Goal: Task Accomplishment & Management: Use online tool/utility

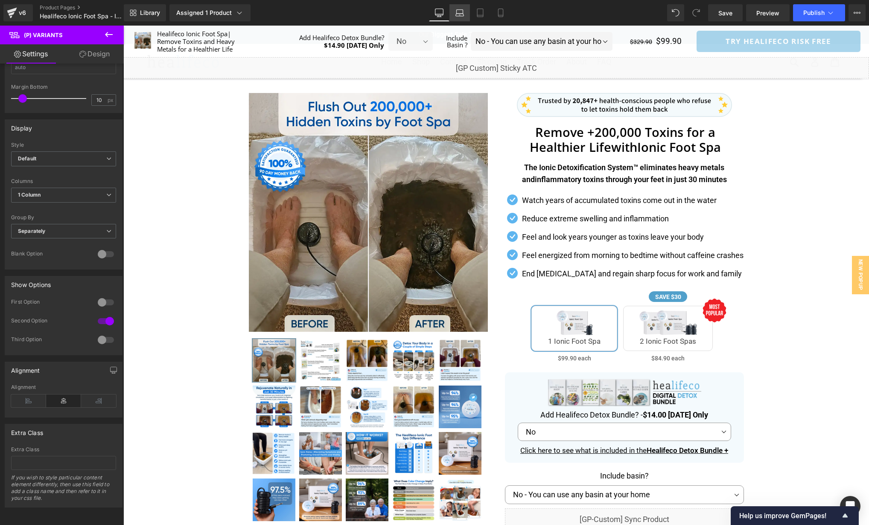
click at [463, 12] on icon at bounding box center [459, 12] width 6 height 4
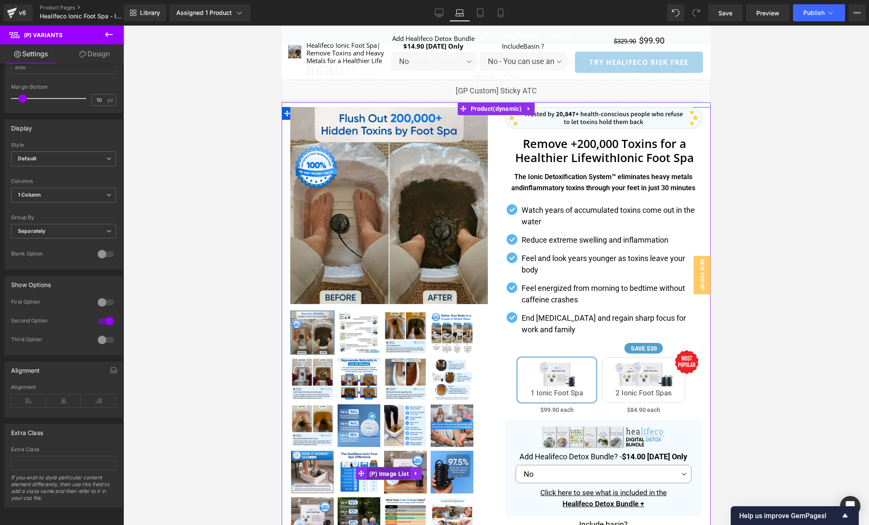
click at [377, 475] on span "(P) Image List" at bounding box center [389, 474] width 44 height 13
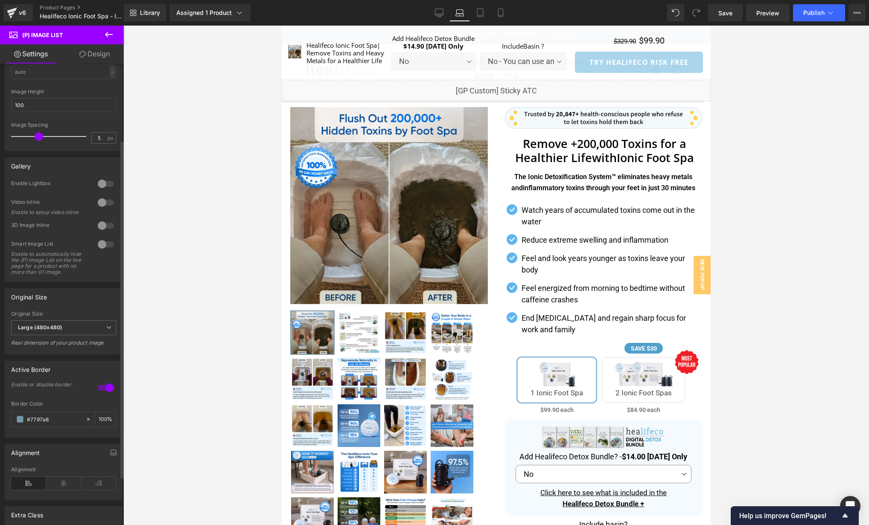
scroll to position [170, 0]
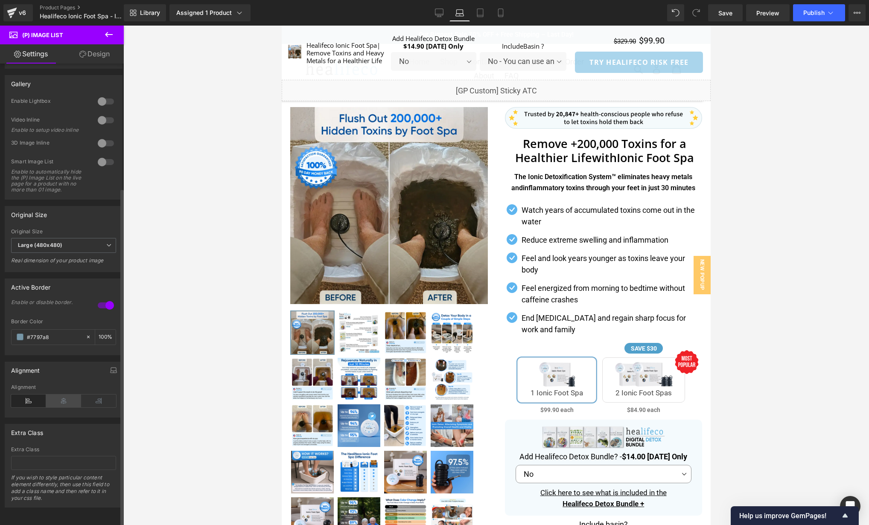
click at [60, 395] on icon at bounding box center [63, 401] width 35 height 13
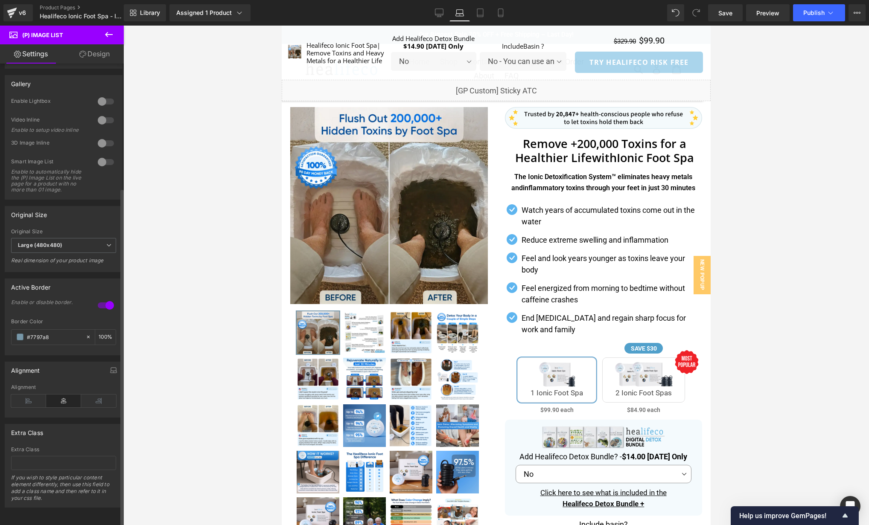
click at [83, 76] on div "Gallery" at bounding box center [63, 84] width 117 height 16
click at [83, 60] on link "Design" at bounding box center [95, 53] width 62 height 19
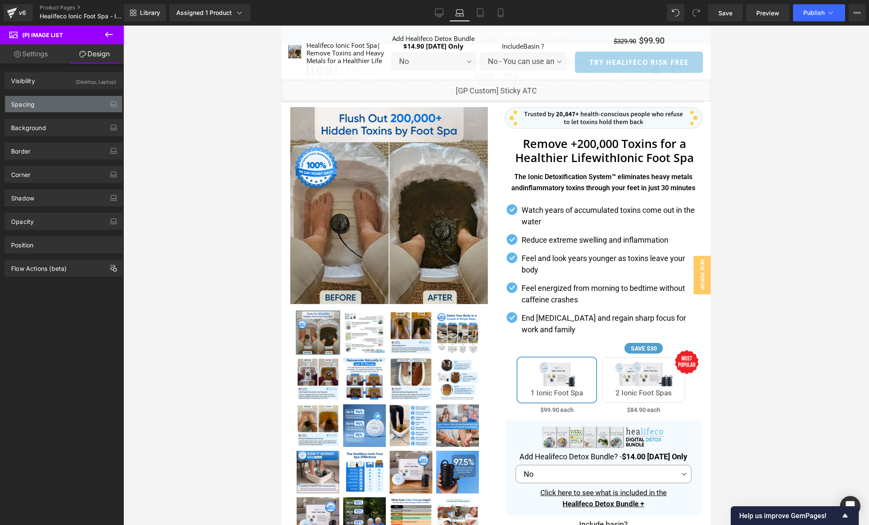
type input "0"
type input "5"
type input "0"
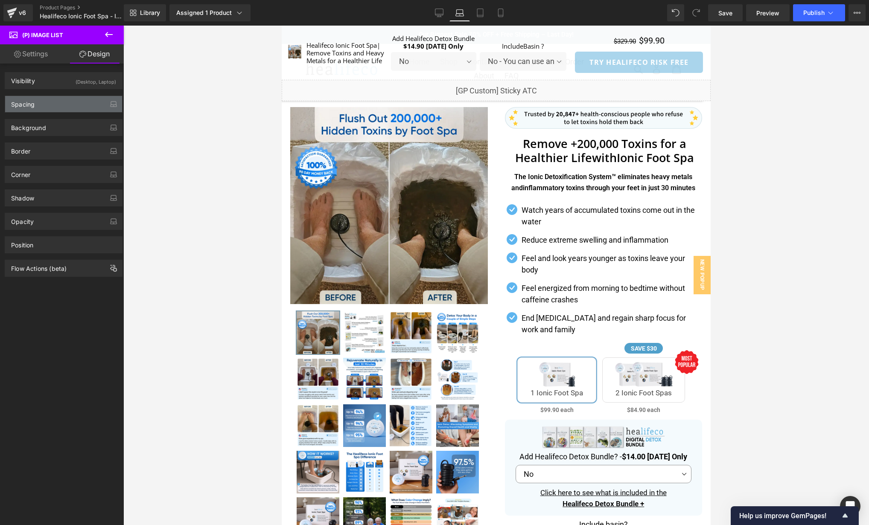
type input "0"
click at [43, 108] on div "Spacing" at bounding box center [63, 104] width 117 height 16
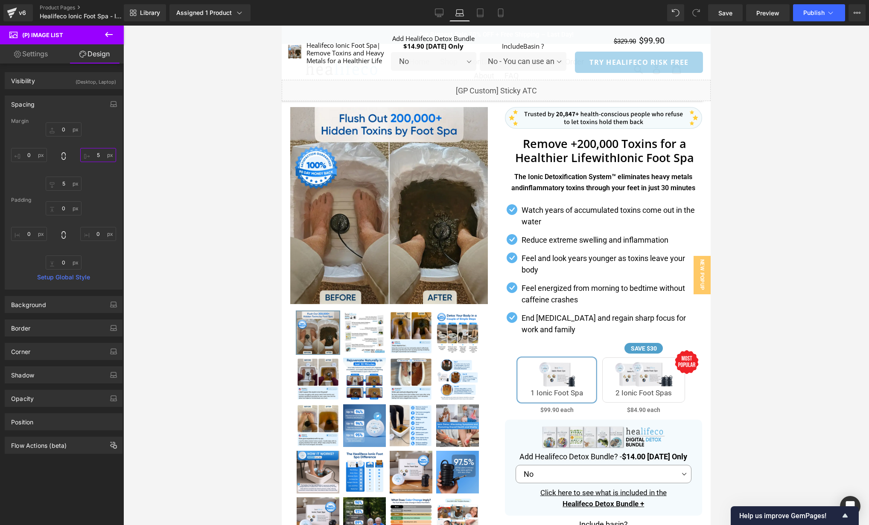
click at [97, 155] on input "5" at bounding box center [98, 155] width 36 height 14
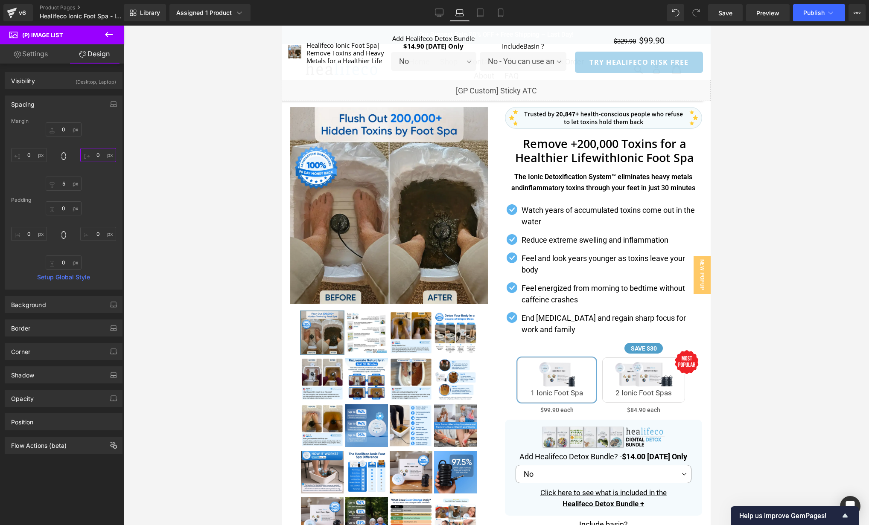
type input "0"
click at [103, 178] on div "0px 0 0 0 5px 5 0px 0" at bounding box center [63, 156] width 105 height 68
click at [38, 54] on link "Settings" at bounding box center [31, 53] width 62 height 19
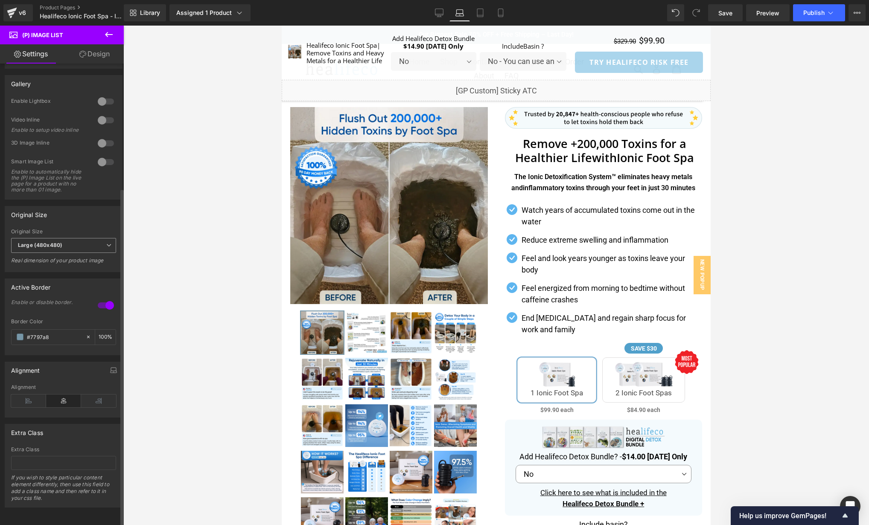
click at [76, 239] on span "Large (480x480)" at bounding box center [63, 245] width 105 height 15
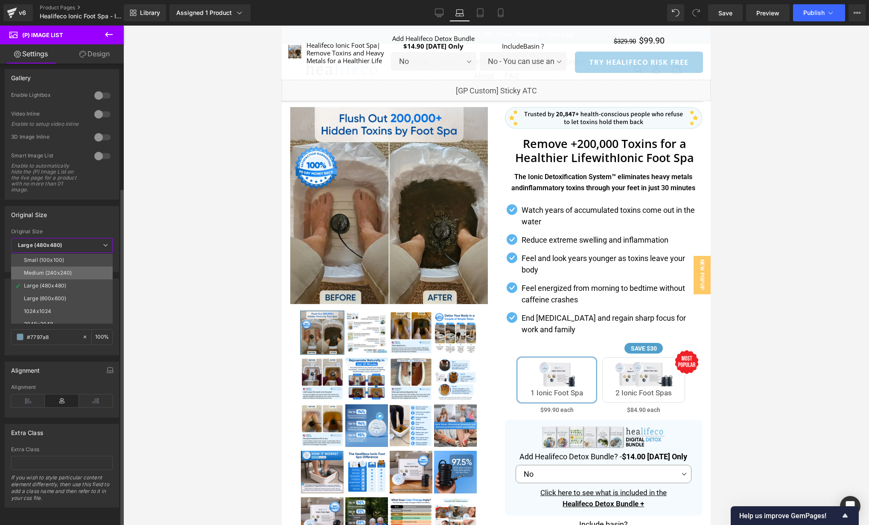
click at [73, 267] on li "Medium (240x240)" at bounding box center [63, 273] width 105 height 13
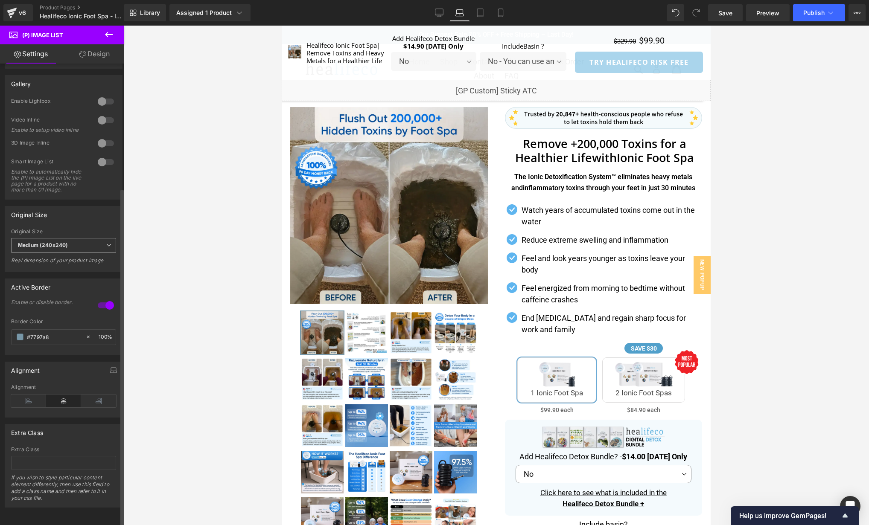
click at [87, 238] on span "Medium (240x240)" at bounding box center [63, 245] width 105 height 15
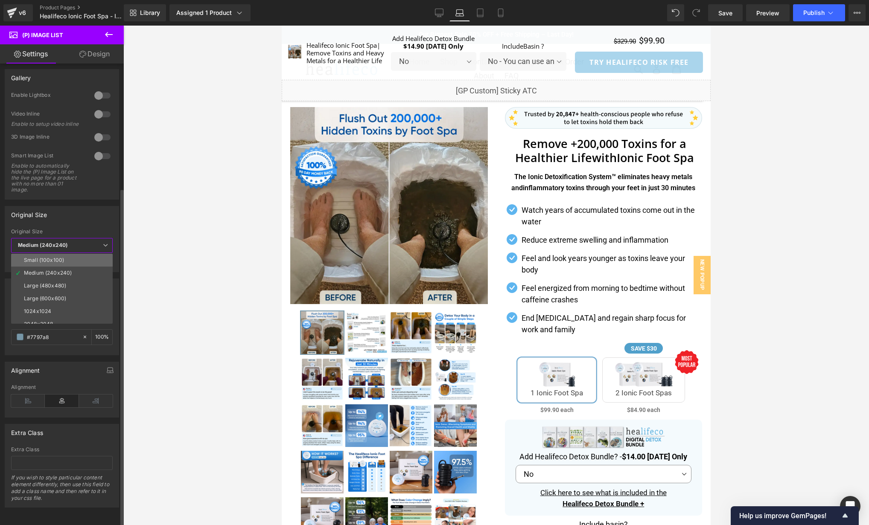
click at [84, 255] on li "Small (100x100)" at bounding box center [63, 260] width 105 height 13
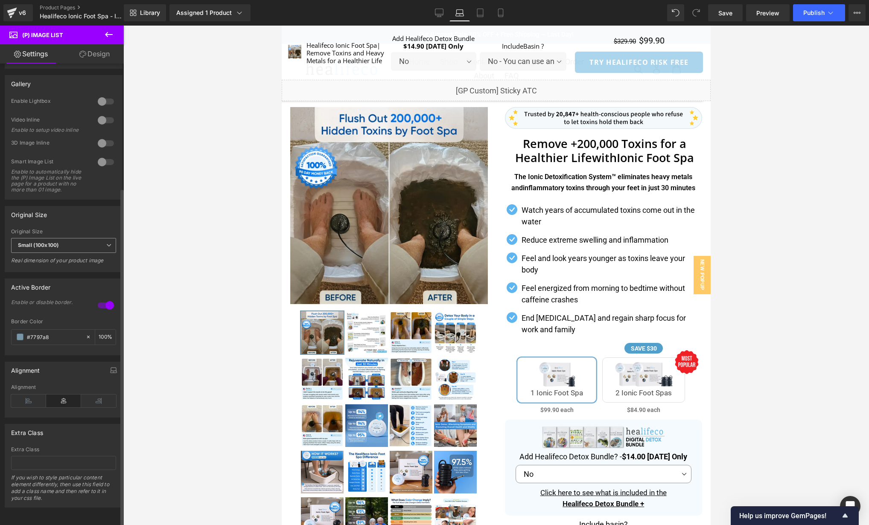
click at [96, 238] on span "Small (100x100)" at bounding box center [63, 245] width 105 height 15
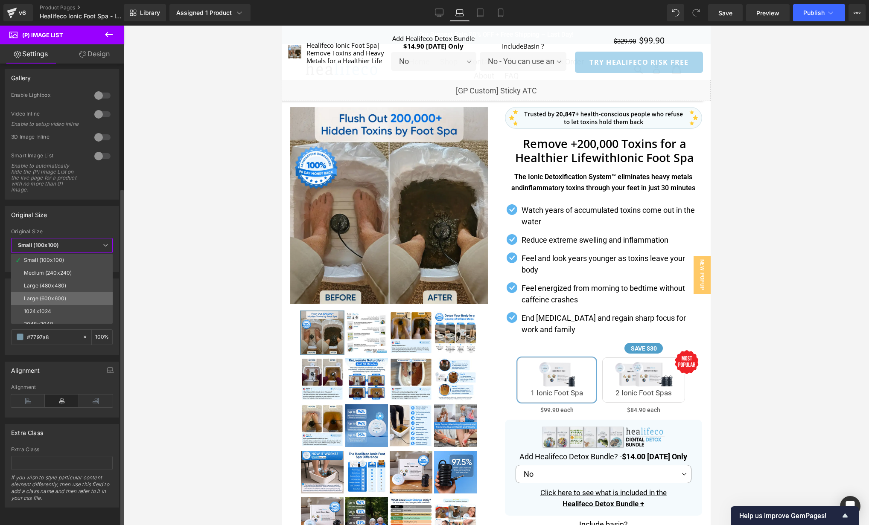
click at [81, 292] on li "Large (600x600)" at bounding box center [63, 298] width 105 height 13
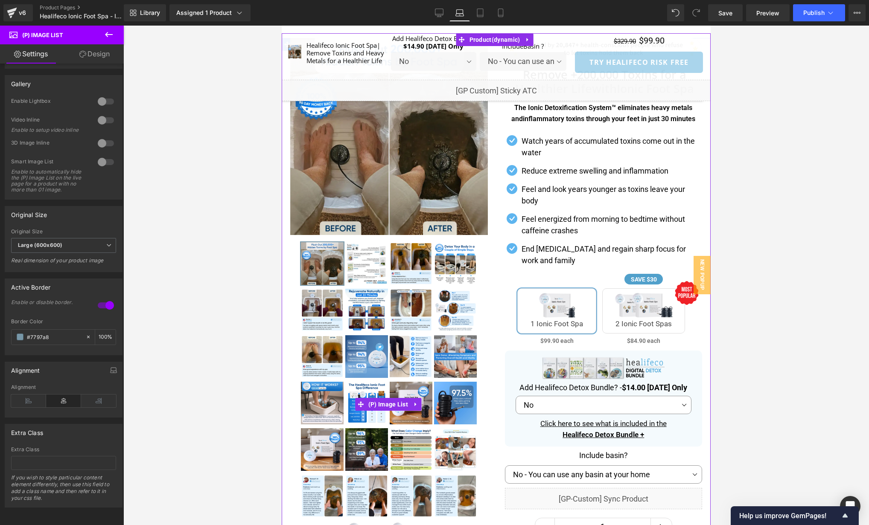
scroll to position [0, 0]
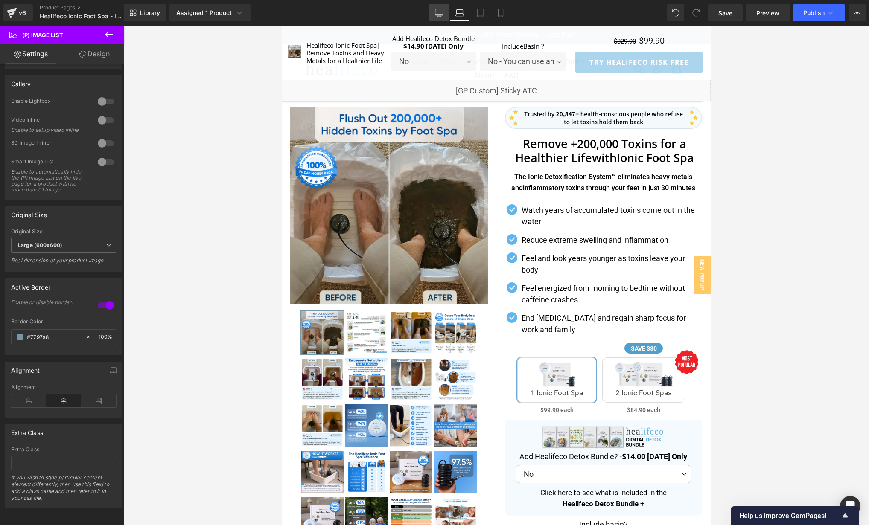
click at [442, 14] on icon at bounding box center [439, 13] width 9 height 9
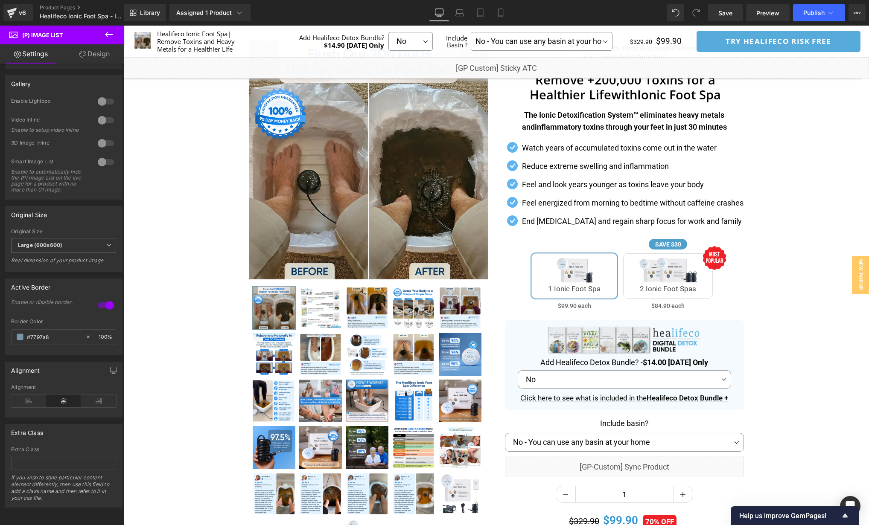
scroll to position [53, 0]
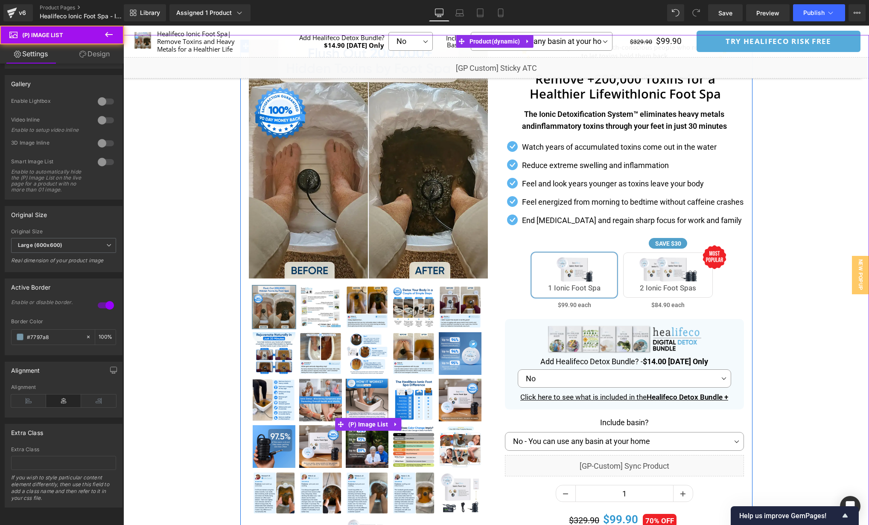
click at [366, 395] on img at bounding box center [367, 400] width 43 height 43
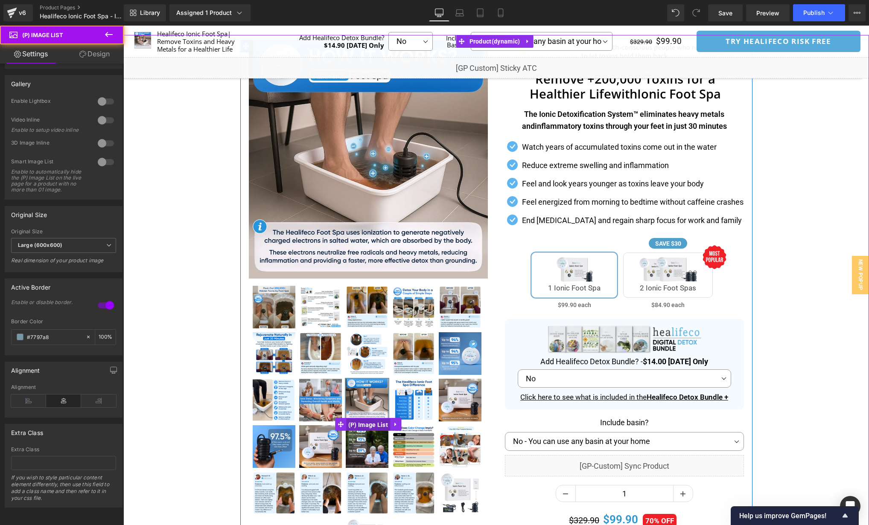
click at [363, 425] on span "(P) Image List" at bounding box center [368, 424] width 44 height 13
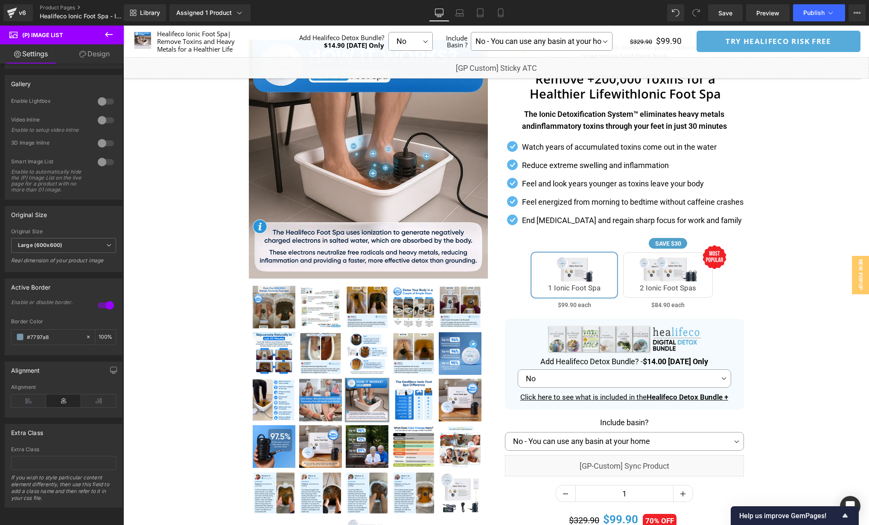
click at [81, 55] on icon at bounding box center [82, 54] width 7 height 7
type input "0"
type input "5"
type input "0"
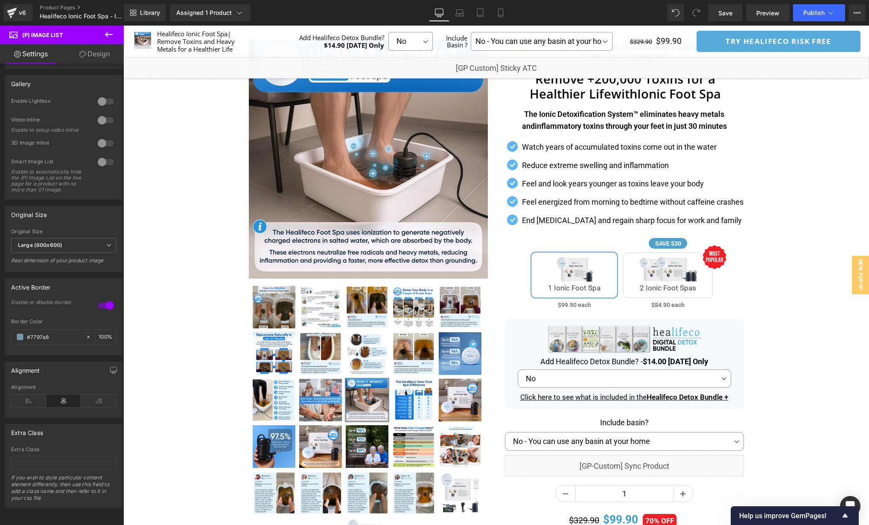
type input "0"
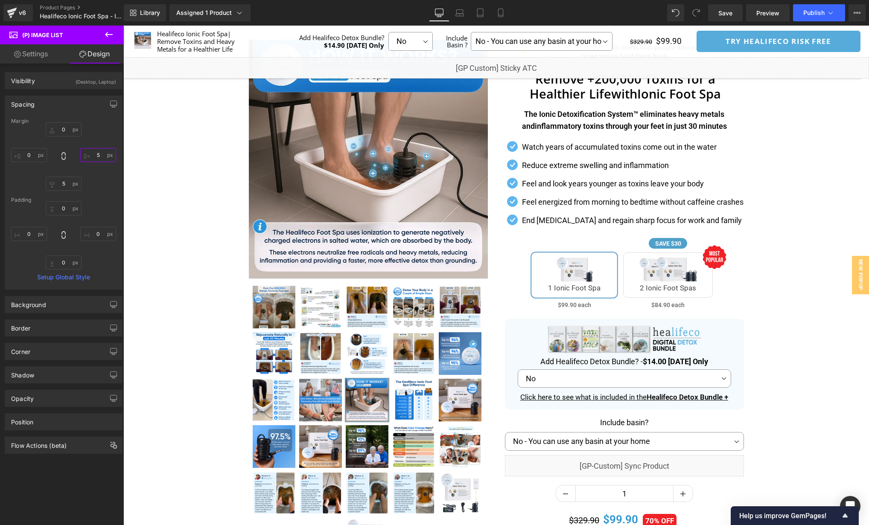
click at [102, 157] on input "5" at bounding box center [98, 155] width 36 height 14
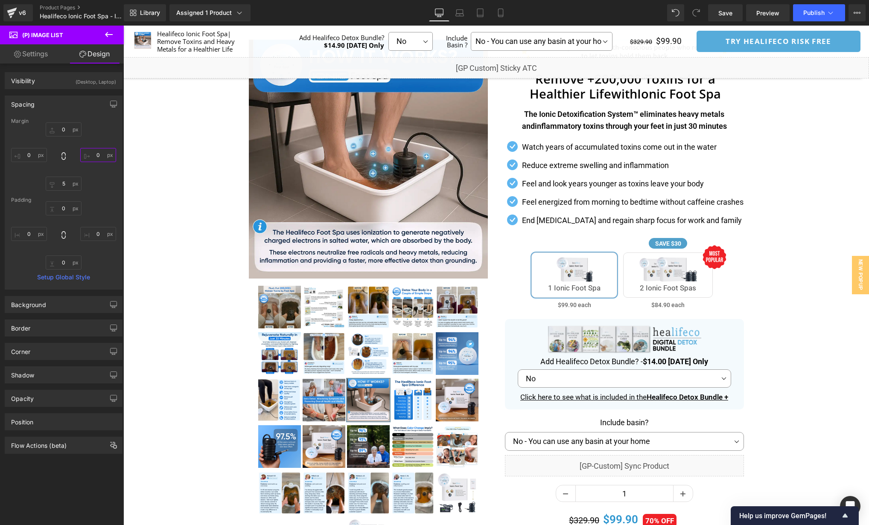
drag, startPoint x: 102, startPoint y: 157, endPoint x: 94, endPoint y: 157, distance: 7.3
click at [94, 157] on input "0" at bounding box center [98, 155] width 36 height 14
type input "5"
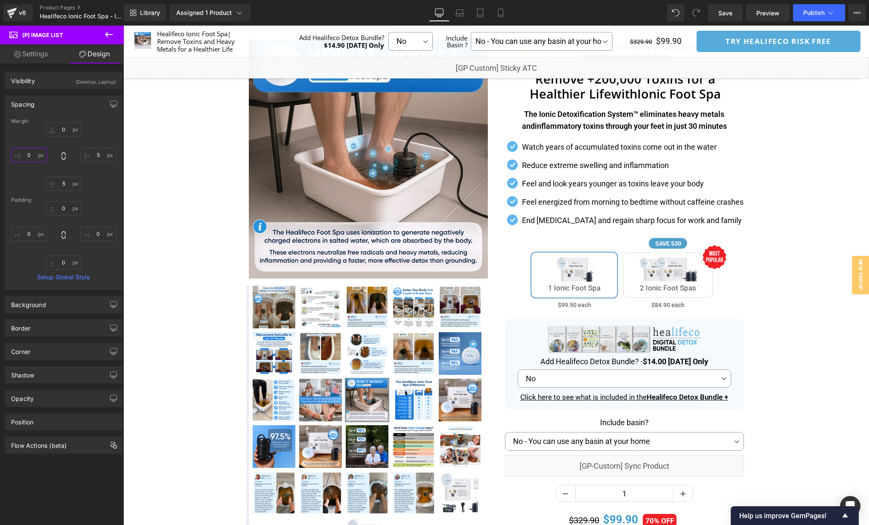
click at [31, 154] on input "0" at bounding box center [29, 155] width 36 height 14
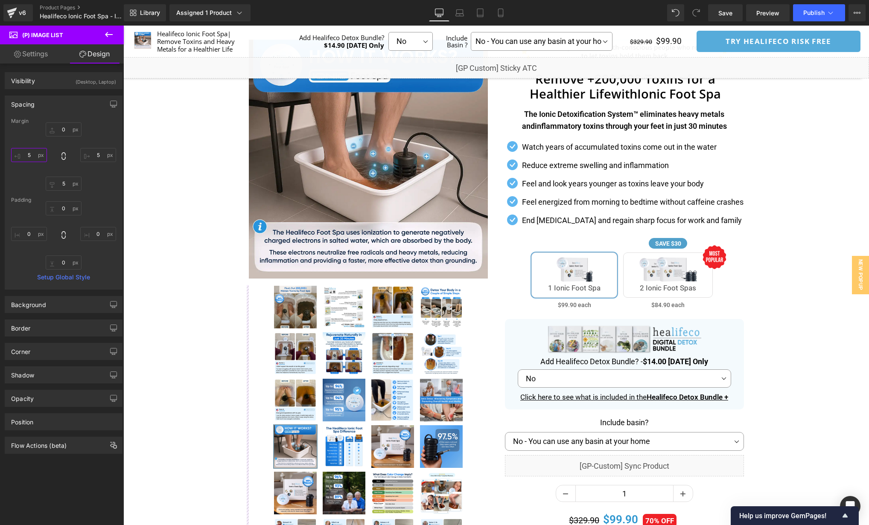
drag, startPoint x: 32, startPoint y: 157, endPoint x: 8, endPoint y: 157, distance: 24.3
click at [8, 157] on div "Margin 0px 0 5 5 5px 5 5 5 [GEOGRAPHIC_DATA] 0px 0 0px 0 0px 0 0px 0 Setup Glob…" at bounding box center [63, 203] width 117 height 171
click at [33, 151] on input "5" at bounding box center [29, 155] width 36 height 14
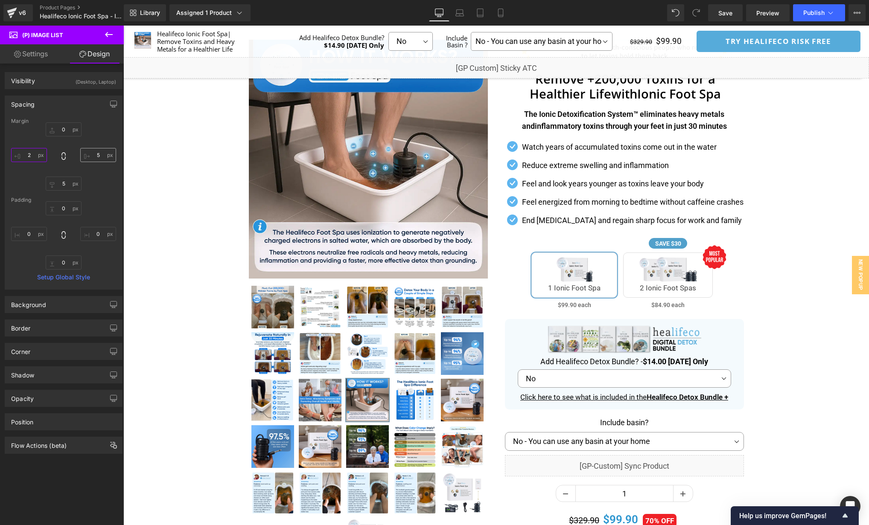
type input "2"
click at [98, 153] on input "5" at bounding box center [98, 155] width 36 height 14
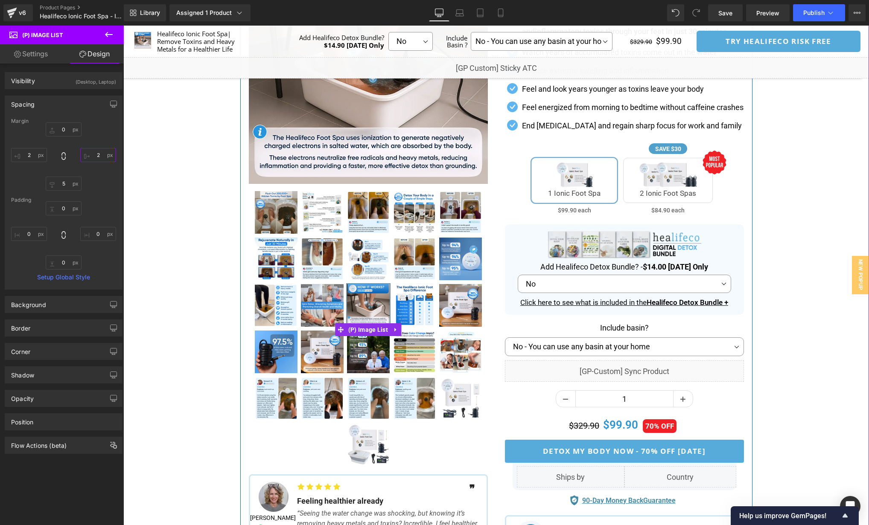
scroll to position [69, 0]
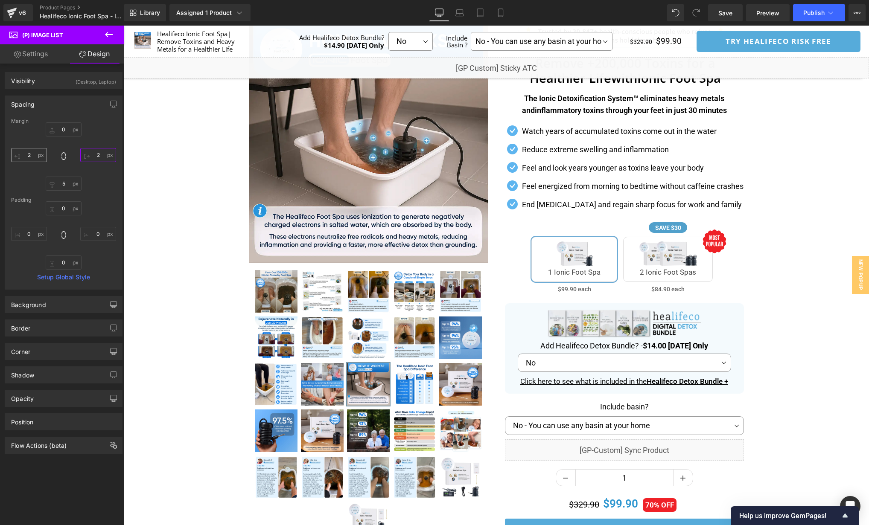
type input "2"
click at [33, 157] on input "2" at bounding box center [29, 155] width 36 height 14
type input "1"
click at [99, 155] on input "2" at bounding box center [98, 155] width 36 height 14
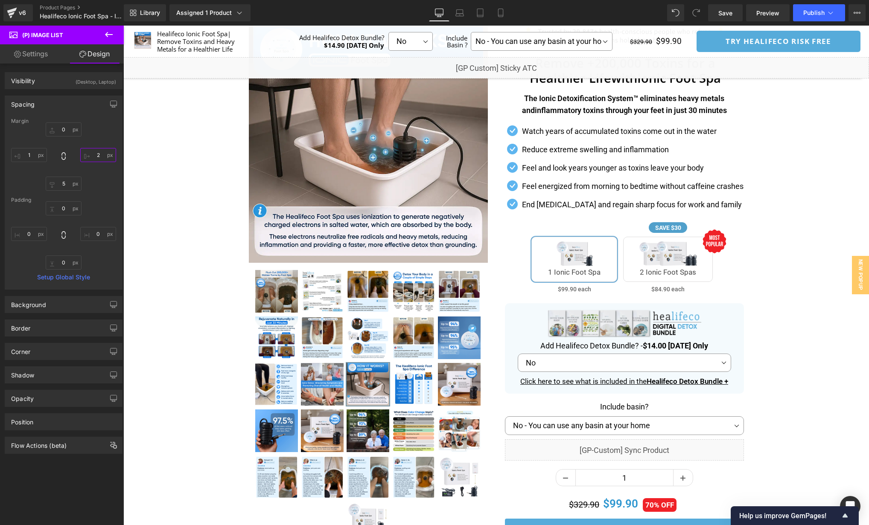
click at [99, 155] on input "2" at bounding box center [98, 155] width 36 height 14
type input "1"
click at [28, 158] on input "1" at bounding box center [29, 155] width 36 height 14
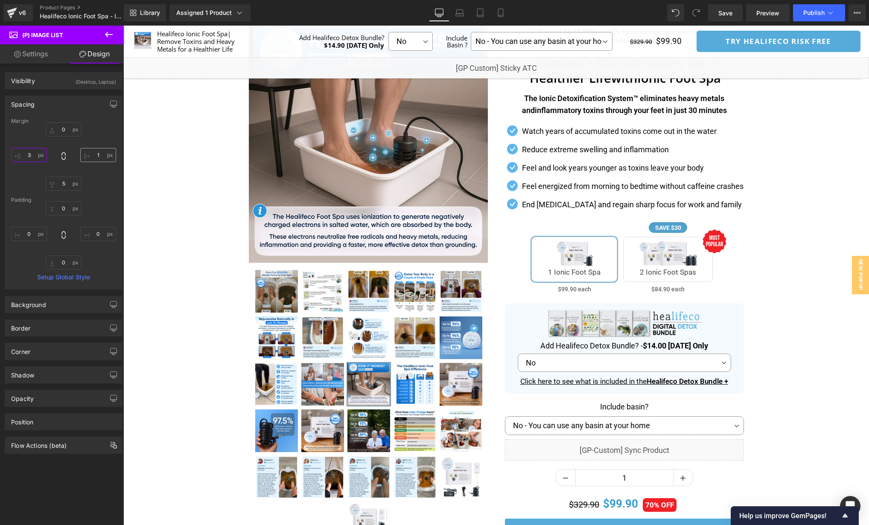
type input "3"
click at [93, 154] on input "1" at bounding box center [98, 155] width 36 height 14
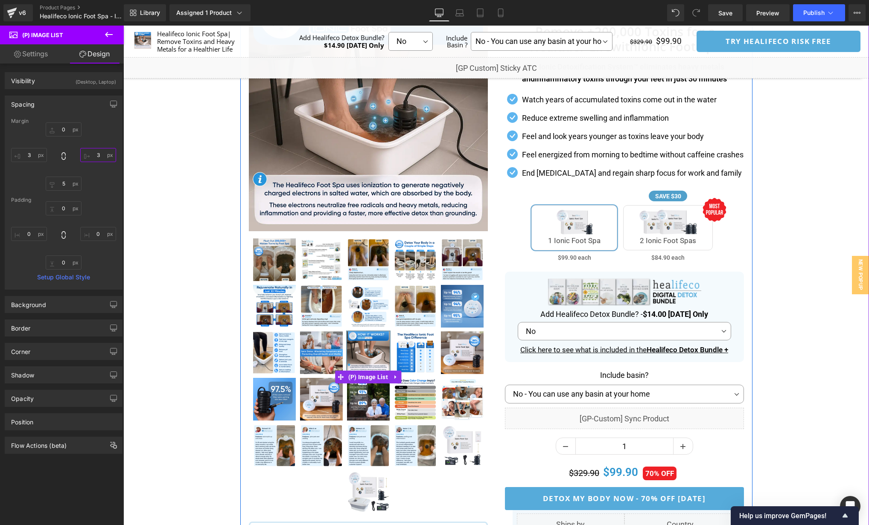
scroll to position [92, 0]
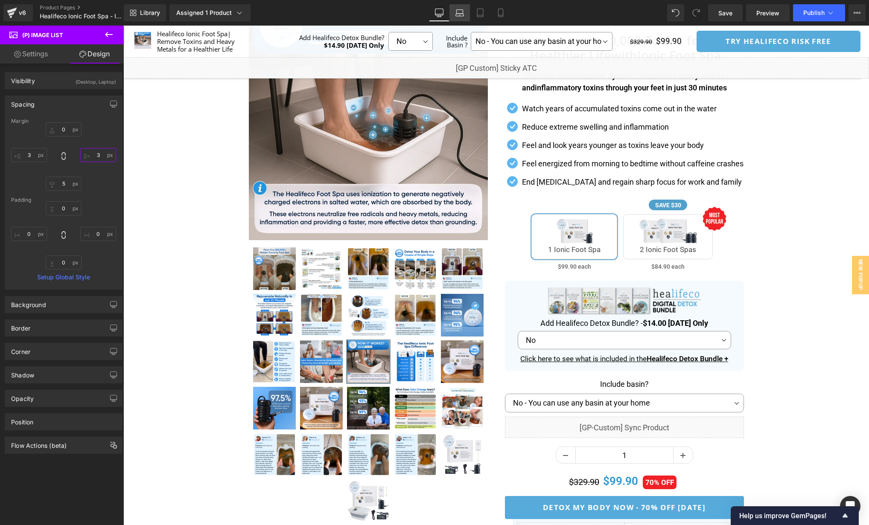
type input "3"
click at [456, 15] on icon at bounding box center [459, 13] width 9 height 9
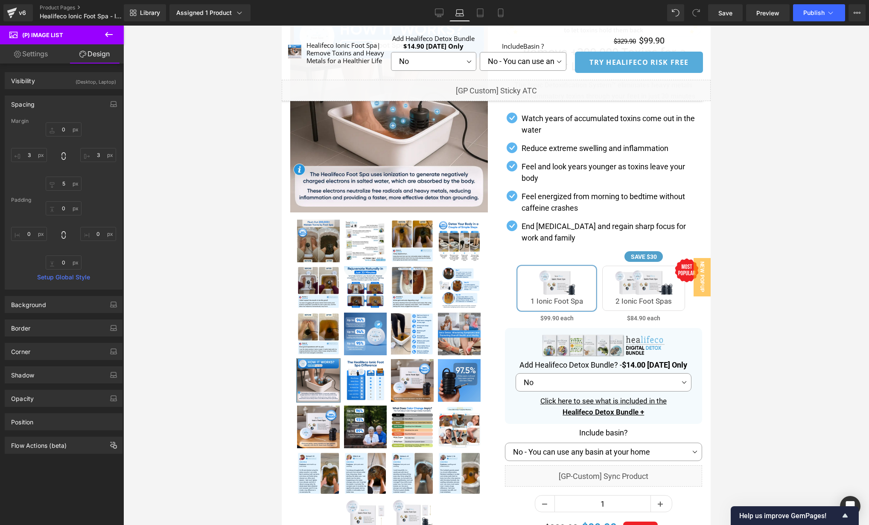
type input "0"
type input "3"
type input "5"
type input "3"
type input "0"
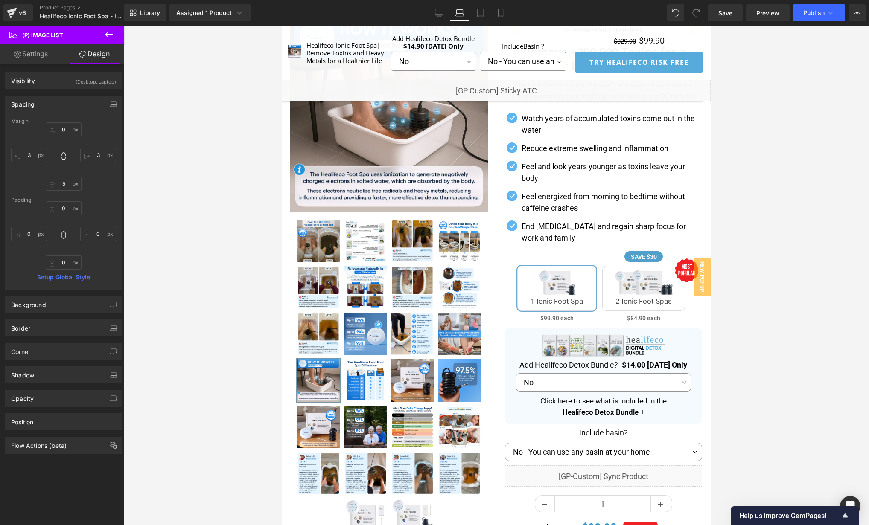
type input "0"
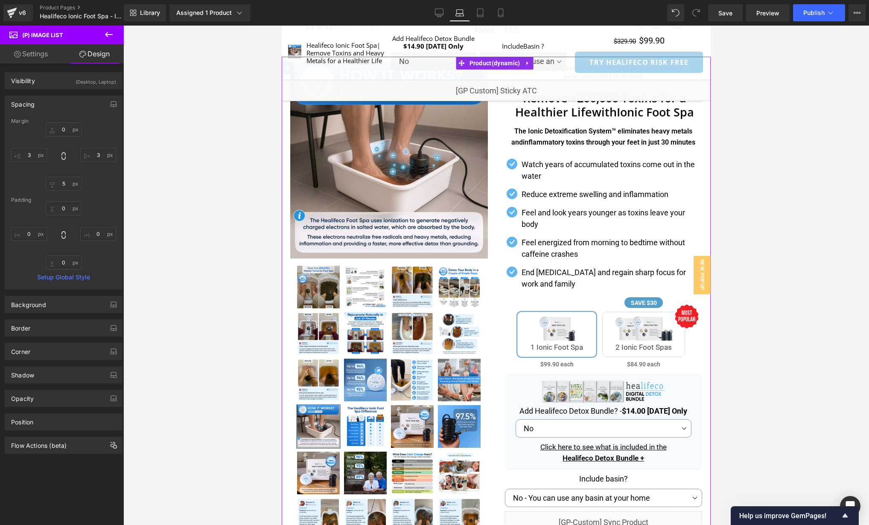
scroll to position [0, 0]
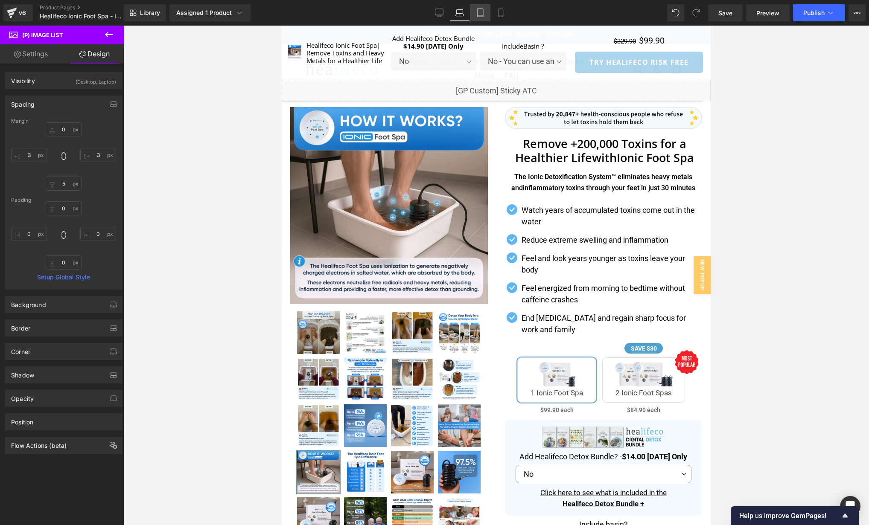
click at [479, 16] on icon at bounding box center [480, 13] width 9 height 9
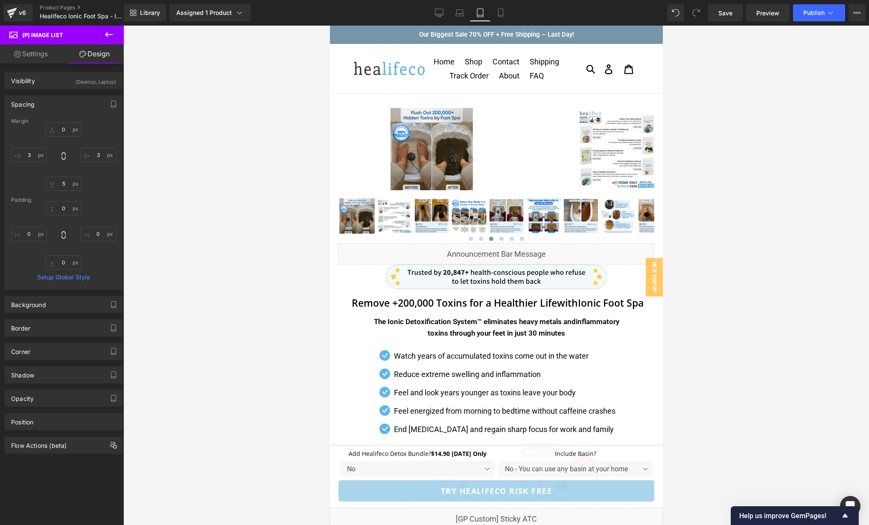
type input "0"
type input "3"
type input "5"
type input "3"
type input "0"
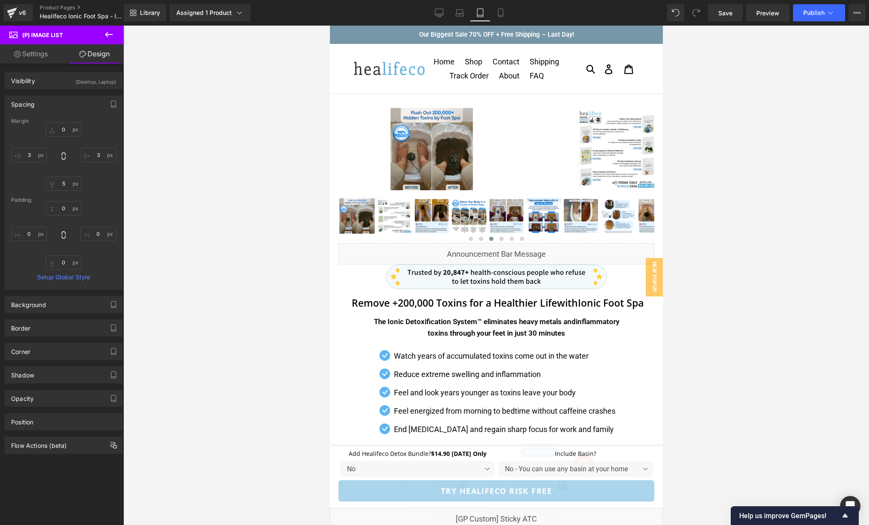
type input "0"
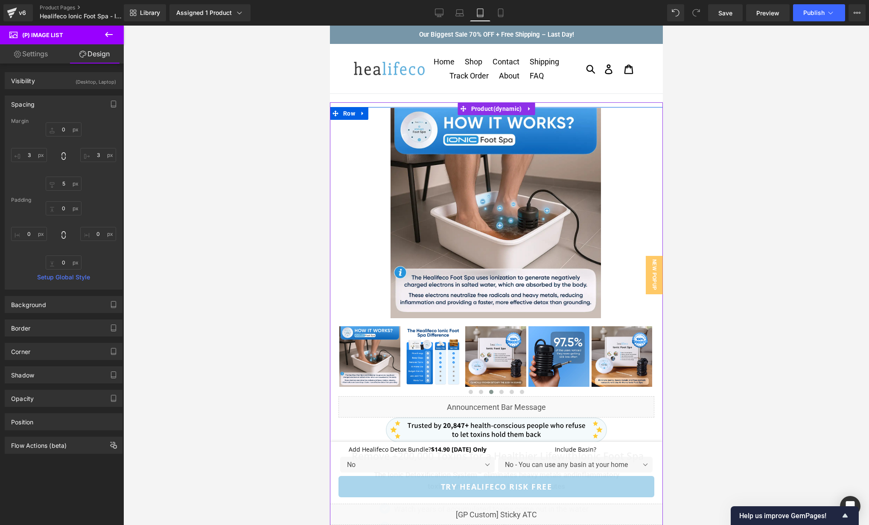
scroll to position [26, 0]
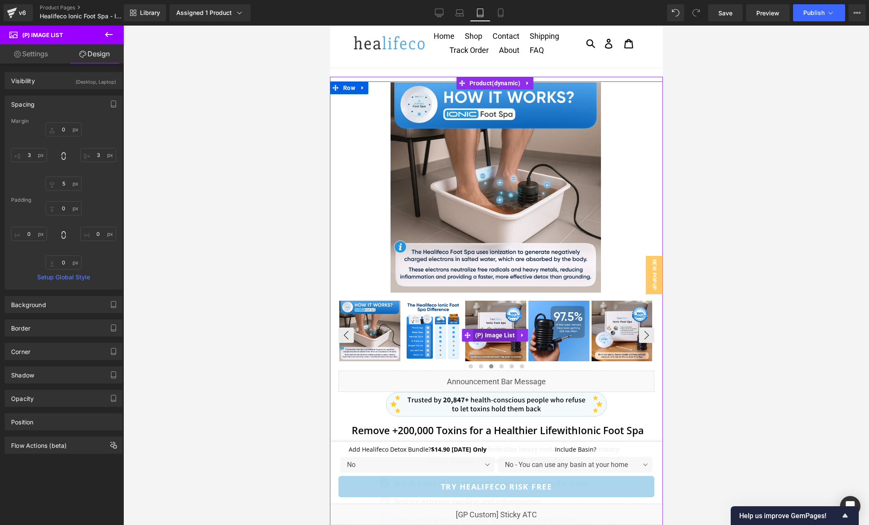
click at [492, 332] on span "(P) Image List" at bounding box center [494, 335] width 44 height 13
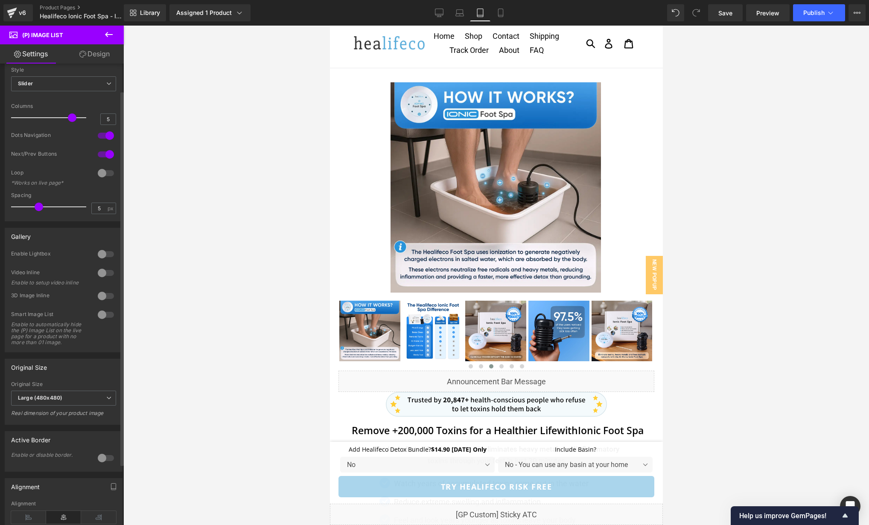
scroll to position [20, 0]
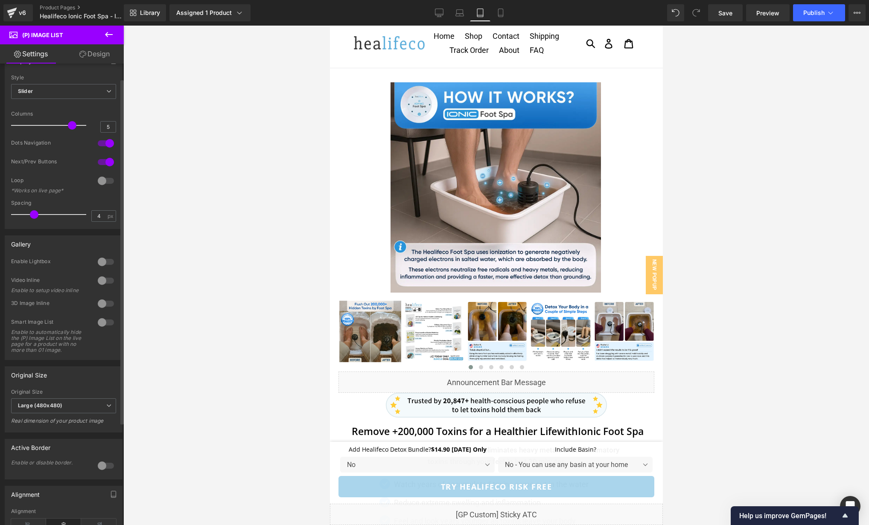
type input "5"
click at [38, 213] on span at bounding box center [39, 214] width 9 height 9
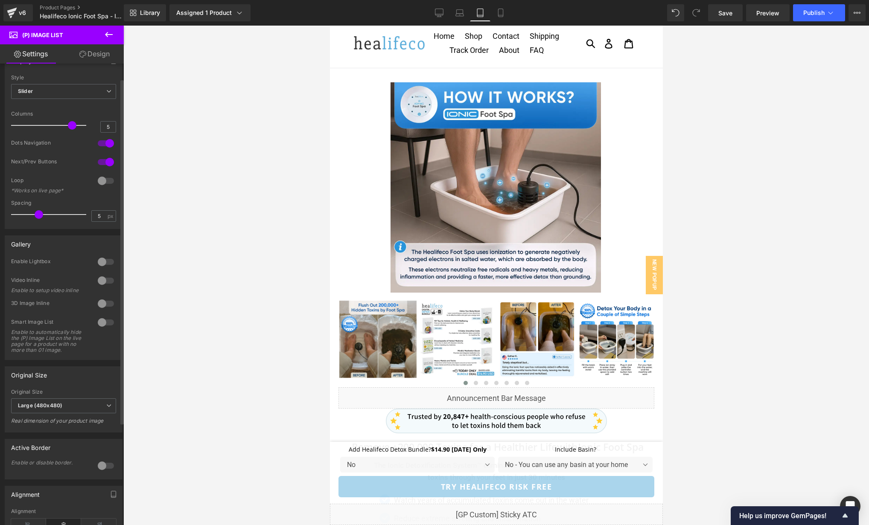
type input "6"
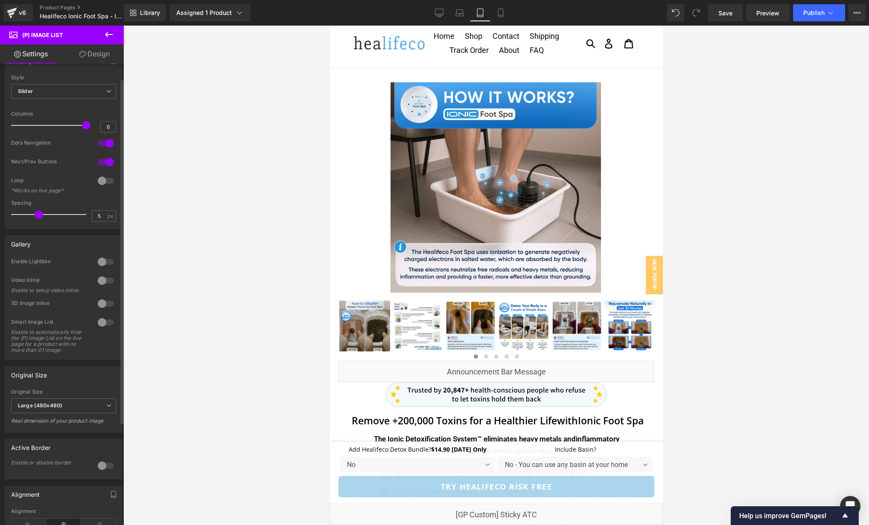
drag, startPoint x: 70, startPoint y: 124, endPoint x: 91, endPoint y: 123, distance: 21.3
click at [91, 123] on div "Columns 6" at bounding box center [63, 125] width 105 height 29
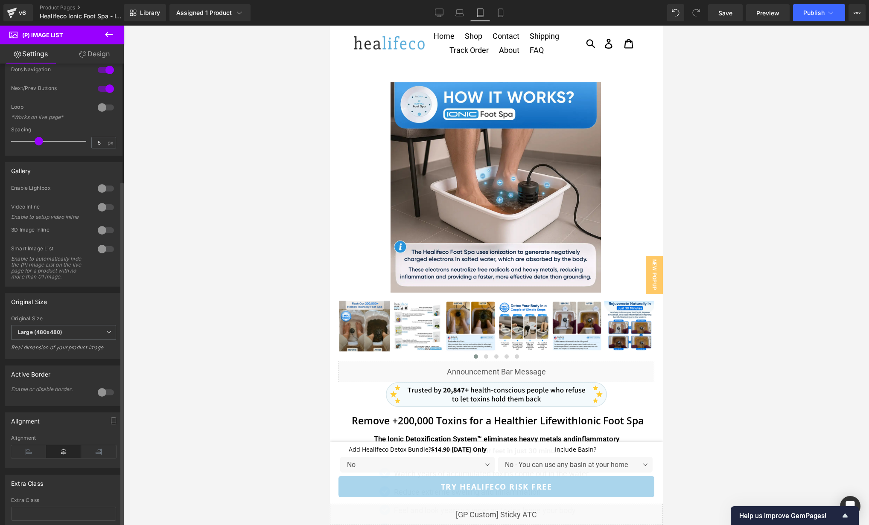
scroll to position [157, 0]
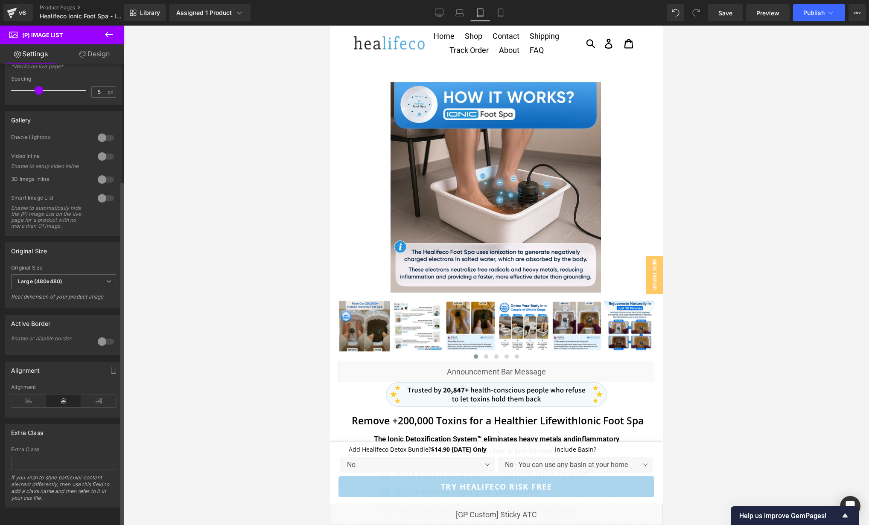
click at [105, 336] on div at bounding box center [106, 342] width 20 height 14
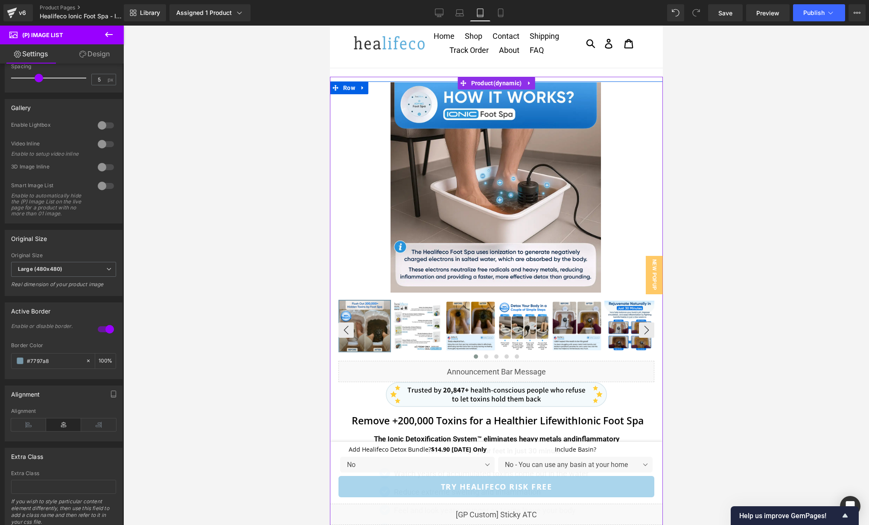
scroll to position [0, 0]
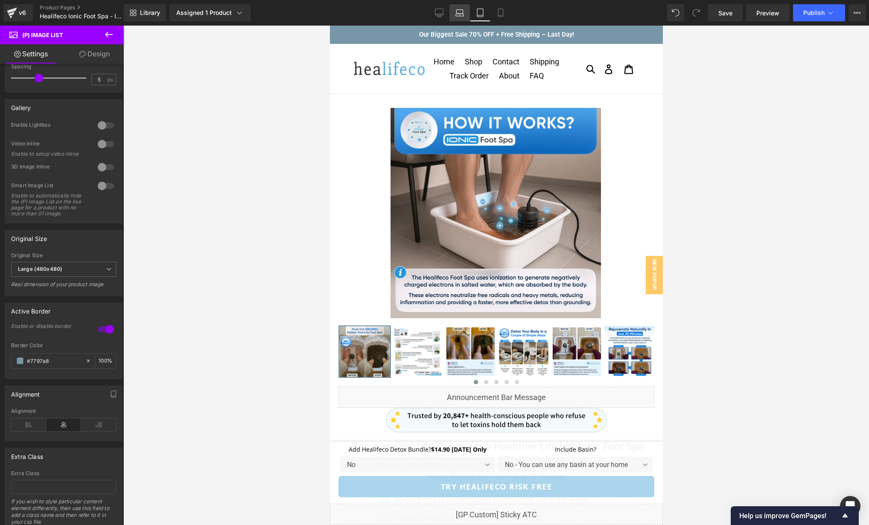
click at [457, 13] on icon at bounding box center [459, 13] width 9 height 9
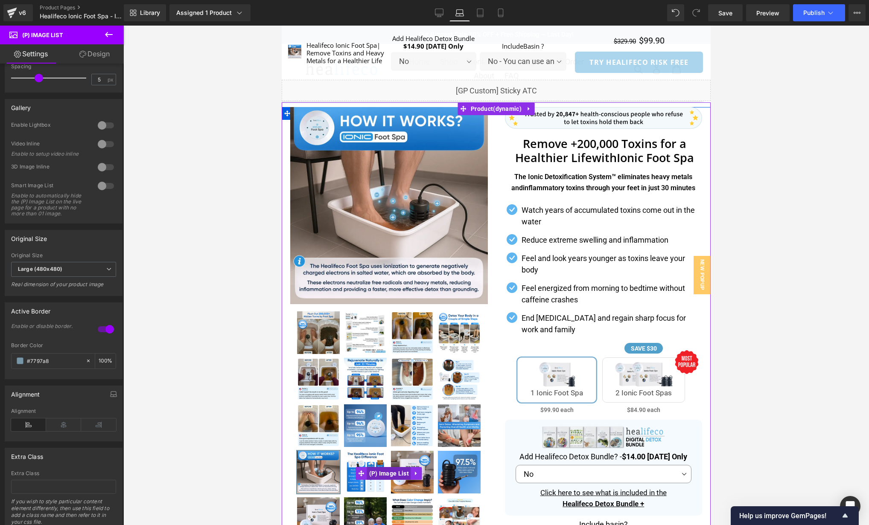
click at [387, 476] on span "(P) Image List" at bounding box center [389, 473] width 44 height 13
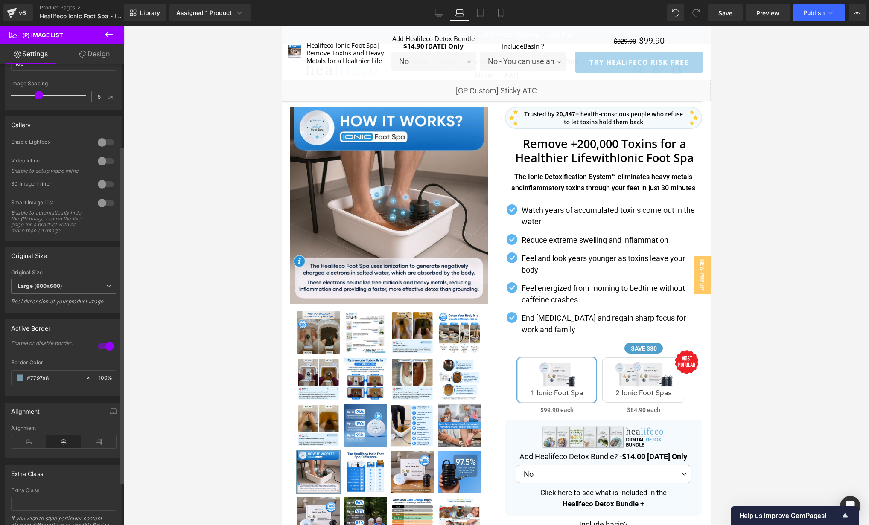
scroll to position [117, 0]
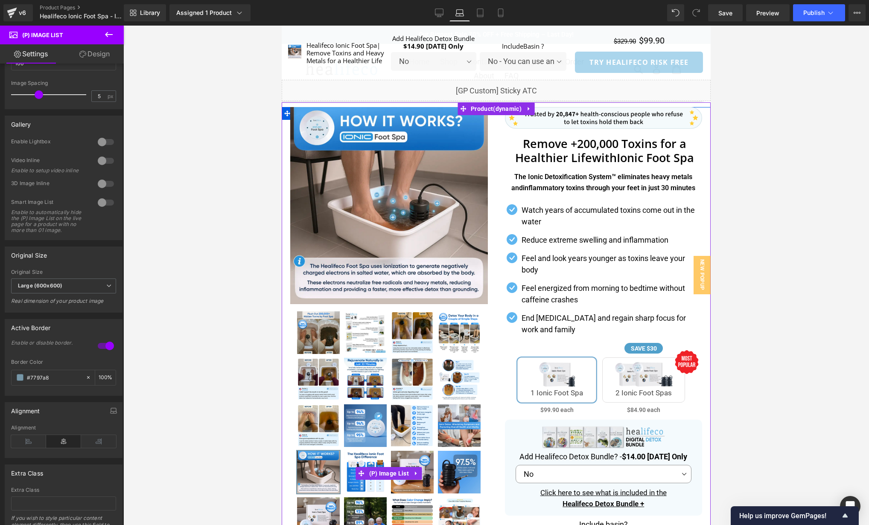
click at [327, 335] on img at bounding box center [318, 332] width 43 height 43
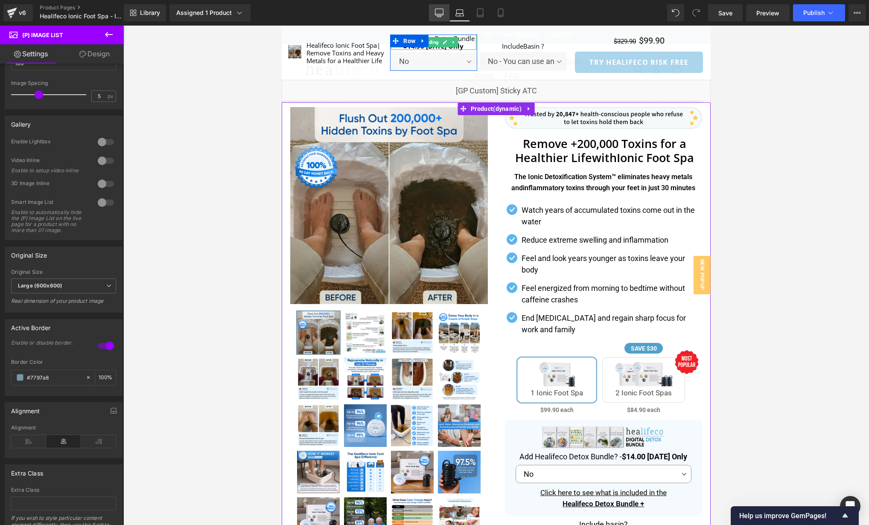
click at [444, 7] on link "Desktop" at bounding box center [439, 12] width 20 height 17
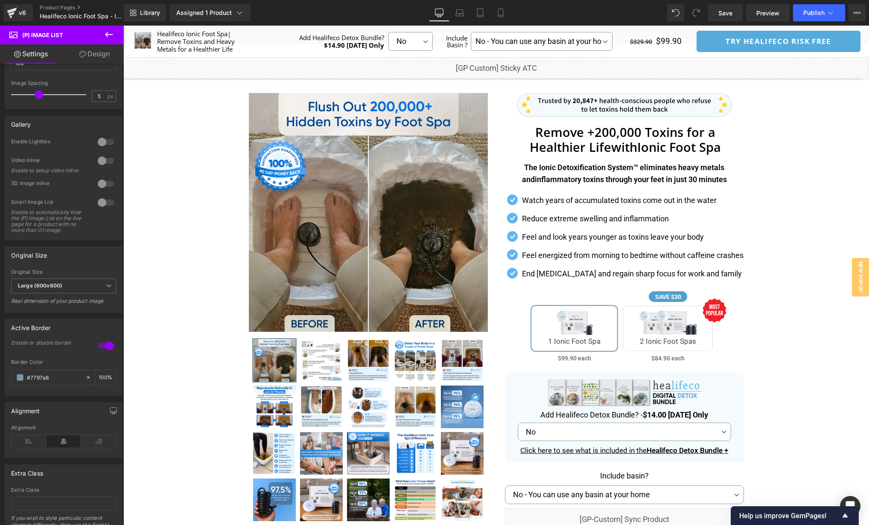
scroll to position [27, 0]
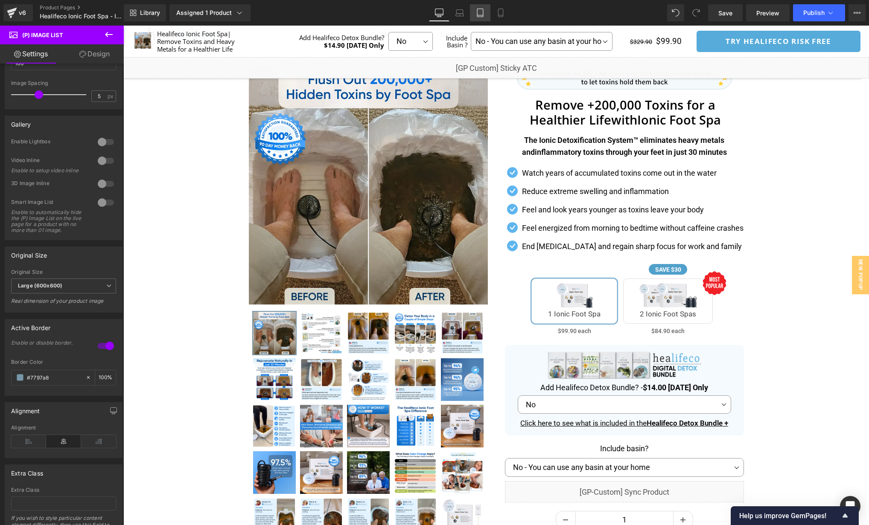
click at [479, 13] on icon at bounding box center [480, 13] width 9 height 9
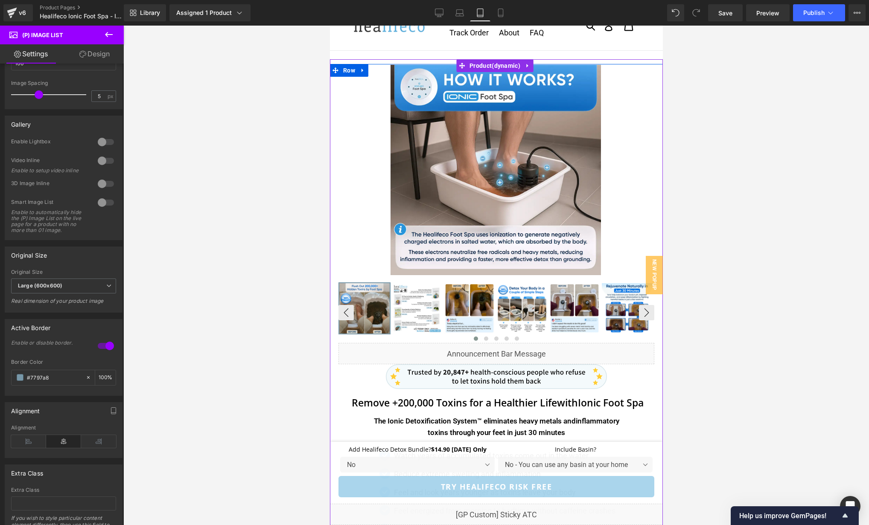
scroll to position [0, 0]
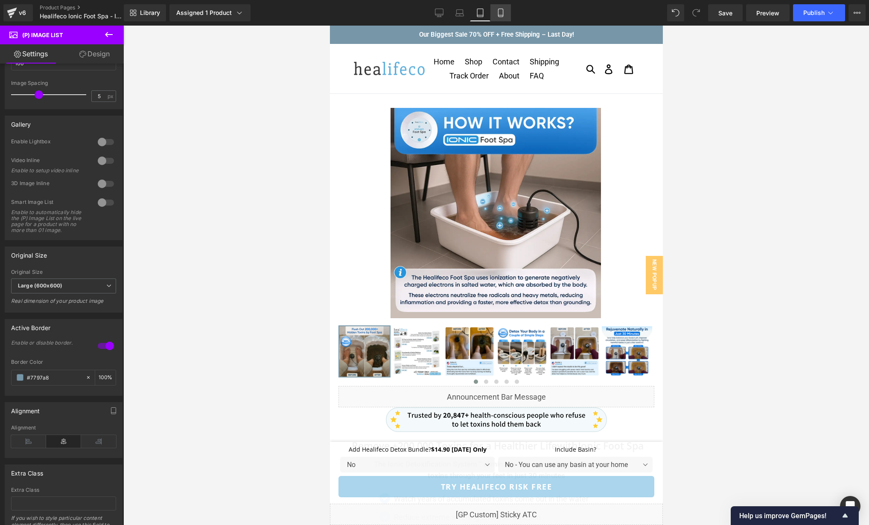
click at [500, 20] on link "Mobile" at bounding box center [500, 12] width 20 height 17
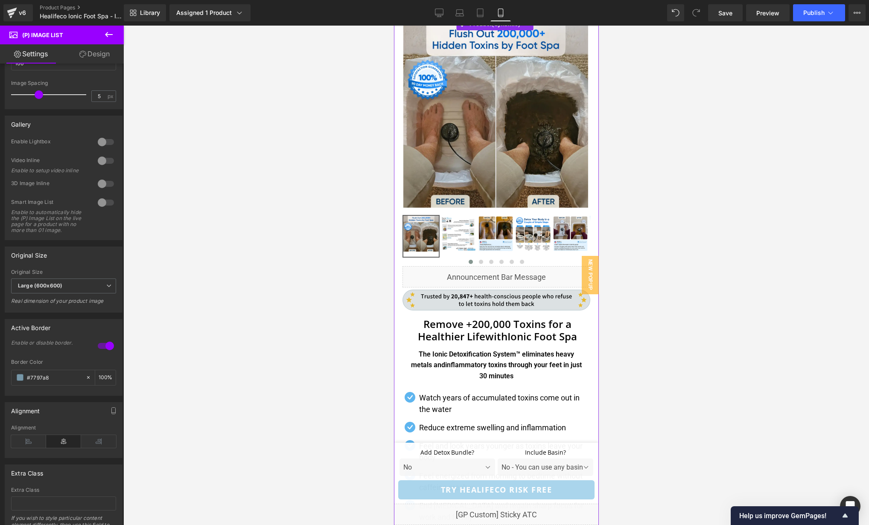
scroll to position [0, 0]
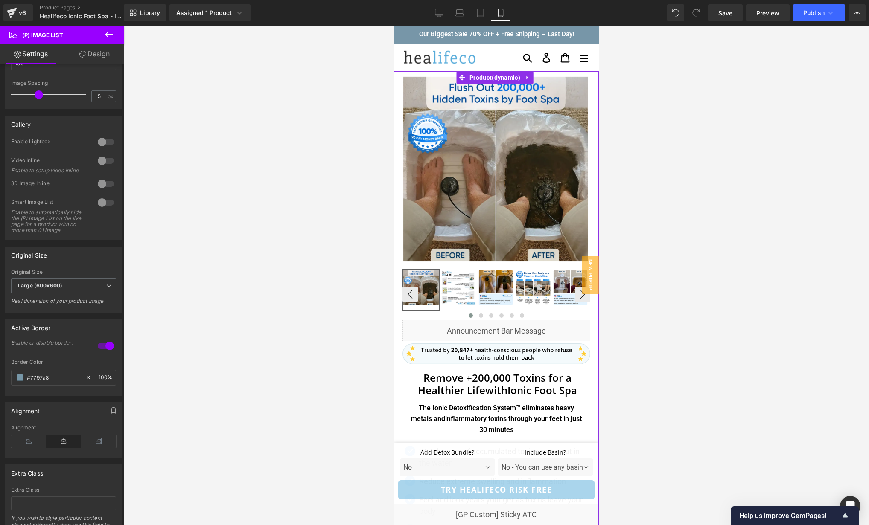
click at [491, 288] on img at bounding box center [494, 287] width 35 height 35
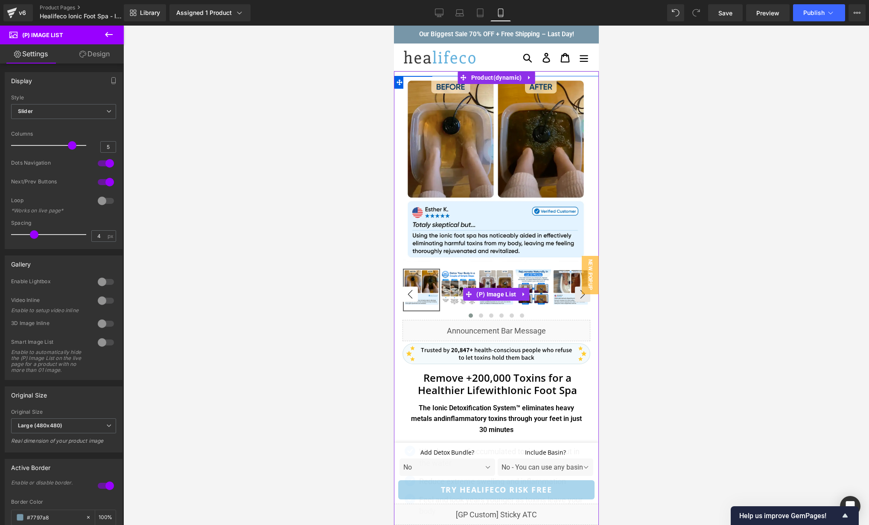
click at [409, 290] on button "‹" at bounding box center [409, 294] width 15 height 15
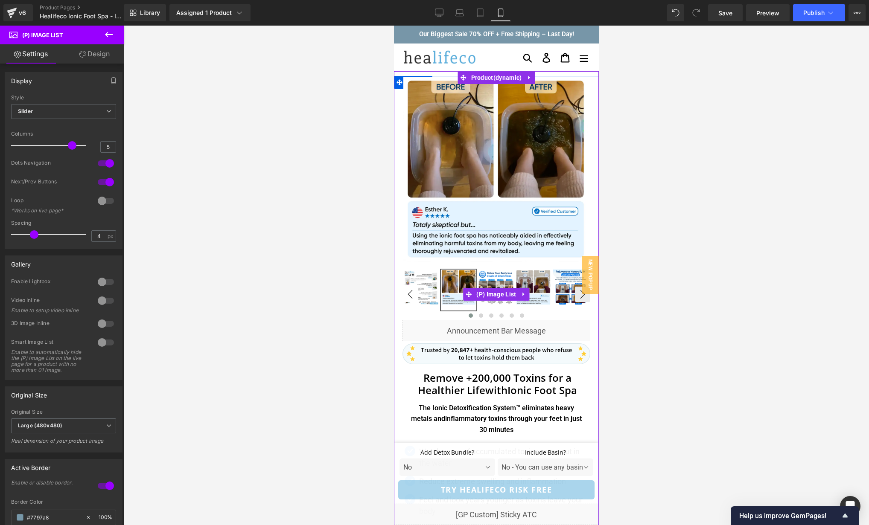
click at [405, 290] on button "‹" at bounding box center [409, 294] width 15 height 15
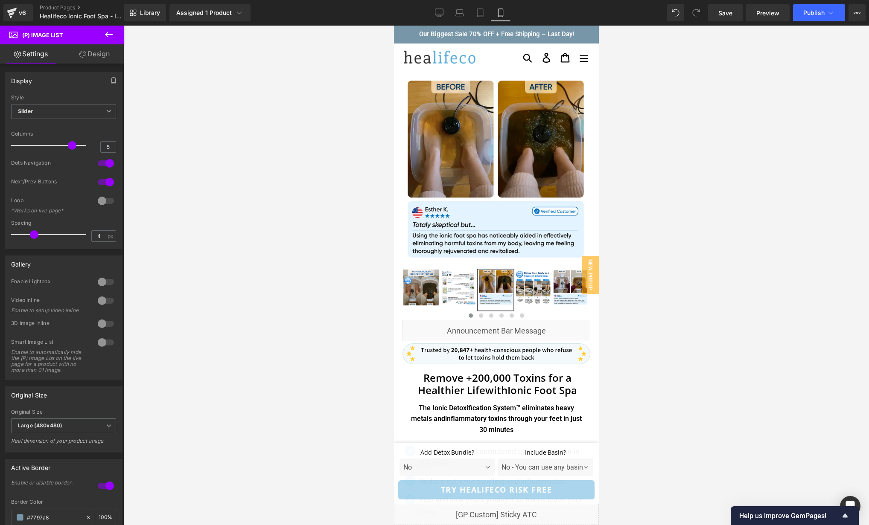
click at [91, 49] on link "Design" at bounding box center [95, 53] width 62 height 19
click at [0, 0] on div "Spacing" at bounding box center [0, 0] width 0 height 0
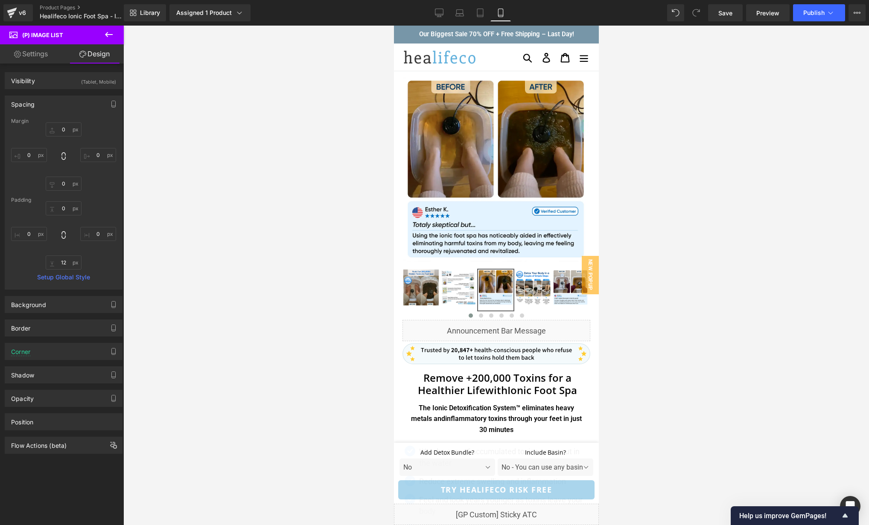
type input "0"
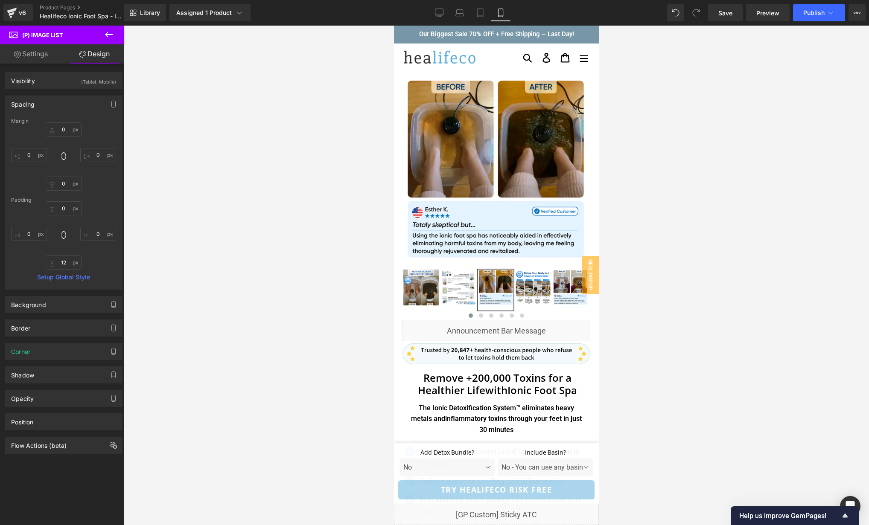
type input "0"
type input "12"
type input "0"
click at [67, 266] on input "12" at bounding box center [64, 263] width 36 height 14
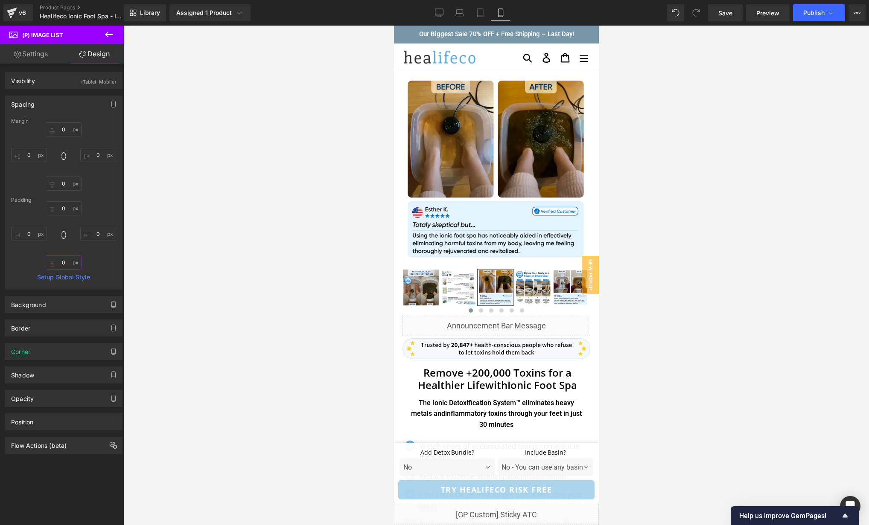
type input "0"
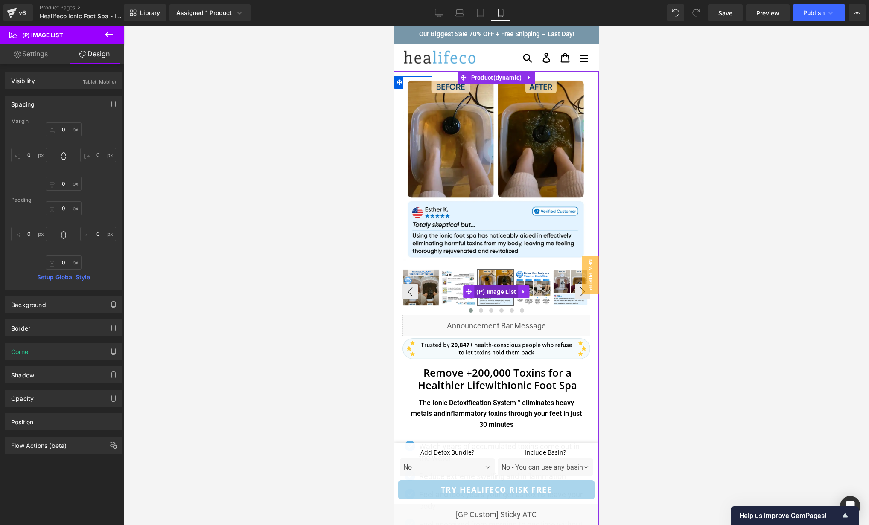
click at [500, 292] on span "(P) Image List" at bounding box center [495, 291] width 44 height 13
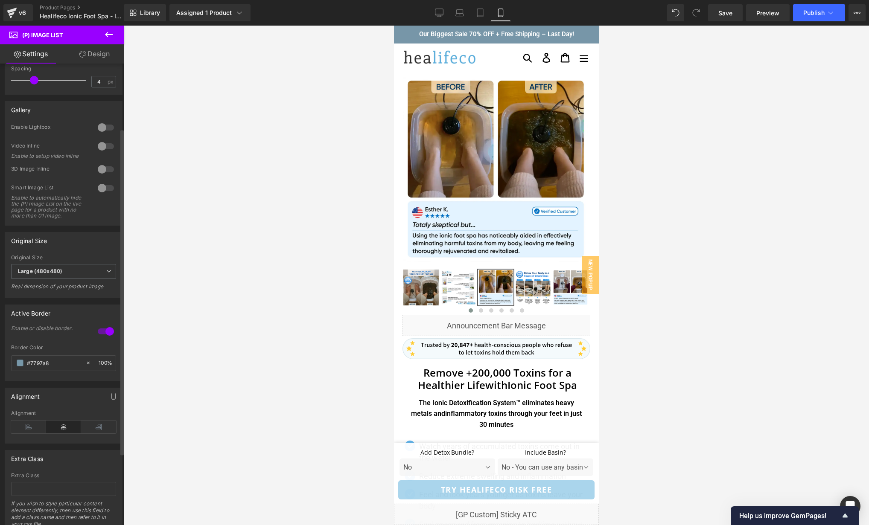
scroll to position [0, 0]
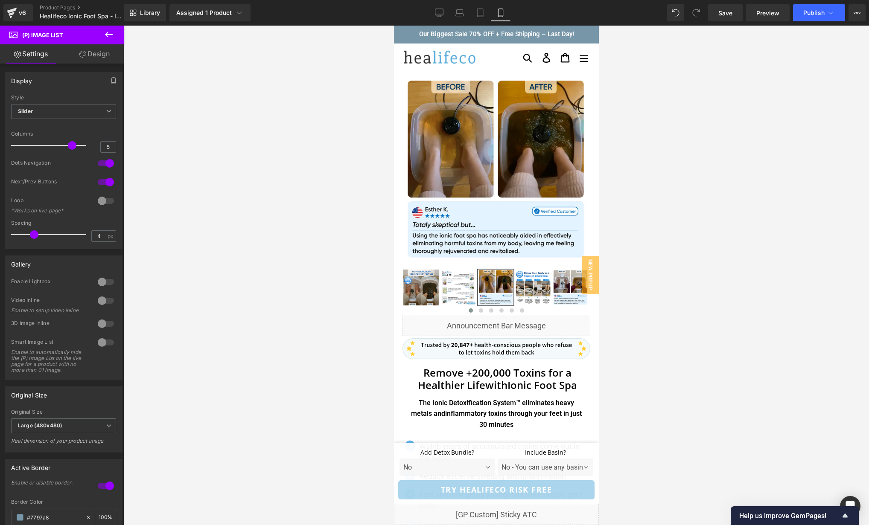
click at [89, 57] on link "Design" at bounding box center [95, 53] width 62 height 19
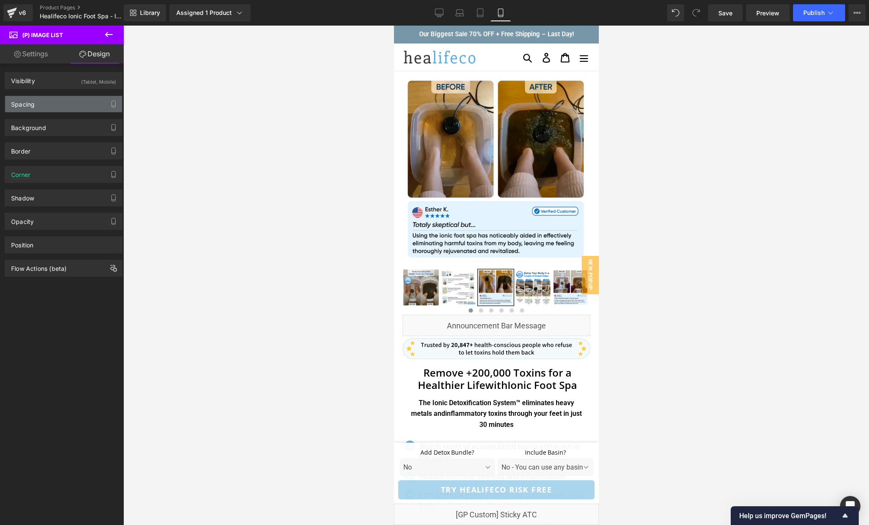
type input "0"
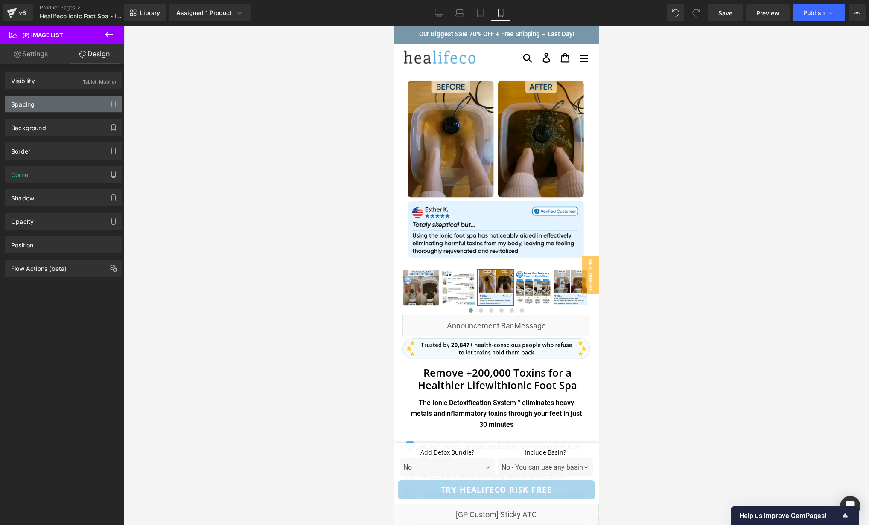
type input "0"
click at [59, 110] on div "Spacing" at bounding box center [63, 104] width 117 height 16
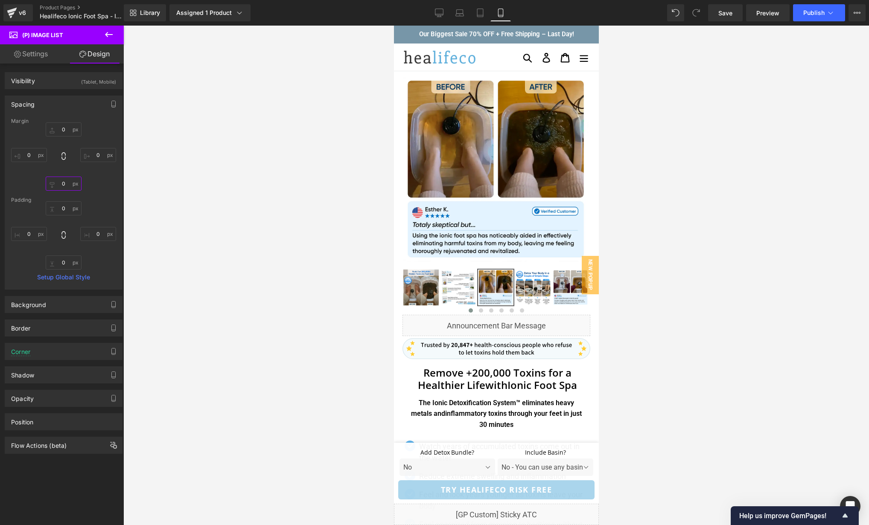
click at [64, 183] on input "0" at bounding box center [64, 184] width 36 height 14
click at [64, 183] on input "5" at bounding box center [64, 184] width 36 height 14
type input "0"
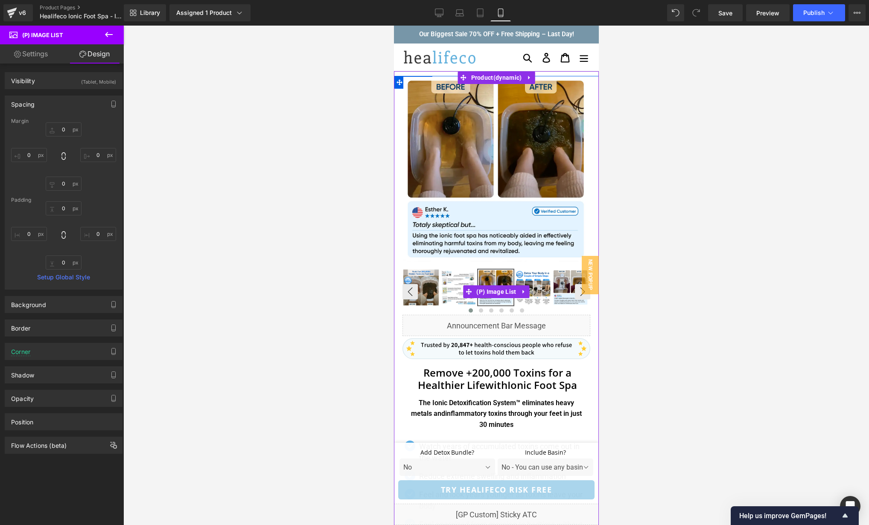
click at [432, 281] on img at bounding box center [420, 287] width 35 height 35
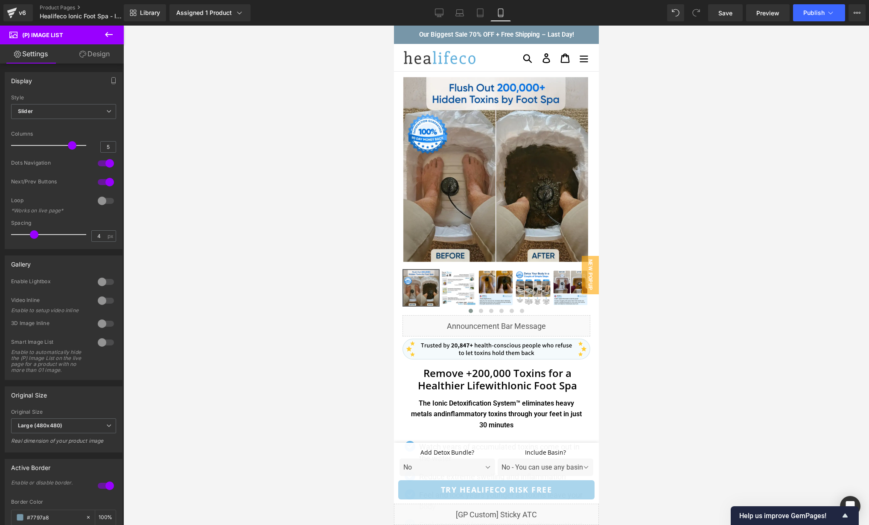
click at [86, 59] on link "Design" at bounding box center [95, 53] width 62 height 19
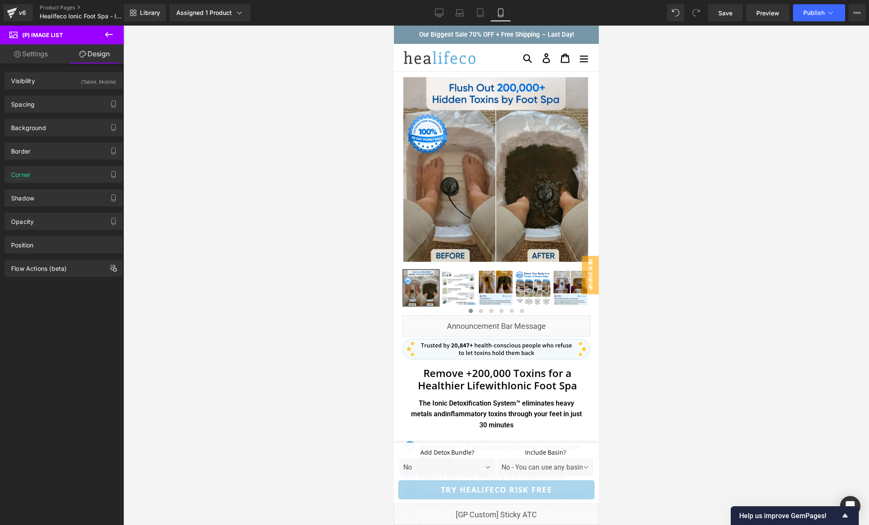
click at [41, 55] on link "Settings" at bounding box center [31, 53] width 62 height 19
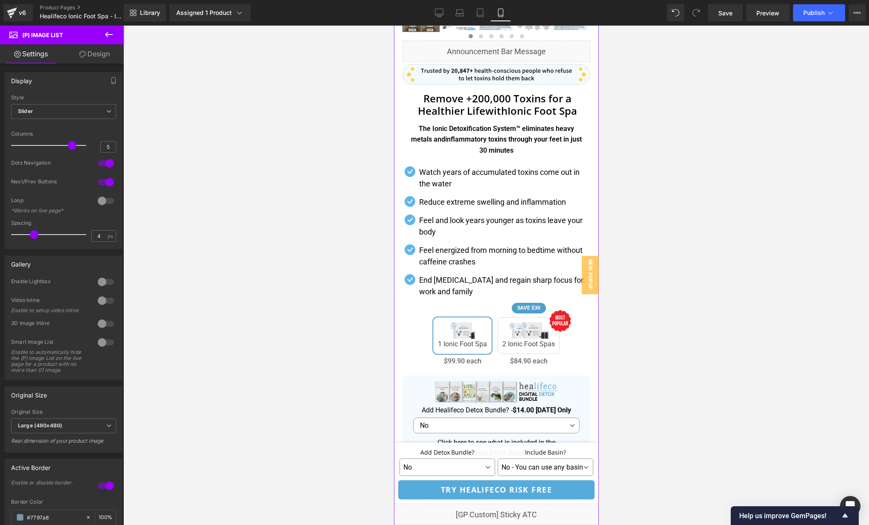
scroll to position [315, 0]
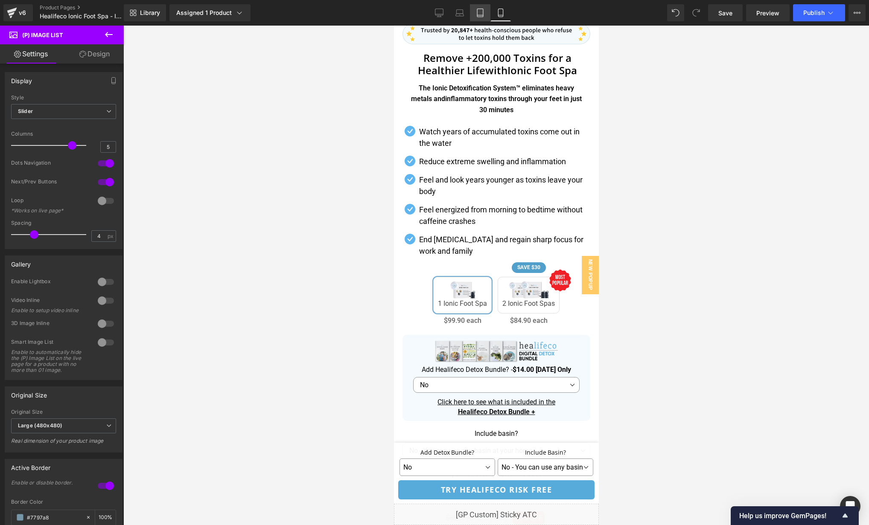
click at [481, 11] on icon at bounding box center [480, 13] width 9 height 9
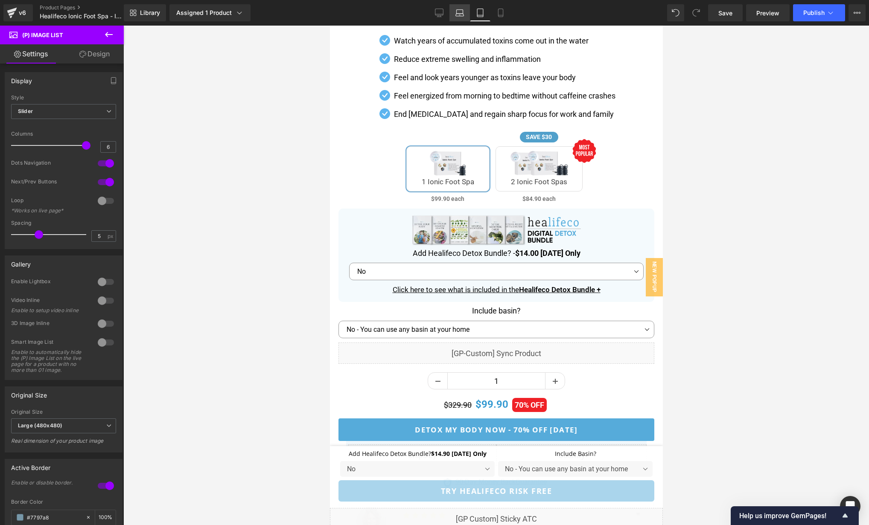
click at [456, 12] on icon at bounding box center [459, 13] width 9 height 9
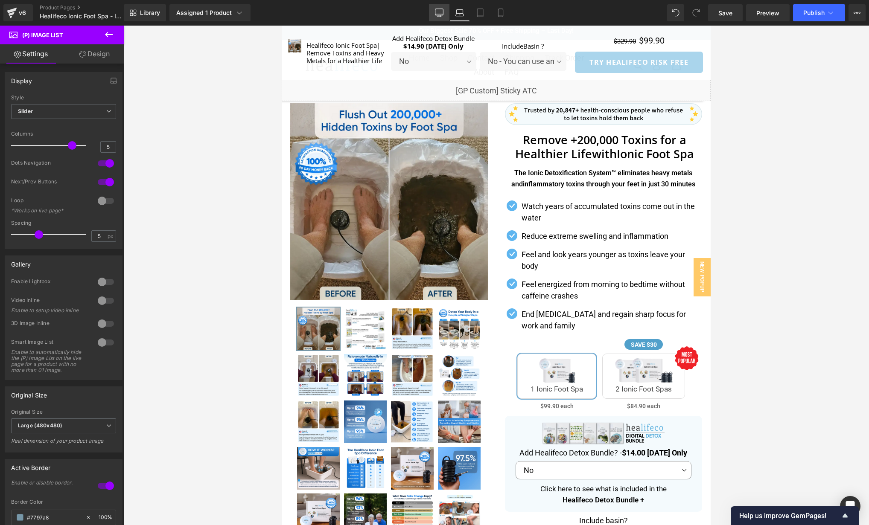
click at [443, 12] on icon at bounding box center [439, 13] width 9 height 9
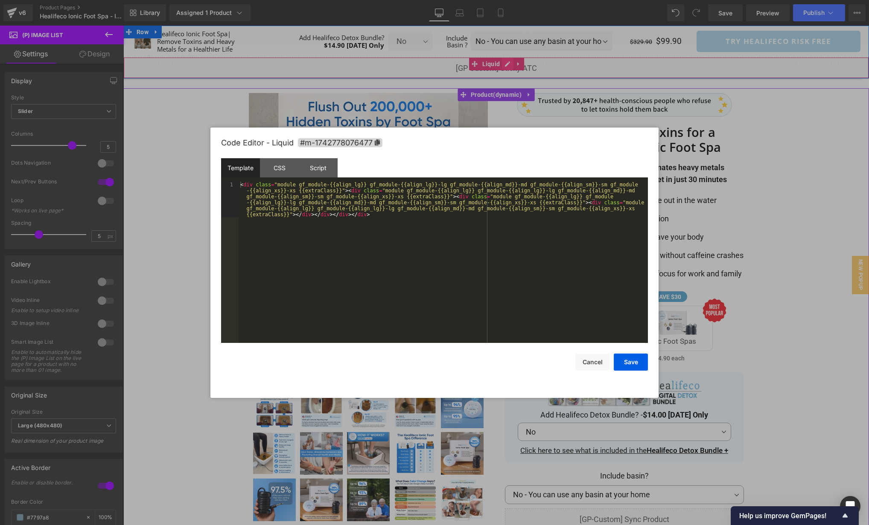
click at [505, 64] on div "Liquid" at bounding box center [495, 67] width 745 height 21
click at [441, 246] on div "< div class = "module gf_module-{{align_lg}} gf_module-{{align_lg}}-lg gf_modul…" at bounding box center [442, 298] width 409 height 233
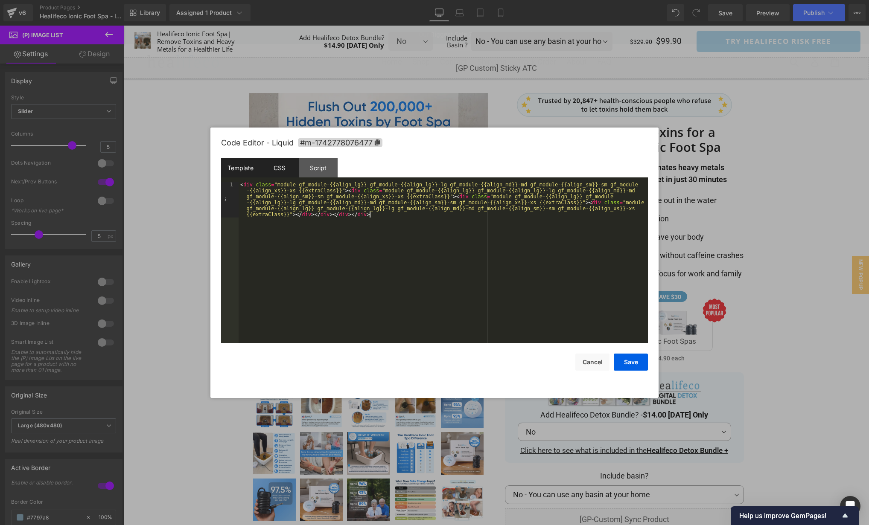
click at [279, 170] on div "CSS" at bounding box center [279, 167] width 39 height 19
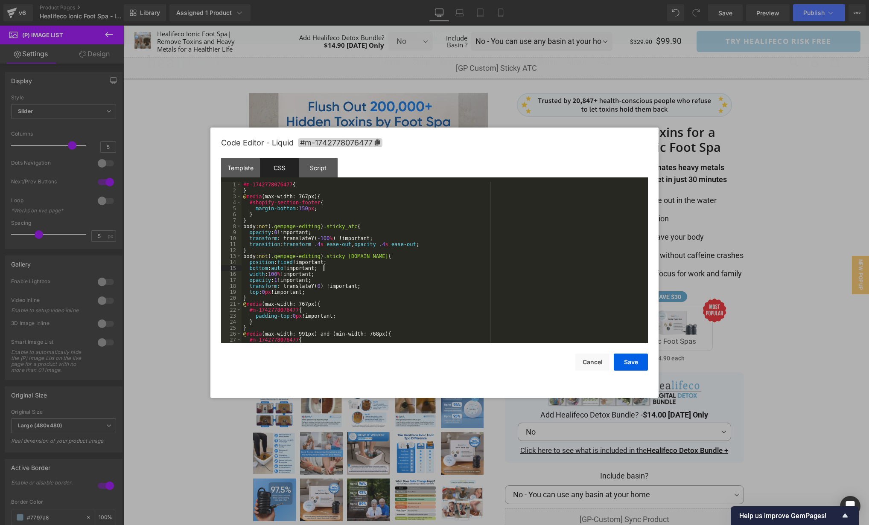
click at [488, 269] on div "#m-1742778076477 { } @ media (max-width: 767px) { #shopify-section-footer { mar…" at bounding box center [442, 268] width 403 height 173
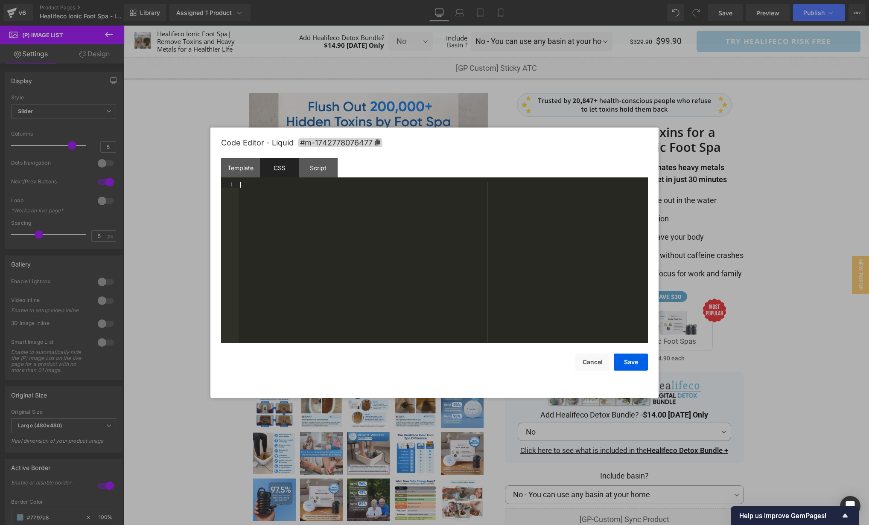
scroll to position [185, 0]
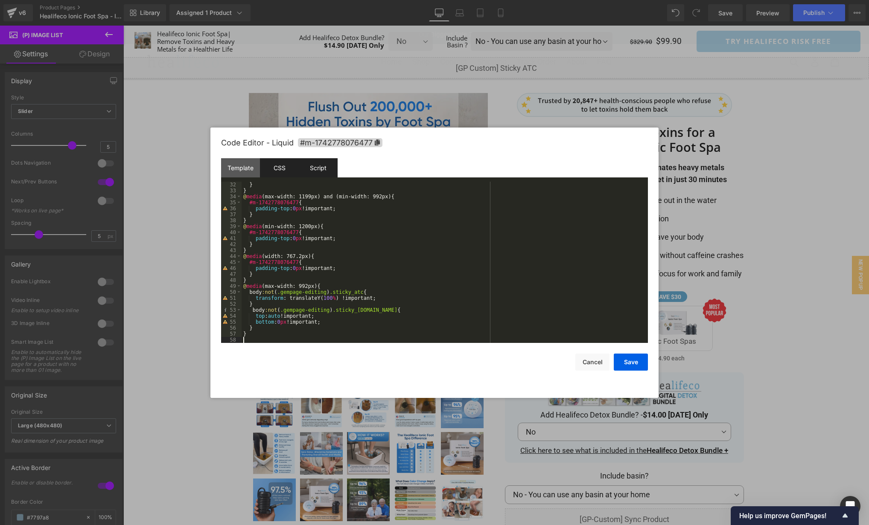
click at [312, 164] on div "Script" at bounding box center [318, 167] width 39 height 19
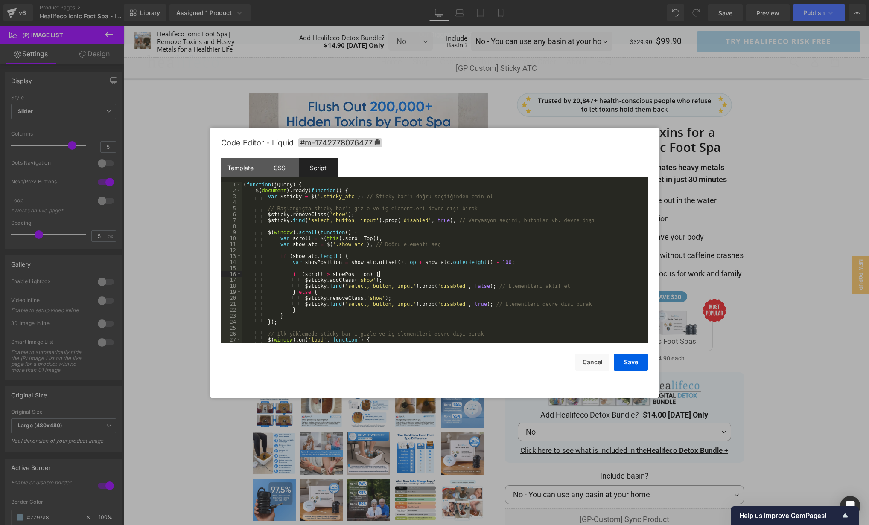
click at [551, 275] on div "( function ( jQuery ) { $ ( document ) . ready ( function ( ) { var $sticky = $…" at bounding box center [442, 268] width 403 height 173
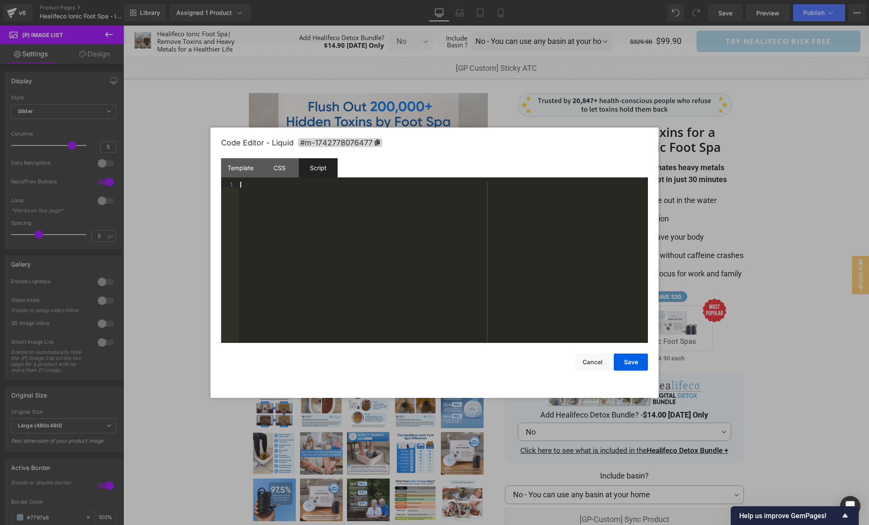
scroll to position [42, 0]
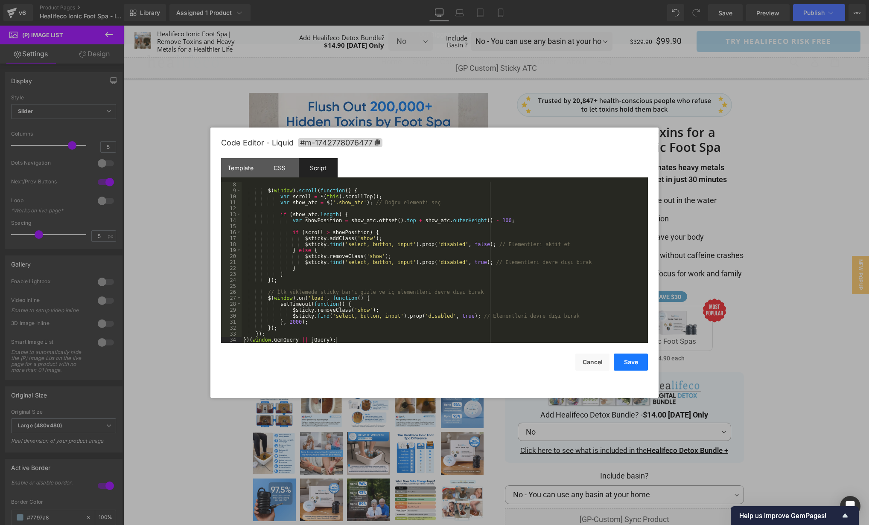
click at [629, 363] on button "Save" at bounding box center [630, 362] width 34 height 17
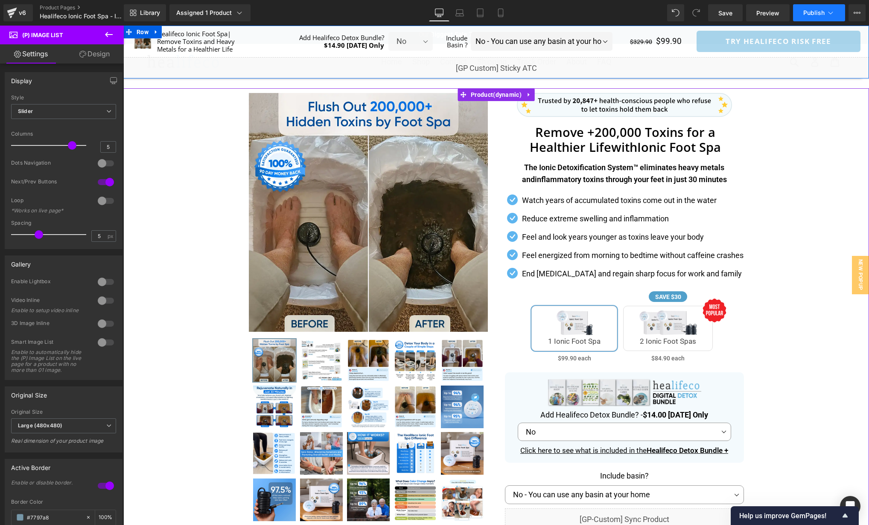
click at [810, 19] on button "Publish" at bounding box center [819, 12] width 52 height 17
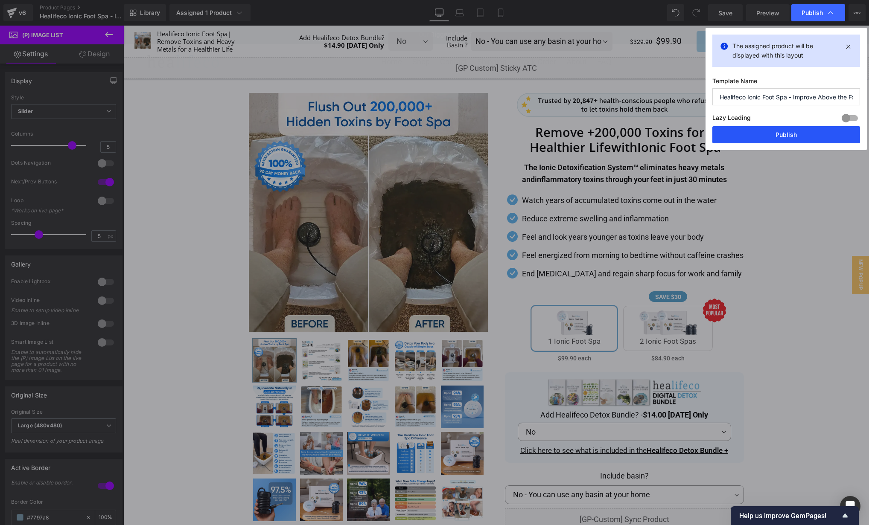
click at [791, 133] on button "Publish" at bounding box center [786, 134] width 148 height 17
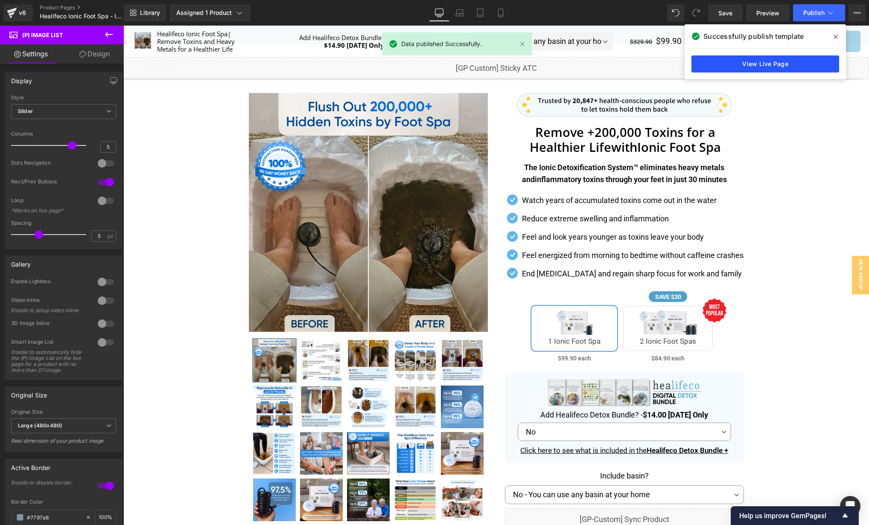
click at [724, 67] on link "View Live Page" at bounding box center [765, 63] width 148 height 17
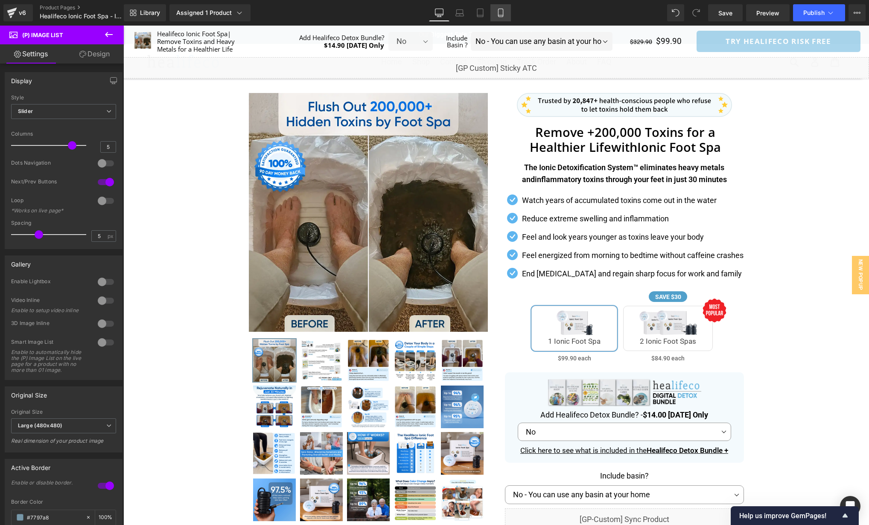
click at [499, 15] on icon at bounding box center [500, 13] width 9 height 9
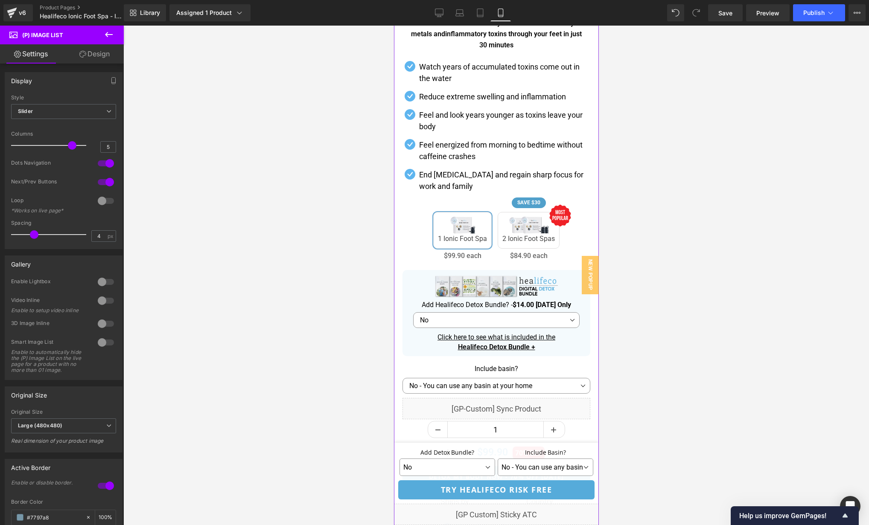
scroll to position [384, 0]
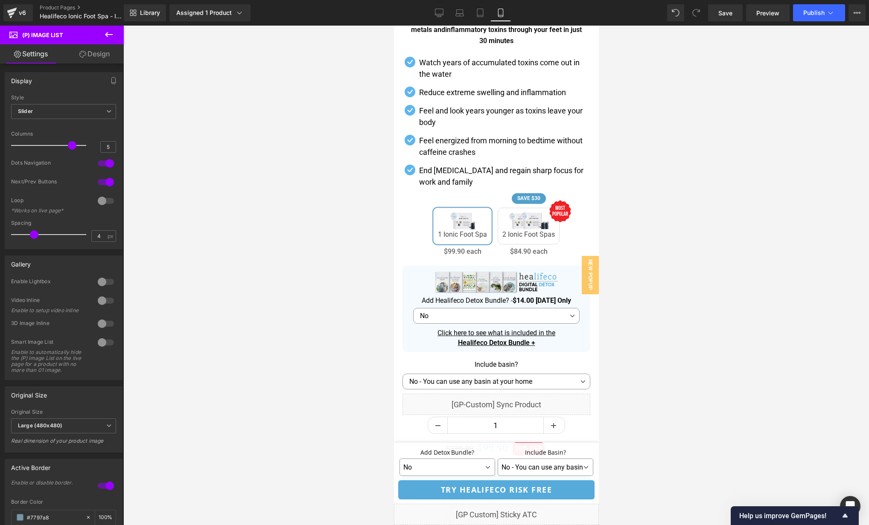
click at [662, 323] on div at bounding box center [495, 276] width 745 height 500
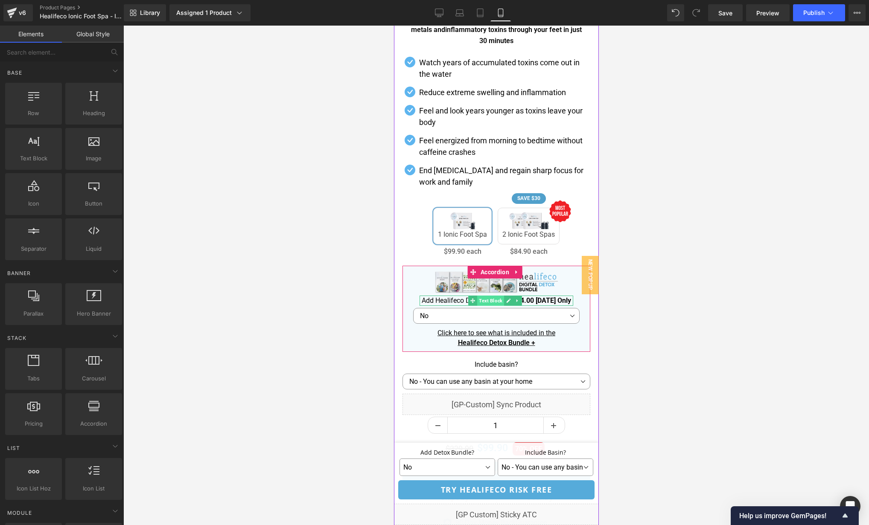
click at [490, 299] on span "Text Block" at bounding box center [489, 301] width 27 height 10
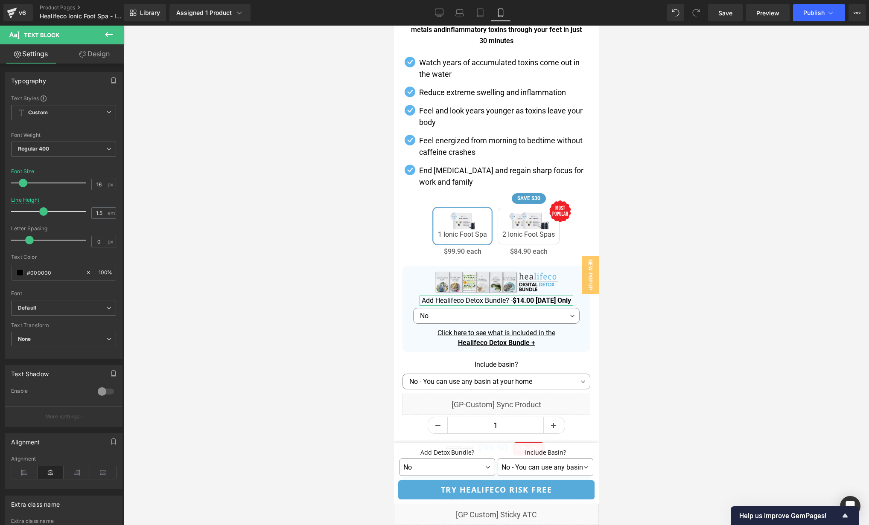
click at [102, 62] on link "Design" at bounding box center [95, 53] width 62 height 19
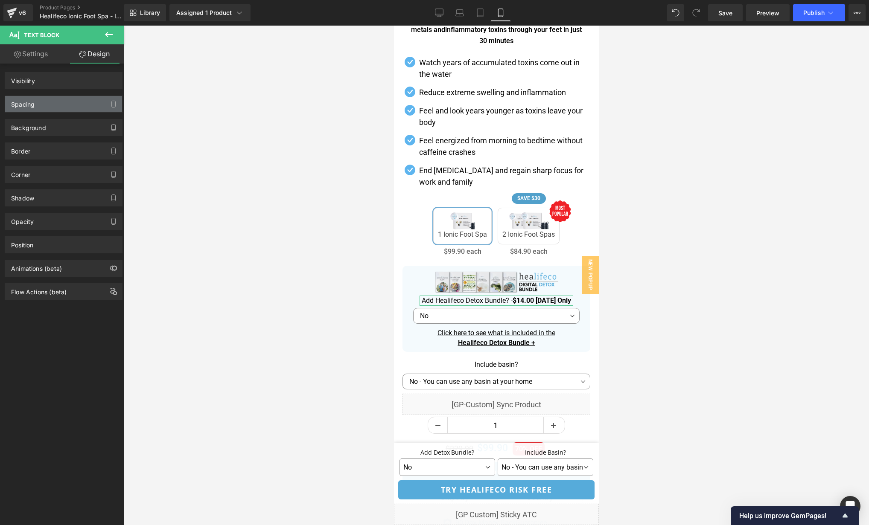
click at [62, 96] on div "Spacing" at bounding box center [63, 104] width 117 height 16
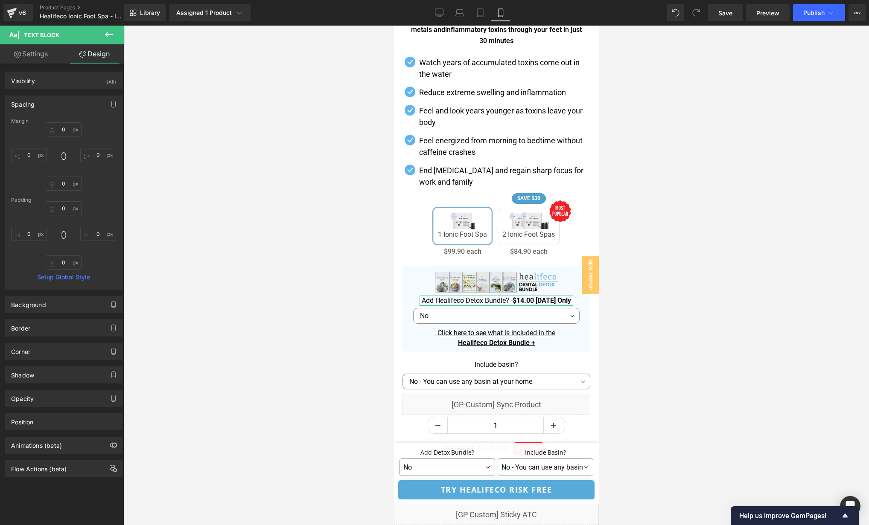
type input "0"
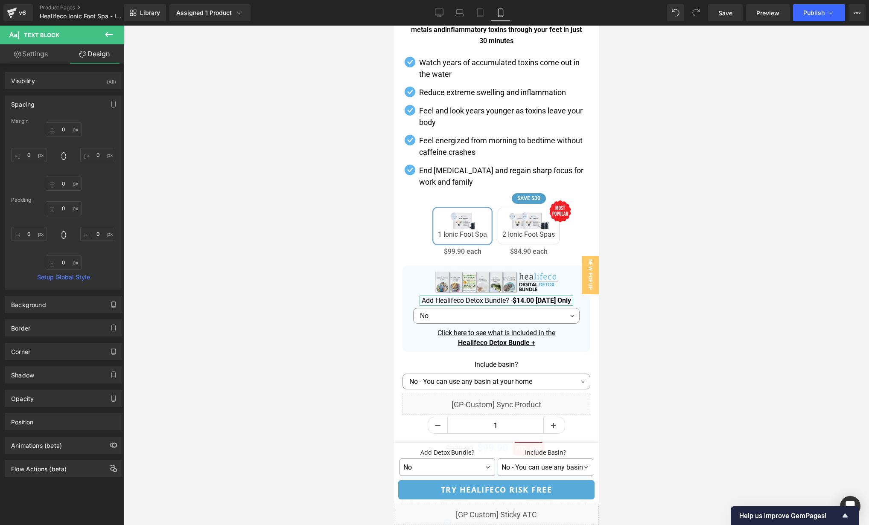
type input "0"
click at [32, 154] on input "0" at bounding box center [29, 155] width 36 height 14
type input "-25"
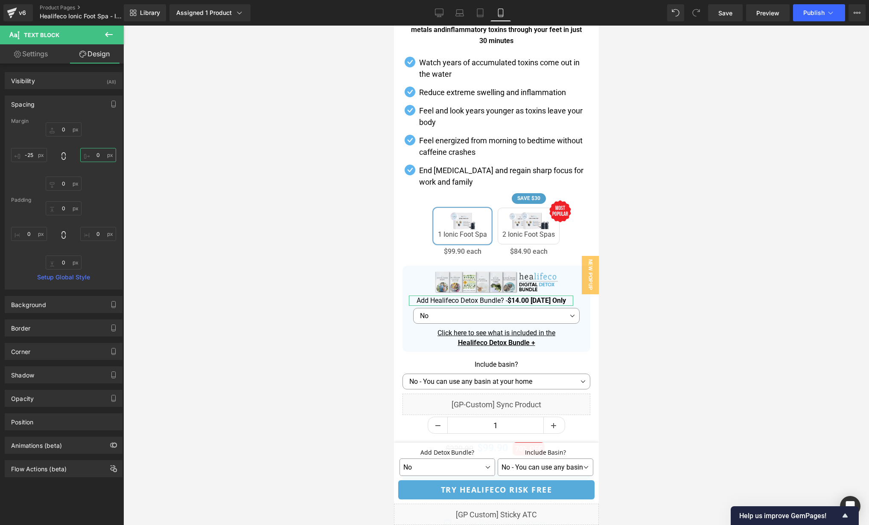
click at [99, 156] on input "0" at bounding box center [98, 155] width 36 height 14
paste input "-25"
type input "-25"
click at [813, 12] on span "Publish" at bounding box center [813, 12] width 21 height 7
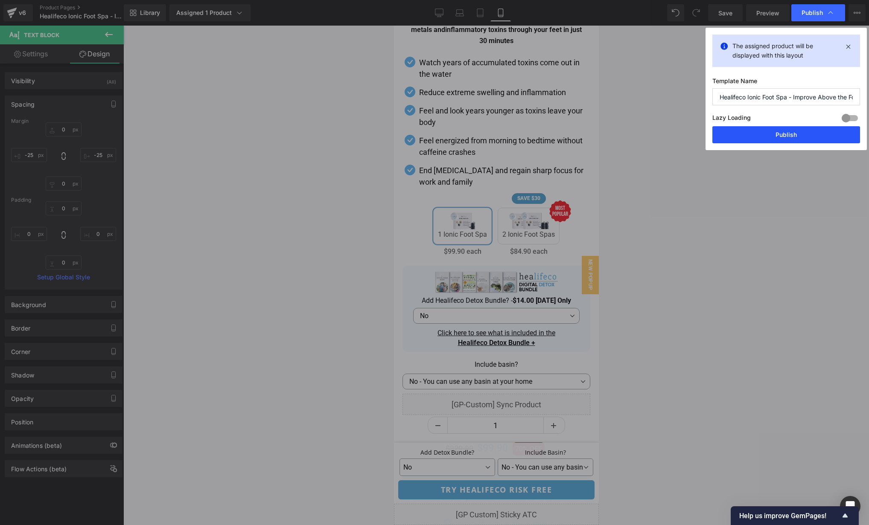
click at [792, 131] on button "Publish" at bounding box center [786, 134] width 148 height 17
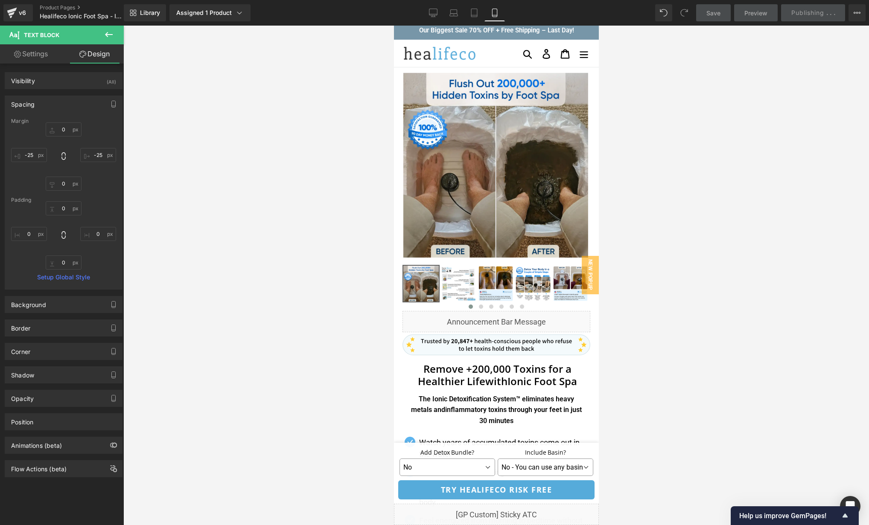
scroll to position [0, 0]
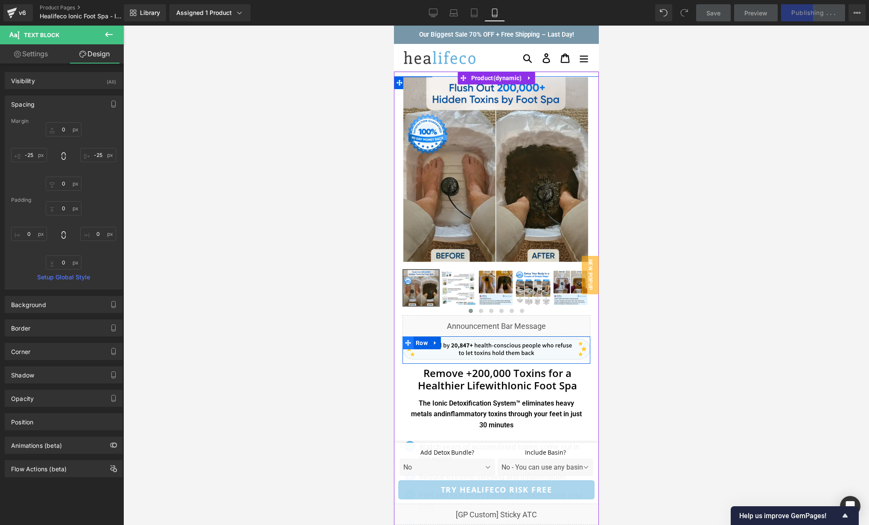
click at [406, 339] on span at bounding box center [407, 343] width 11 height 13
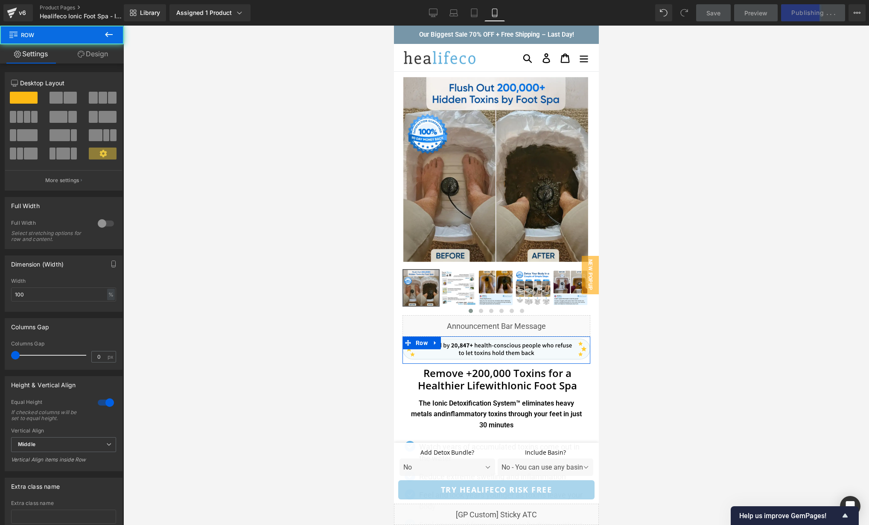
click at [93, 54] on link "Design" at bounding box center [93, 53] width 62 height 19
click at [0, 0] on div "Background" at bounding box center [0, 0] width 0 height 0
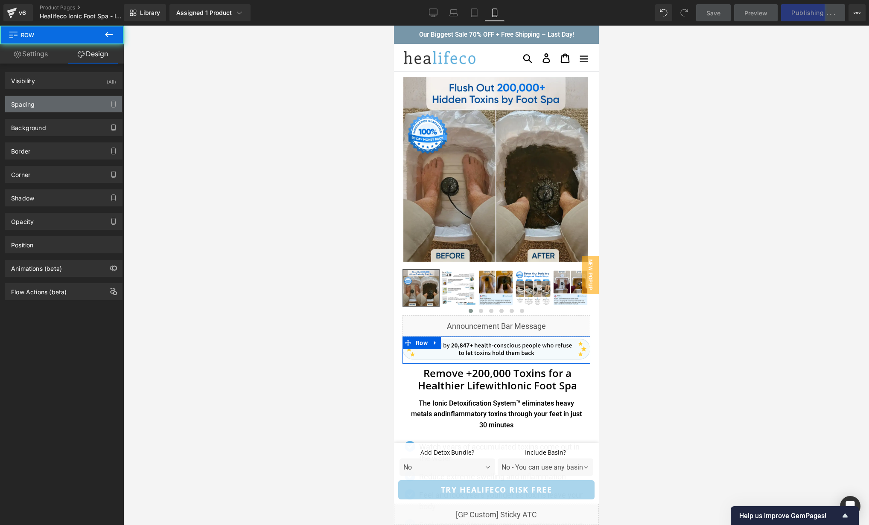
type input "0"
type input "5"
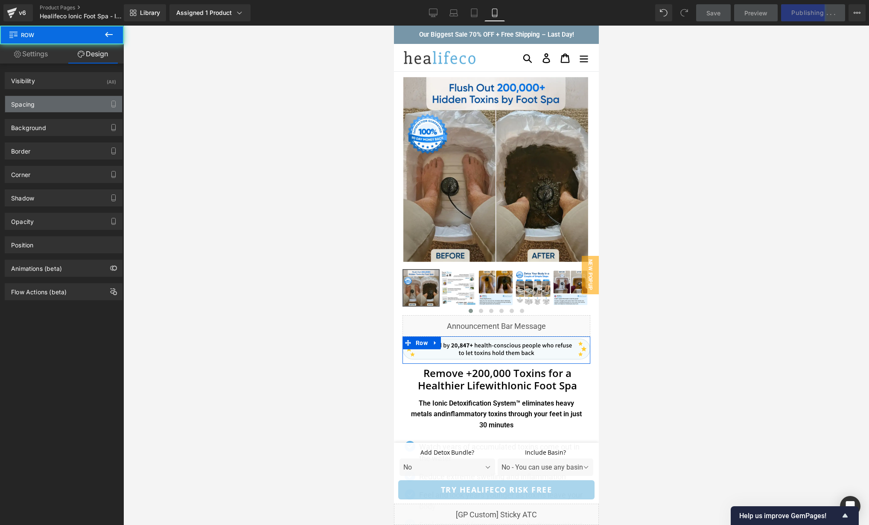
type input "0"
click at [54, 106] on div "Spacing" at bounding box center [63, 104] width 117 height 16
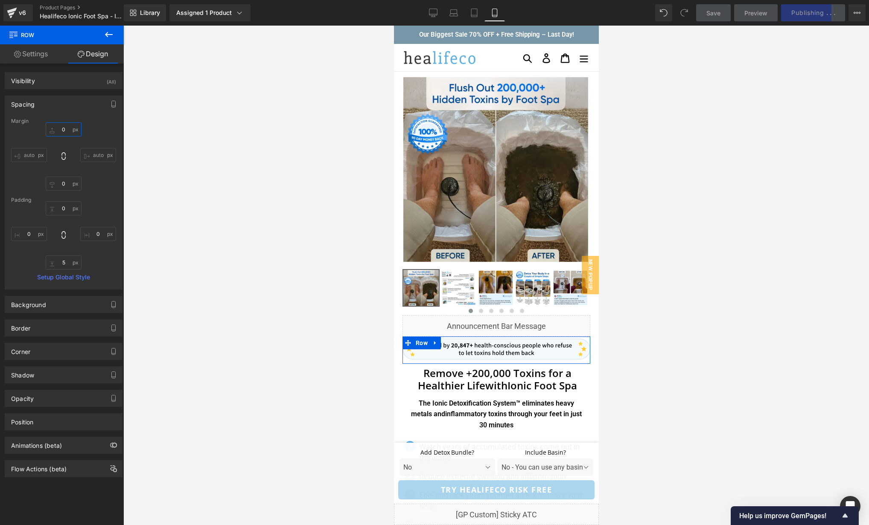
click at [65, 129] on input "0" at bounding box center [64, 129] width 36 height 14
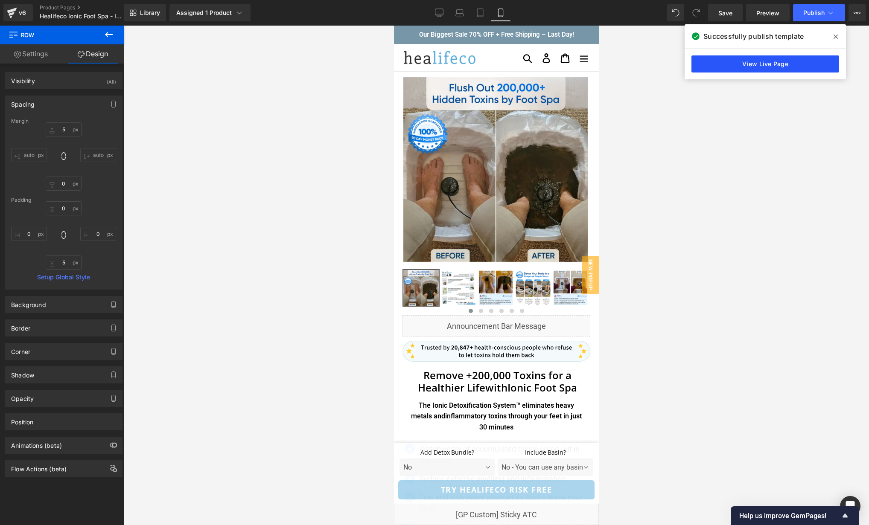
click at [808, 64] on link "View Live Page" at bounding box center [765, 63] width 148 height 17
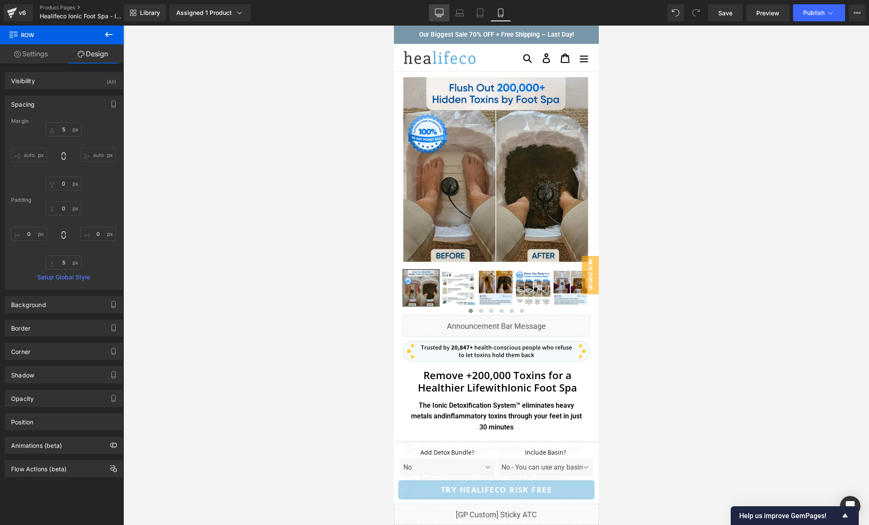
click at [441, 6] on link "Desktop" at bounding box center [439, 12] width 20 height 17
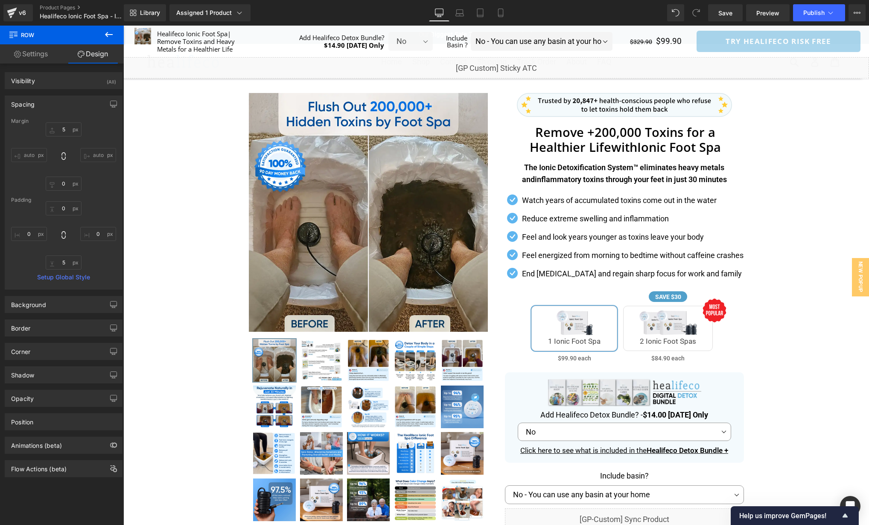
type input "0"
type input "5"
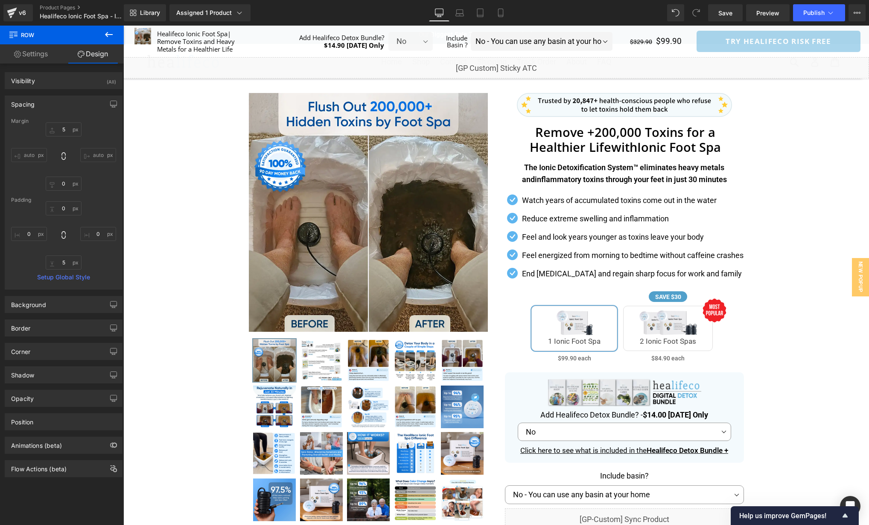
type input "0"
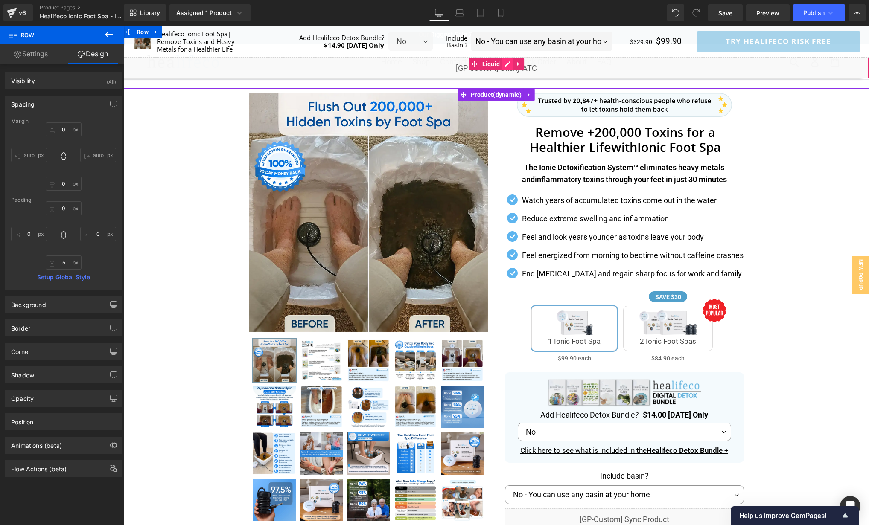
click at [508, 63] on div "Liquid" at bounding box center [495, 67] width 745 height 21
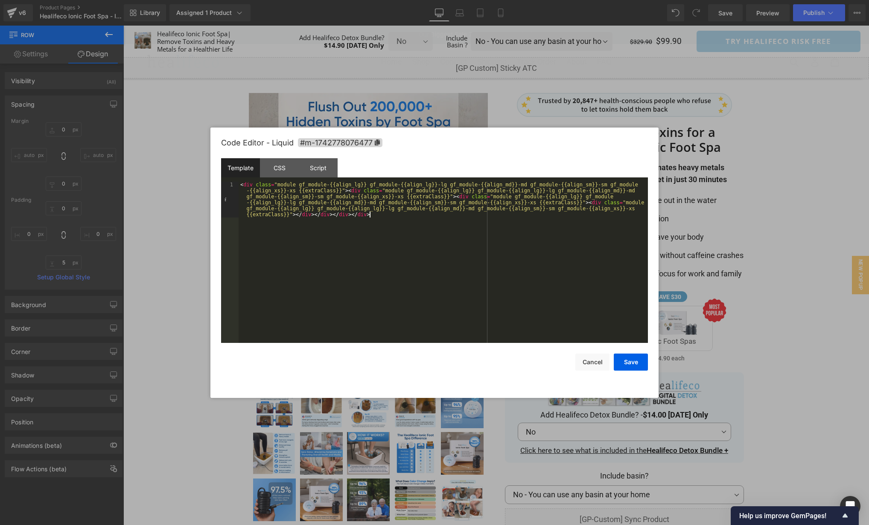
click at [464, 223] on div "< div class = "module gf_module-{{align_lg}} gf_module-{{align_lg}}-lg gf_modul…" at bounding box center [442, 298] width 409 height 233
click at [291, 165] on div "CSS" at bounding box center [279, 167] width 39 height 19
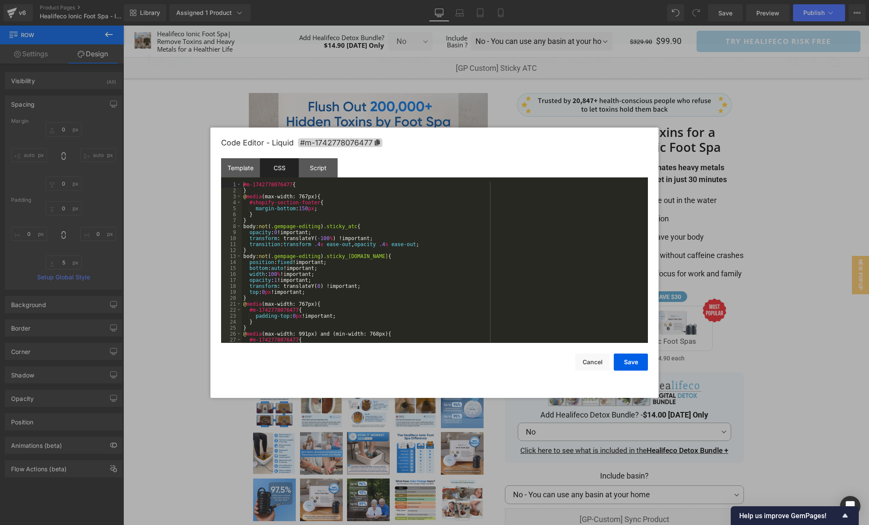
click at [457, 270] on div "#m-1742778076477 { } @ media (max-width: 767px) { #shopify-section-footer { mar…" at bounding box center [442, 268] width 403 height 173
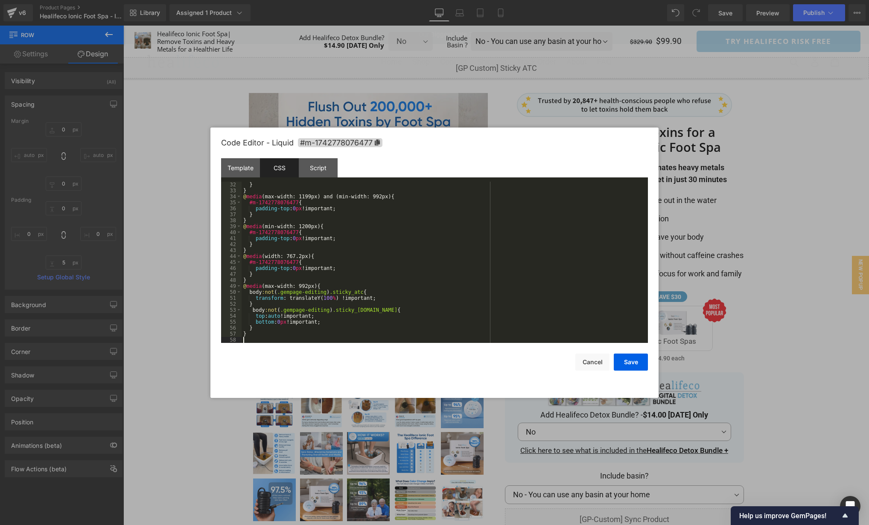
scroll to position [179, 0]
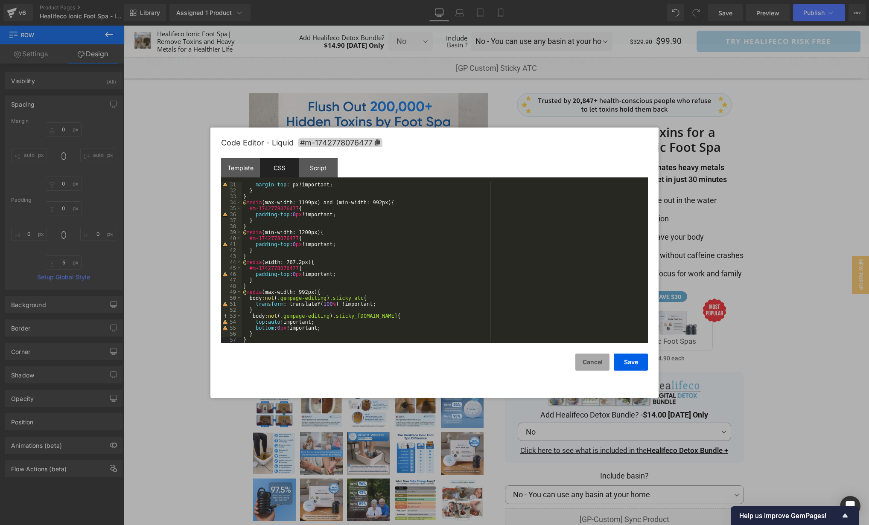
click at [598, 362] on button "Cancel" at bounding box center [592, 362] width 34 height 17
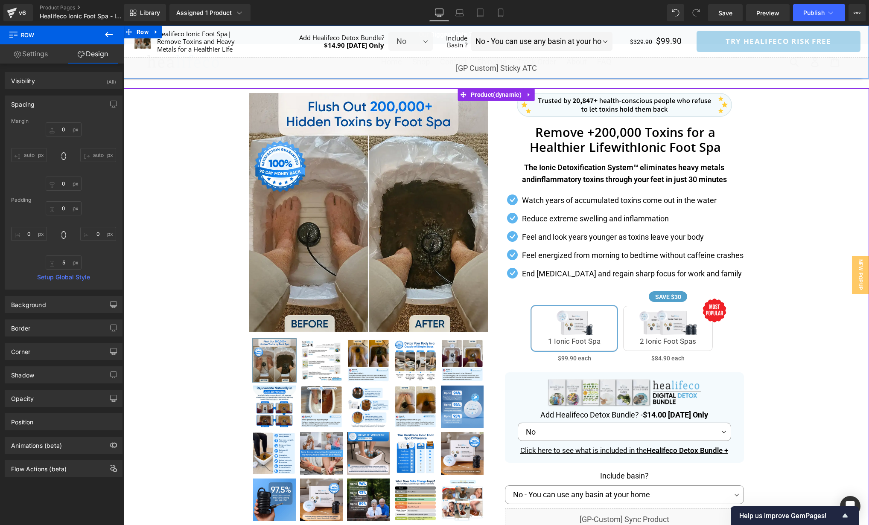
click at [506, 61] on div "Liquid" at bounding box center [495, 67] width 745 height 21
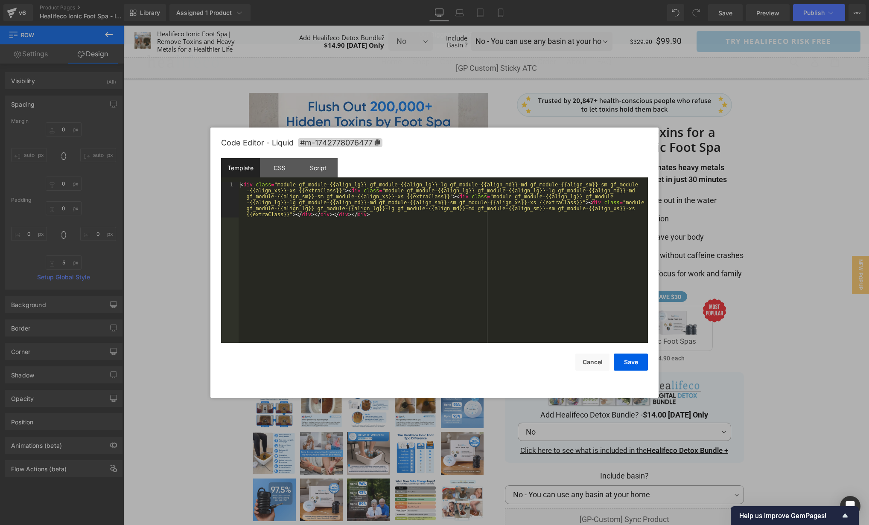
click at [441, 282] on div "< div class = "module gf_module-{{align_lg}} gf_module-{{align_lg}}-lg gf_modul…" at bounding box center [442, 298] width 409 height 233
click at [282, 160] on div "CSS" at bounding box center [279, 167] width 39 height 19
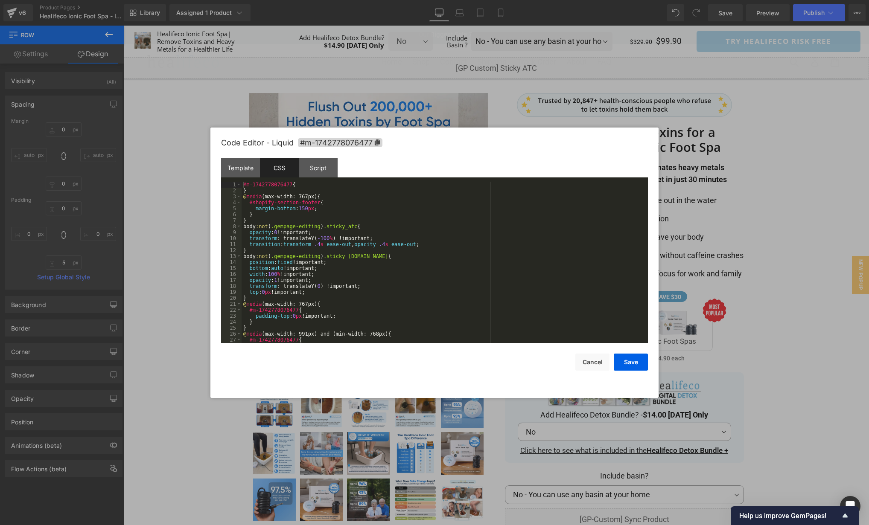
click at [512, 275] on div "#m-1742778076477 { } @ media (max-width: 767px) { #shopify-section-footer { mar…" at bounding box center [442, 268] width 403 height 173
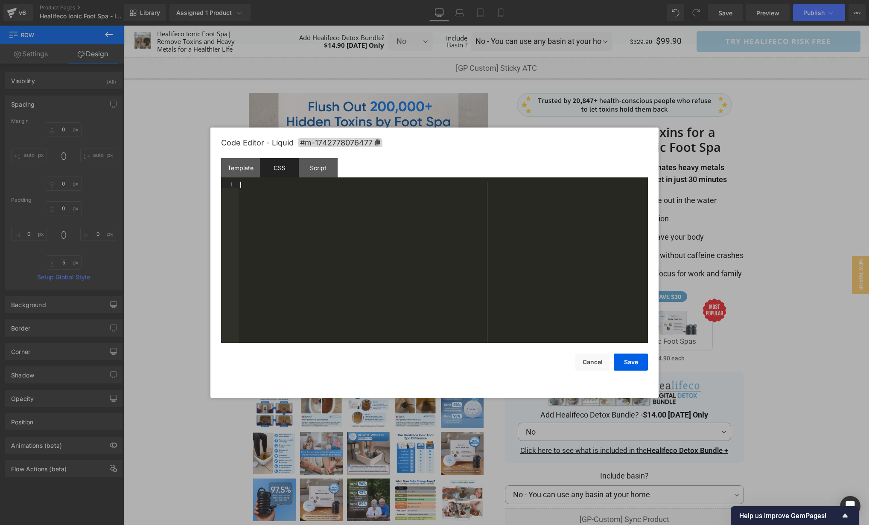
scroll to position [185, 0]
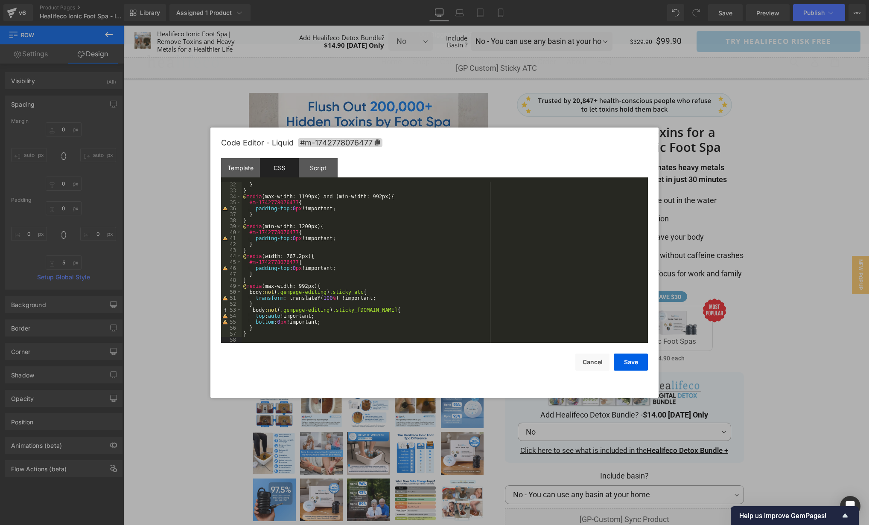
click at [337, 167] on div "Template CSS Script Data" at bounding box center [434, 169] width 427 height 23
click at [325, 166] on div "Script" at bounding box center [318, 167] width 39 height 19
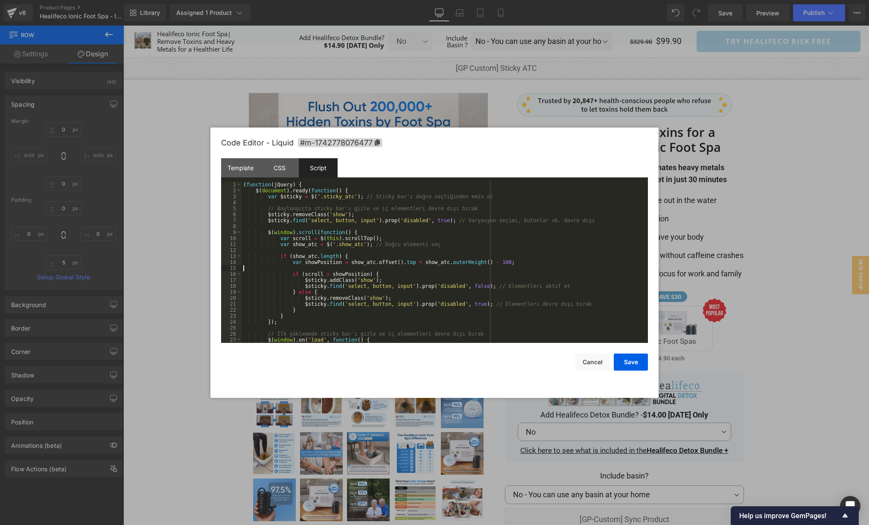
click at [492, 268] on div "( function ( jQuery ) { $ ( document ) . ready ( function ( ) { var $sticky = $…" at bounding box center [442, 268] width 403 height 173
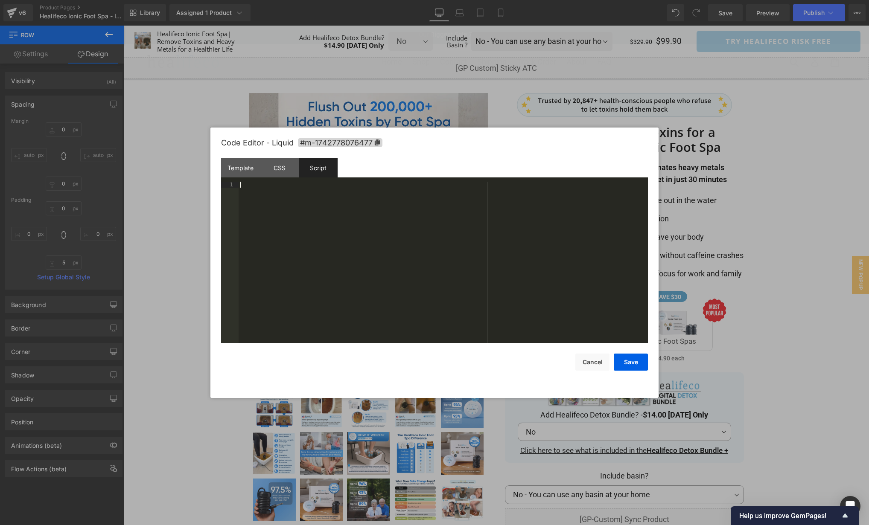
scroll to position [42, 0]
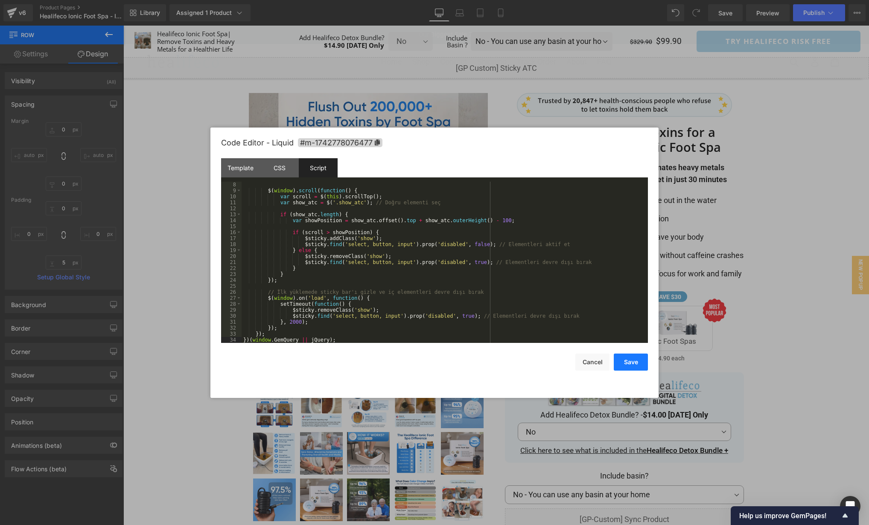
click at [631, 364] on button "Save" at bounding box center [630, 362] width 34 height 17
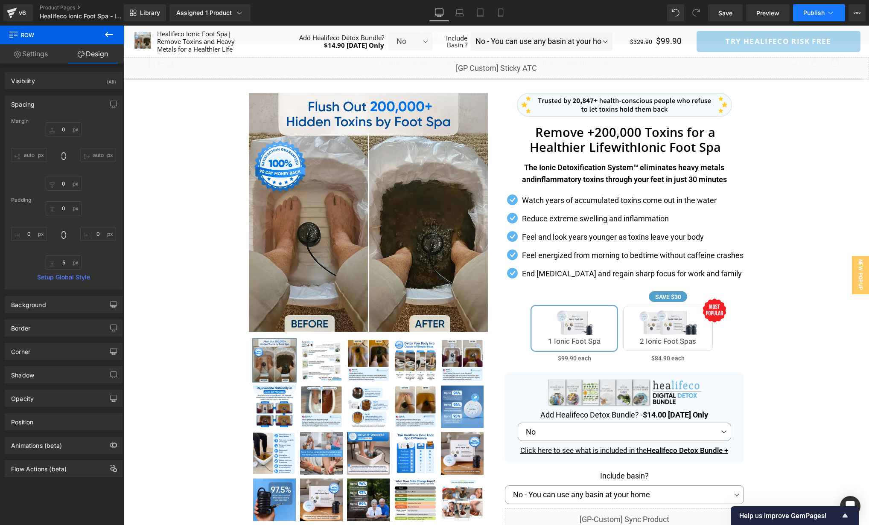
click at [814, 11] on span "Publish" at bounding box center [813, 12] width 21 height 7
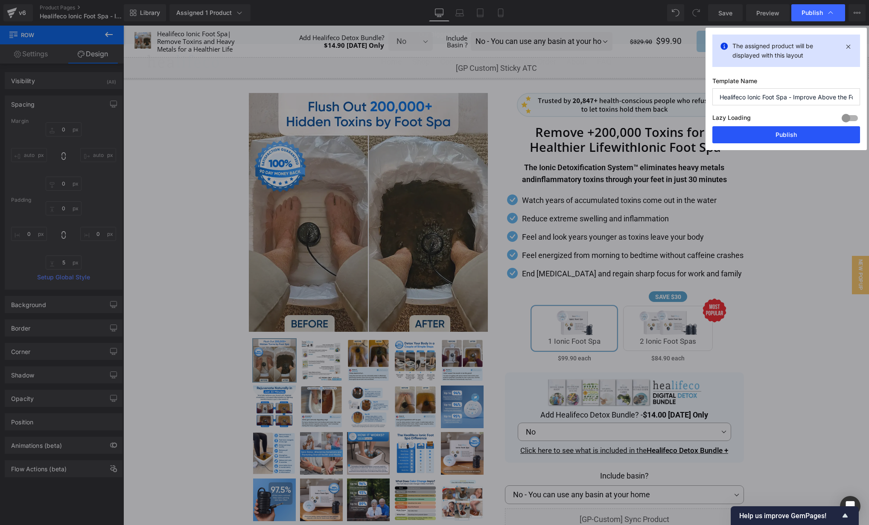
click at [790, 131] on button "Publish" at bounding box center [786, 134] width 148 height 17
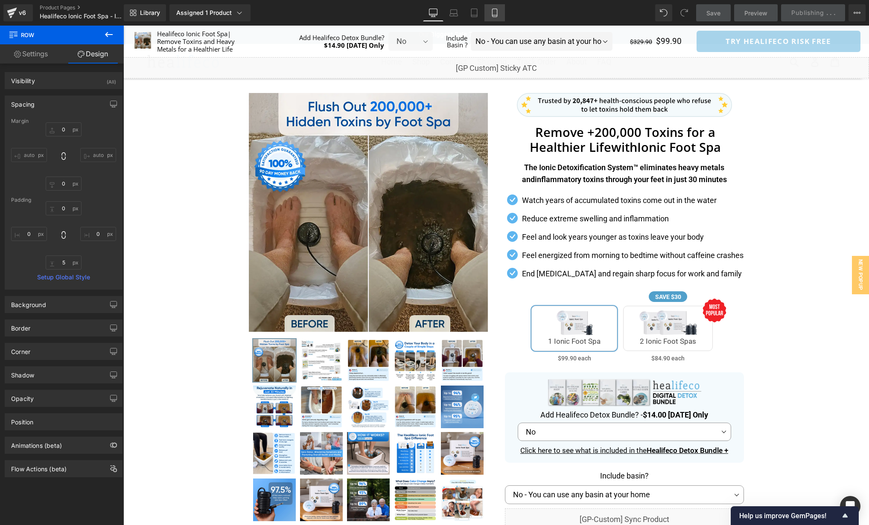
click at [491, 18] on link "Mobile" at bounding box center [494, 12] width 20 height 17
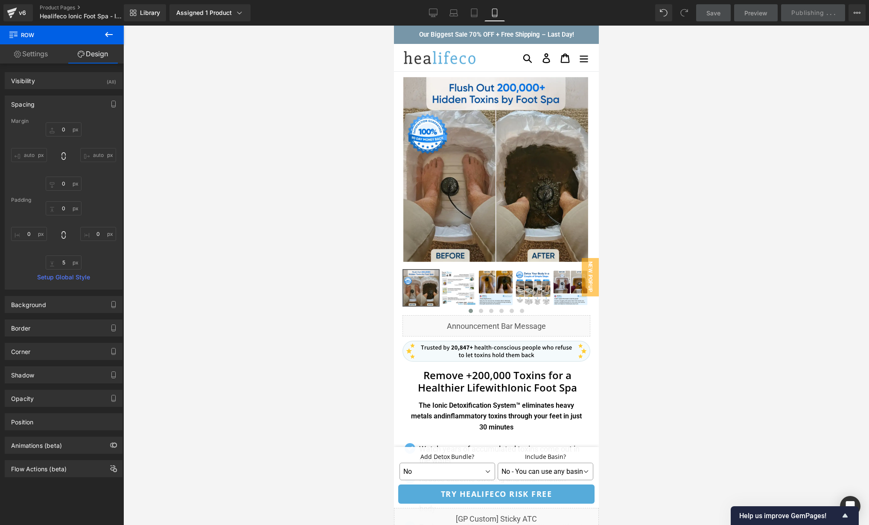
type input "5"
type input "0"
type input "5"
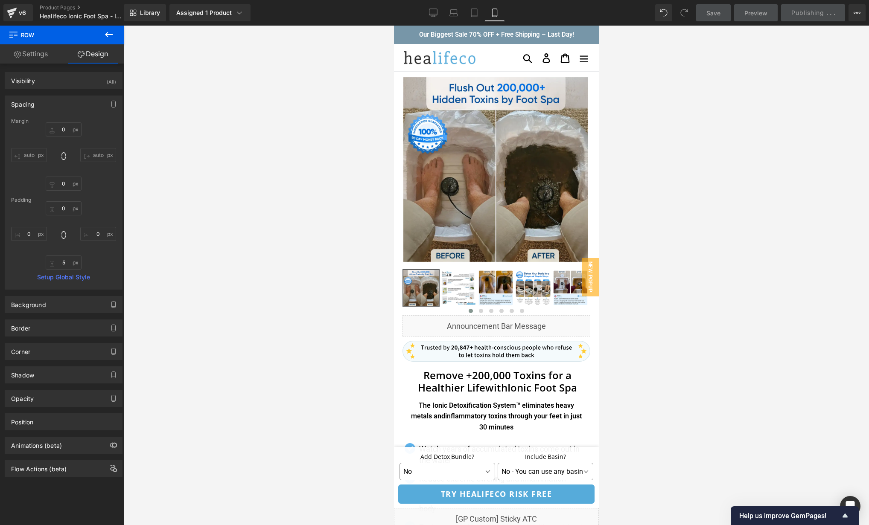
type input "0"
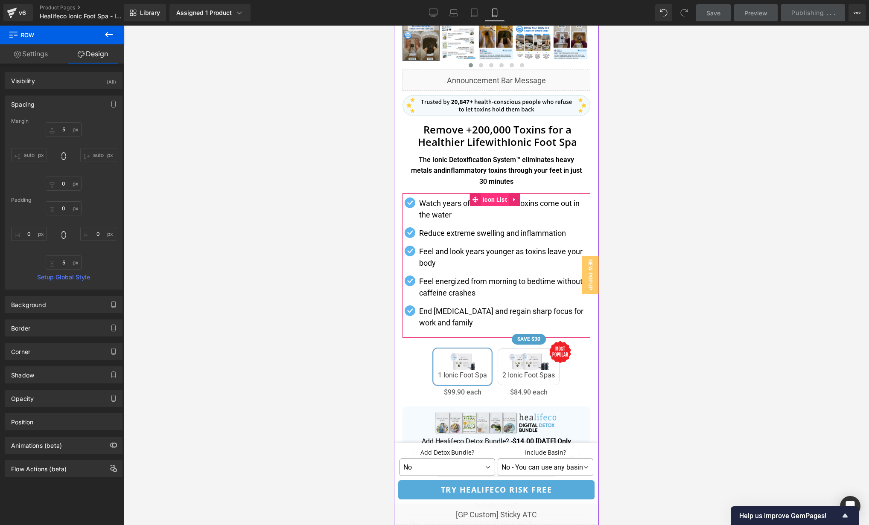
click at [486, 200] on span "Icon List" at bounding box center [494, 199] width 29 height 13
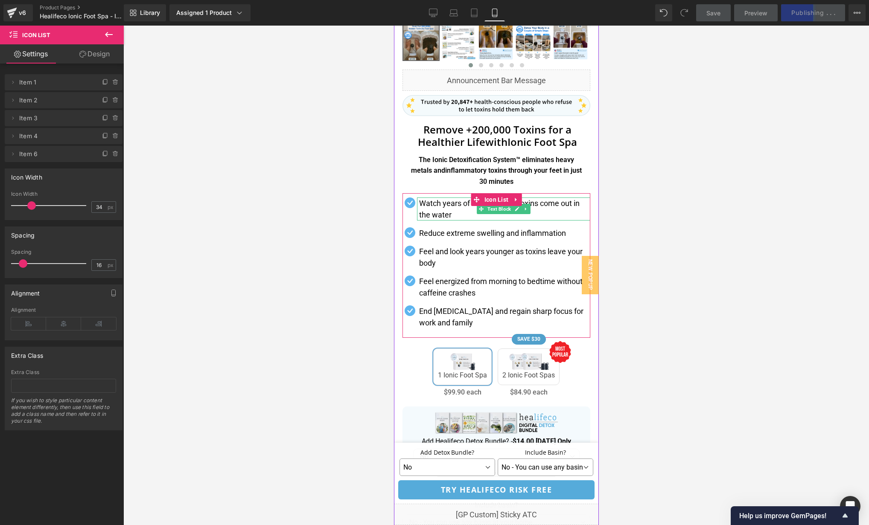
click at [442, 204] on p "Watch years of accumulated toxins come out in the water" at bounding box center [503, 209] width 171 height 23
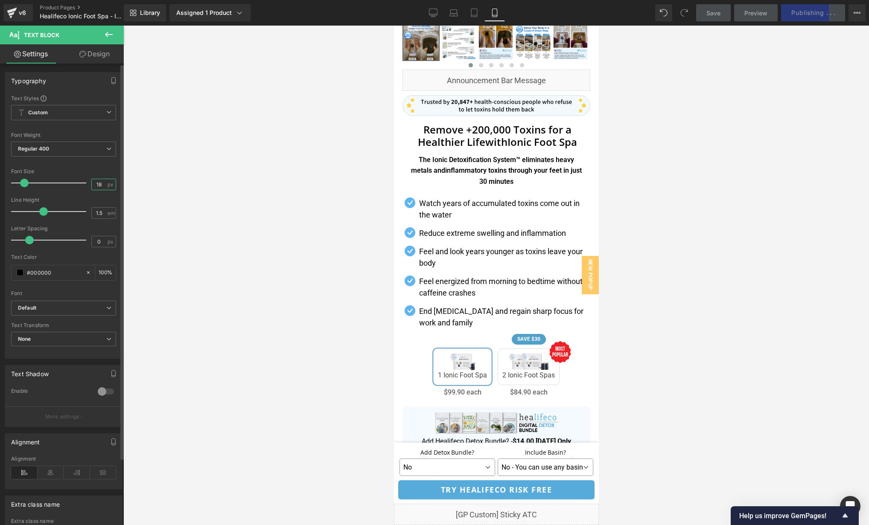
click at [100, 186] on input "18" at bounding box center [99, 184] width 15 height 11
type input "16"
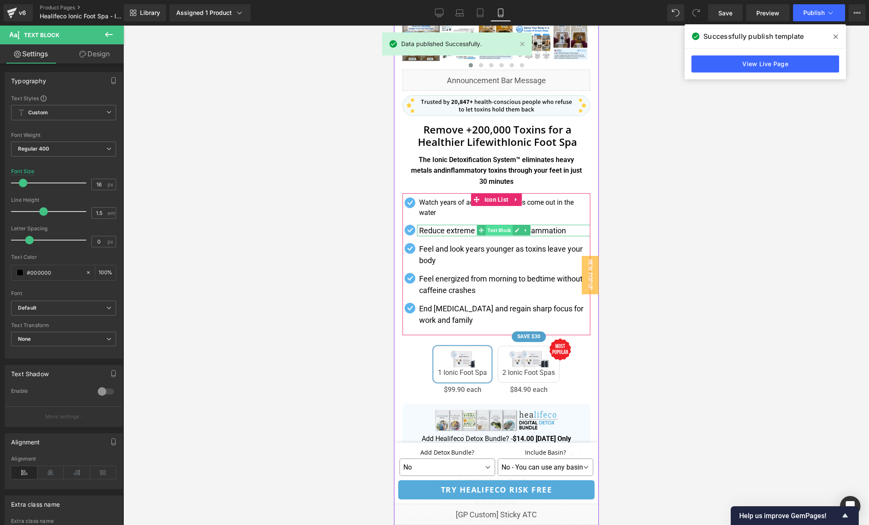
click at [489, 231] on span "Text Block" at bounding box center [498, 230] width 27 height 10
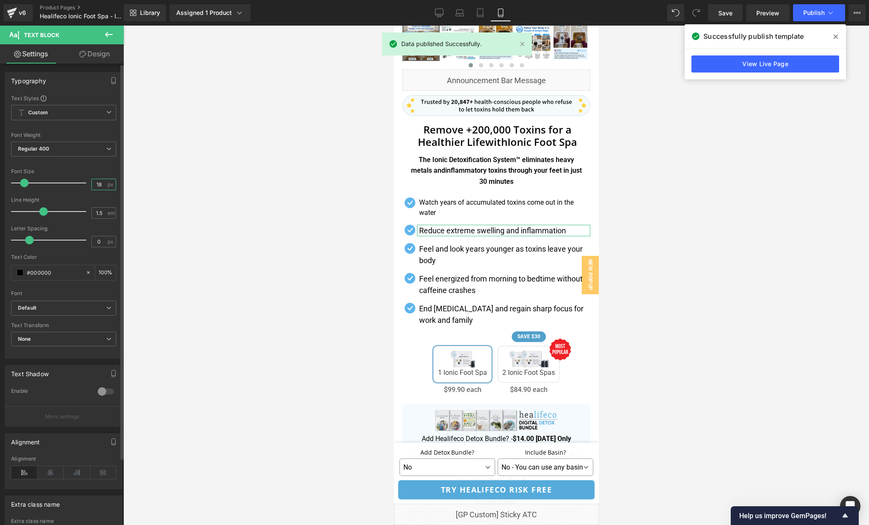
click at [101, 186] on input "18" at bounding box center [99, 184] width 15 height 11
type input "16"
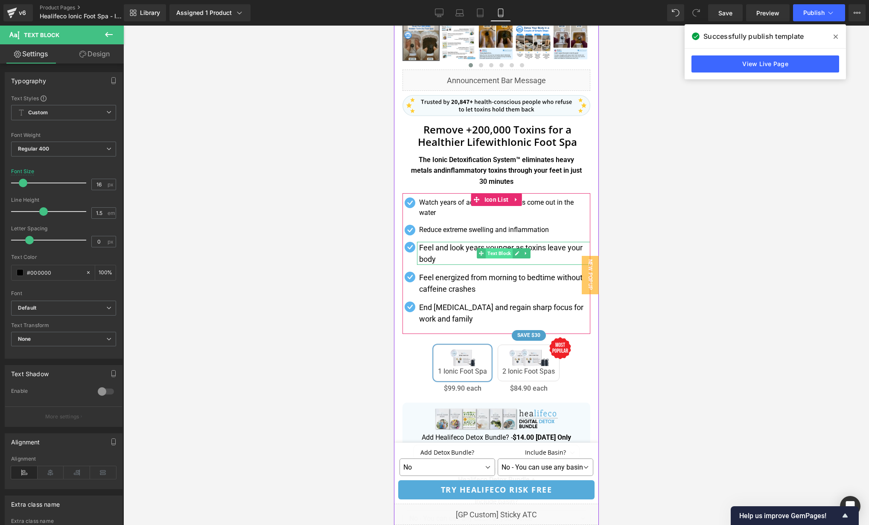
click at [500, 253] on span "Text Block" at bounding box center [498, 253] width 27 height 10
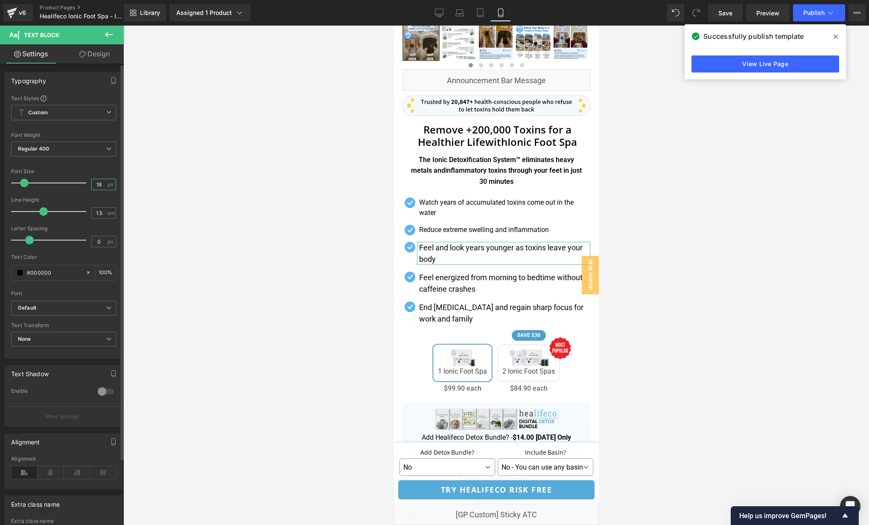
click at [100, 184] on input "18" at bounding box center [99, 184] width 15 height 11
drag, startPoint x: 100, startPoint y: 184, endPoint x: 80, endPoint y: 179, distance: 20.8
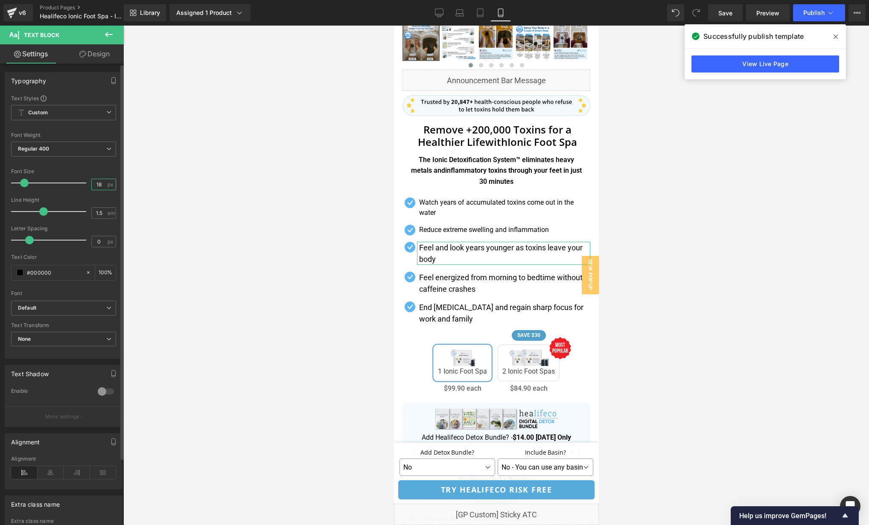
click at [81, 180] on div "Font Size 18 px" at bounding box center [63, 182] width 105 height 29
type input "16"
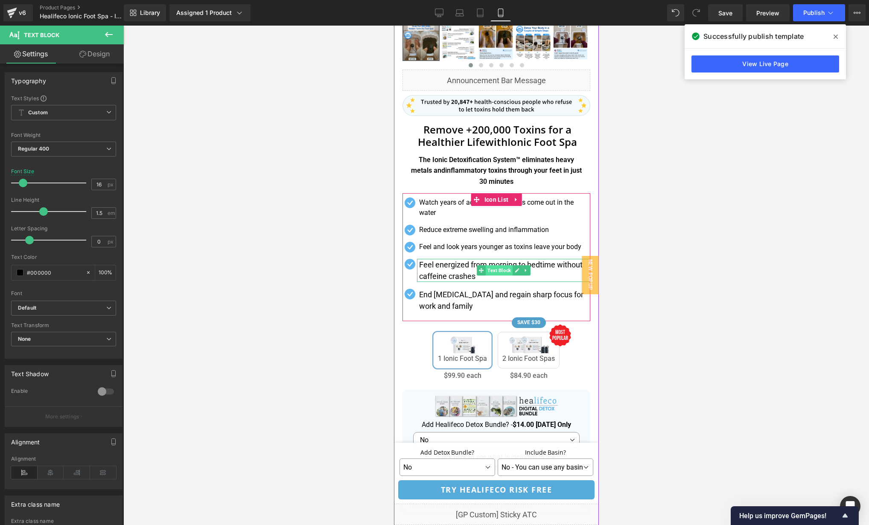
click at [497, 271] on span "Text Block" at bounding box center [498, 270] width 27 height 10
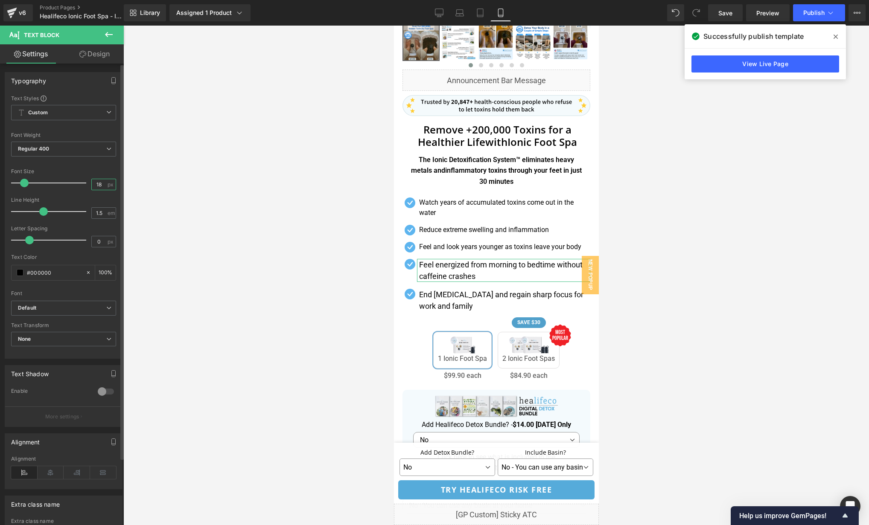
click at [102, 185] on input "18" at bounding box center [99, 184] width 15 height 11
drag, startPoint x: 100, startPoint y: 184, endPoint x: 83, endPoint y: 183, distance: 17.1
click at [84, 183] on div "Font Size 18 px" at bounding box center [63, 182] width 105 height 29
type input "16"
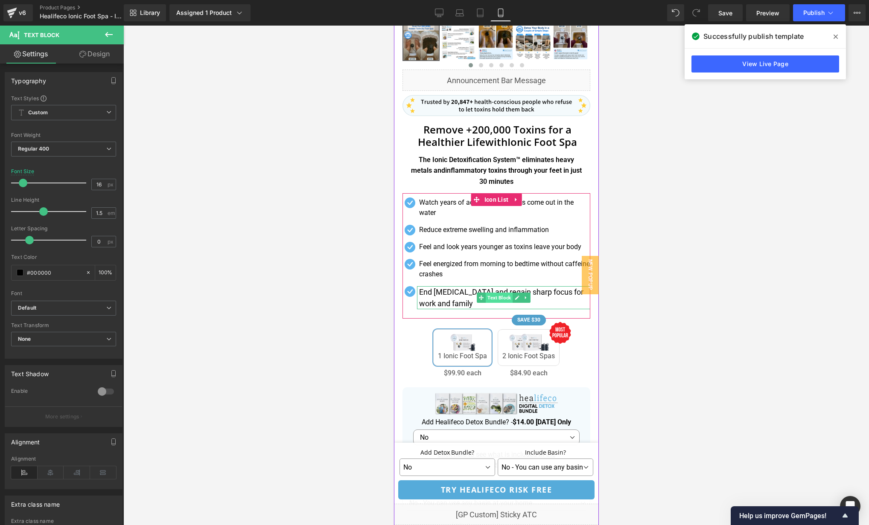
click at [495, 296] on span "Text Block" at bounding box center [498, 298] width 27 height 10
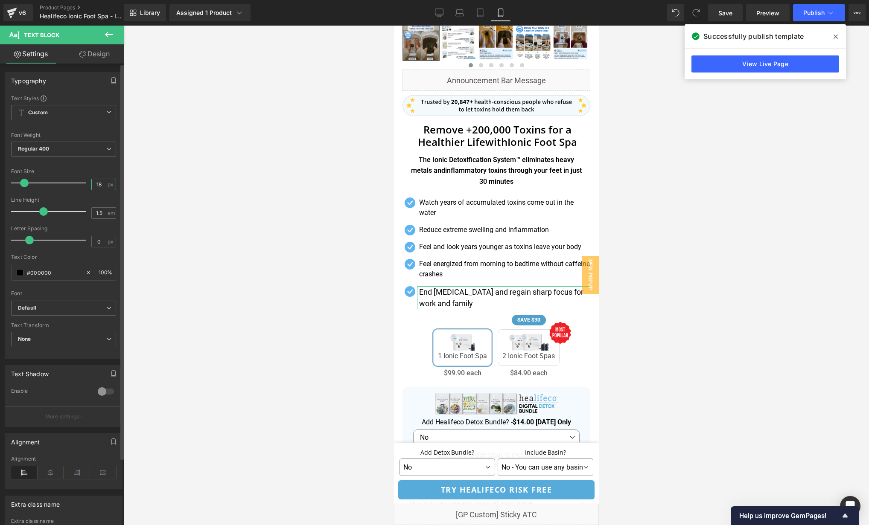
click at [99, 183] on input "18" at bounding box center [99, 184] width 15 height 11
drag, startPoint x: 99, startPoint y: 184, endPoint x: 91, endPoint y: 183, distance: 8.2
click at [92, 183] on input "18" at bounding box center [99, 184] width 15 height 11
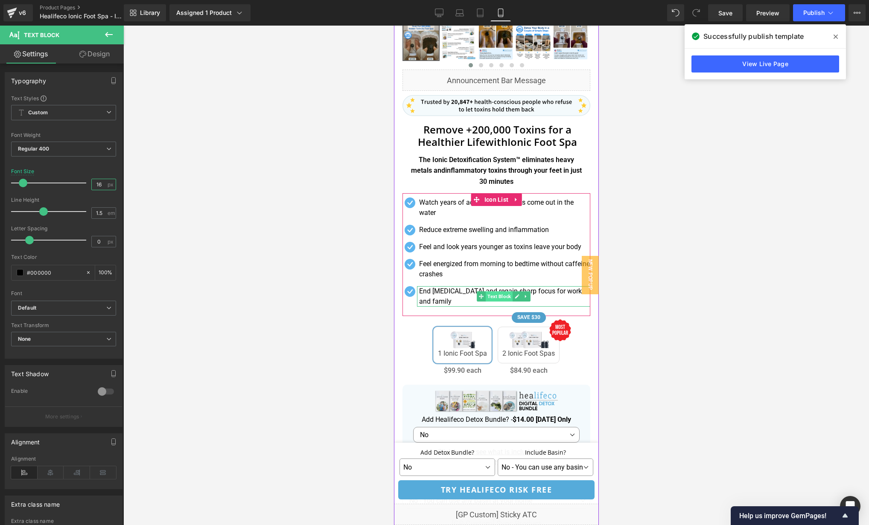
click at [497, 294] on span "Text Block" at bounding box center [498, 296] width 27 height 10
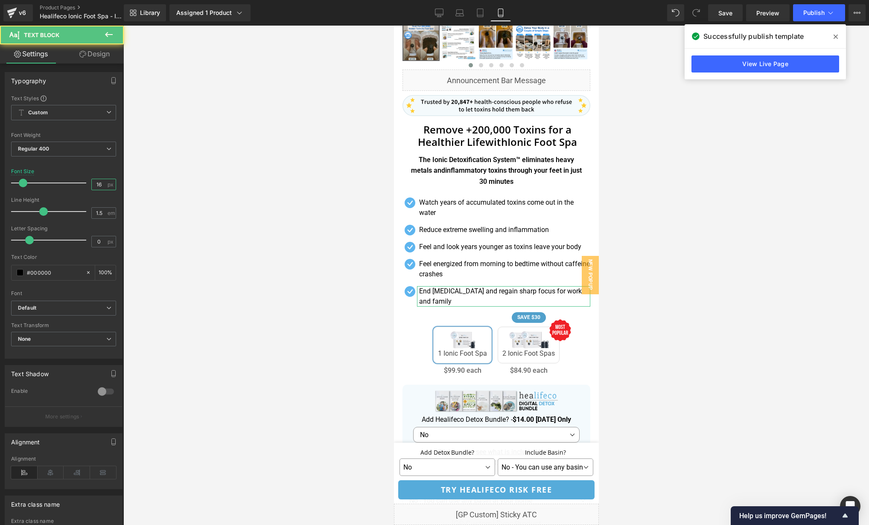
type input "16"
click at [84, 57] on icon at bounding box center [82, 54] width 7 height 7
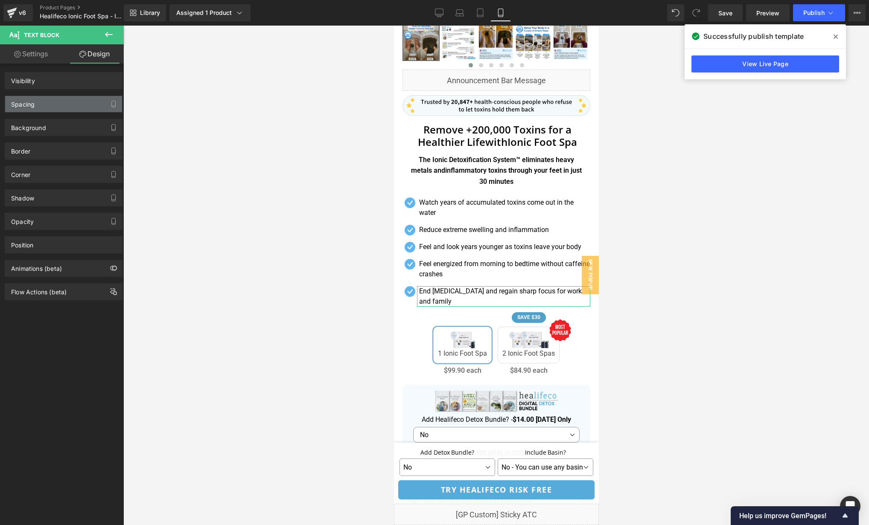
click at [45, 102] on div "Spacing" at bounding box center [63, 104] width 117 height 16
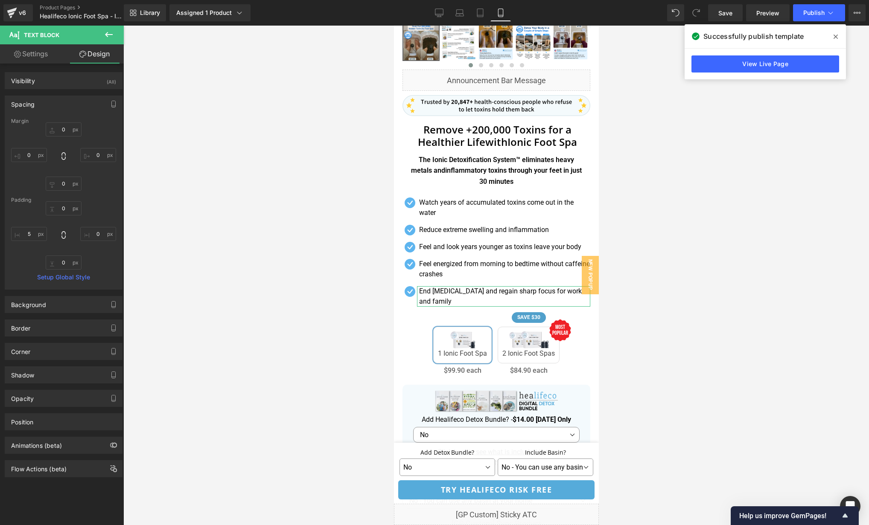
type input "0"
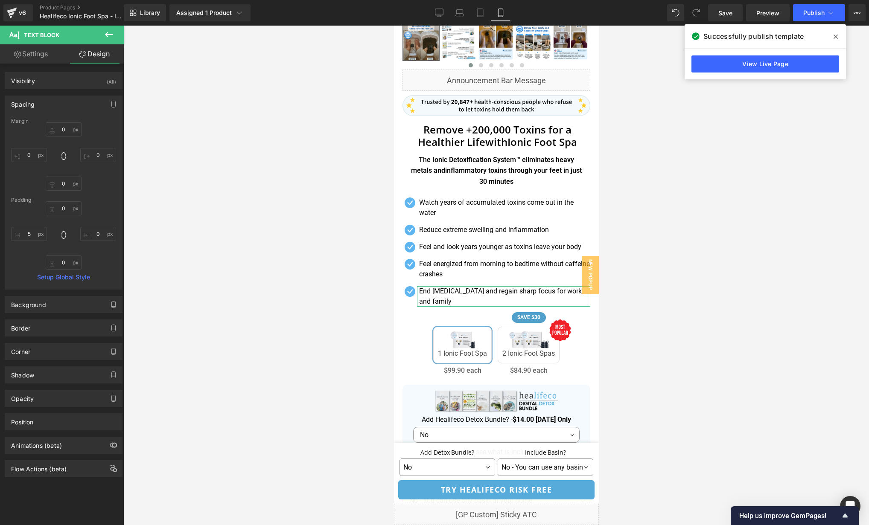
type input "0"
type input "5"
click at [488, 339] on span "(P) Swatches" at bounding box center [498, 343] width 42 height 13
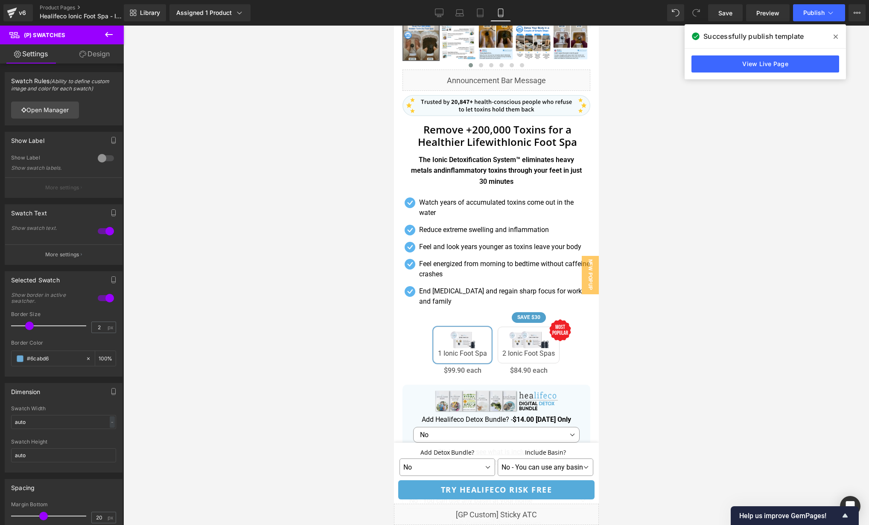
click at [89, 62] on link "Design" at bounding box center [95, 53] width 62 height 19
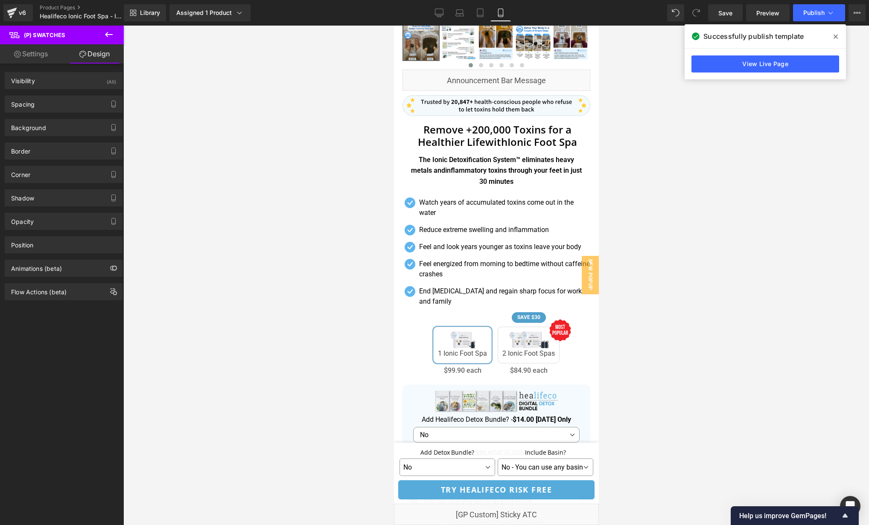
click at [51, 113] on div "Background Color & Image color Color % Image Replace Image Upload image or Brow…" at bounding box center [64, 124] width 128 height 23
click at [48, 107] on div "Spacing" at bounding box center [63, 104] width 117 height 16
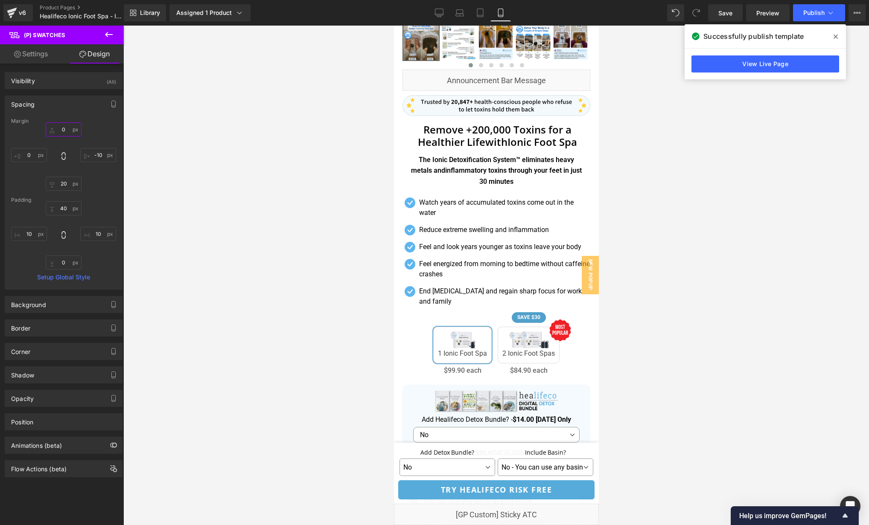
click at [67, 133] on input "0" at bounding box center [64, 129] width 36 height 14
type input "="
click at [836, 37] on icon at bounding box center [835, 37] width 4 height 4
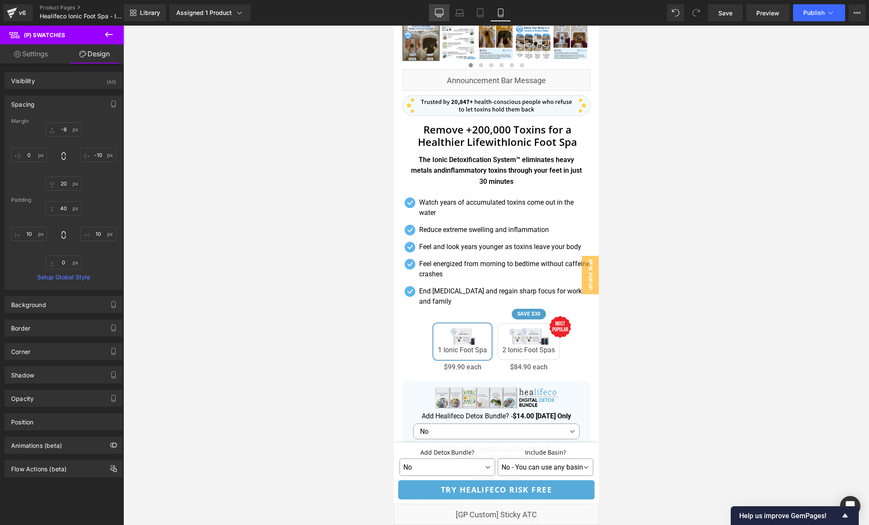
click at [441, 6] on link "Desktop" at bounding box center [439, 12] width 20 height 17
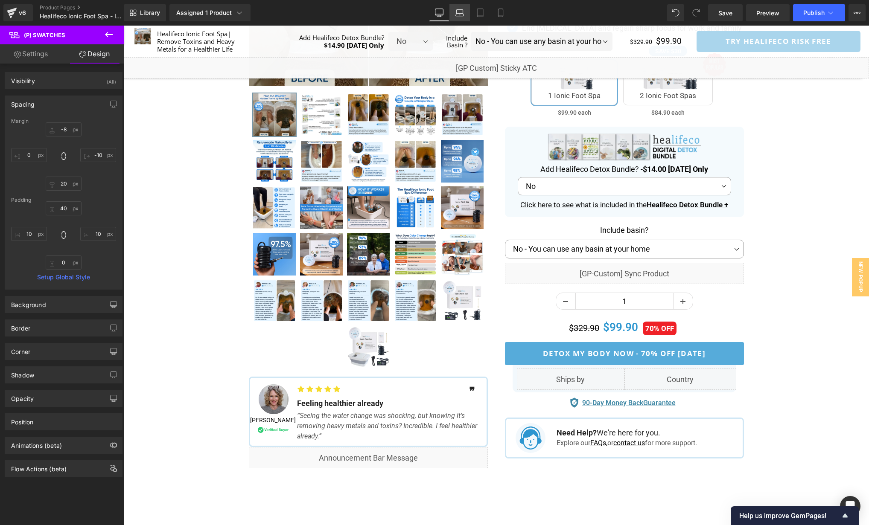
type input "10"
type input "0"
type input "20"
type input "0"
type input "90"
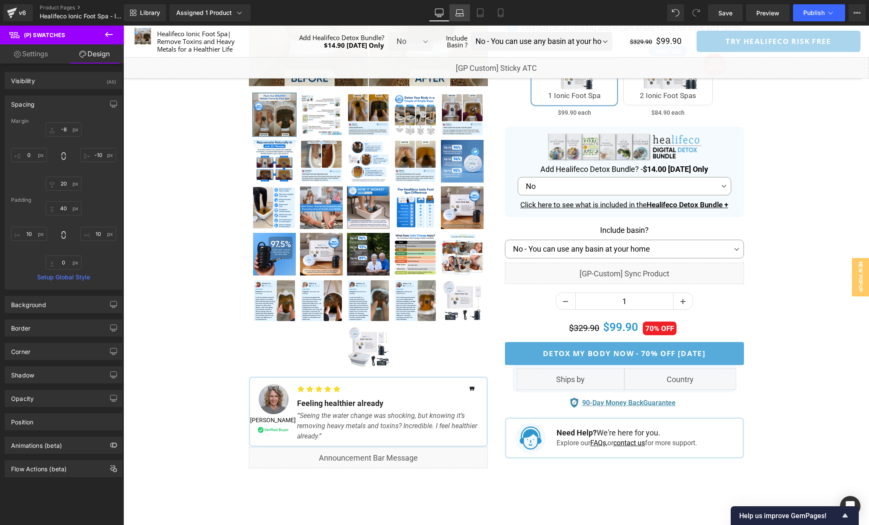
type input "38"
type input "0"
type input "38"
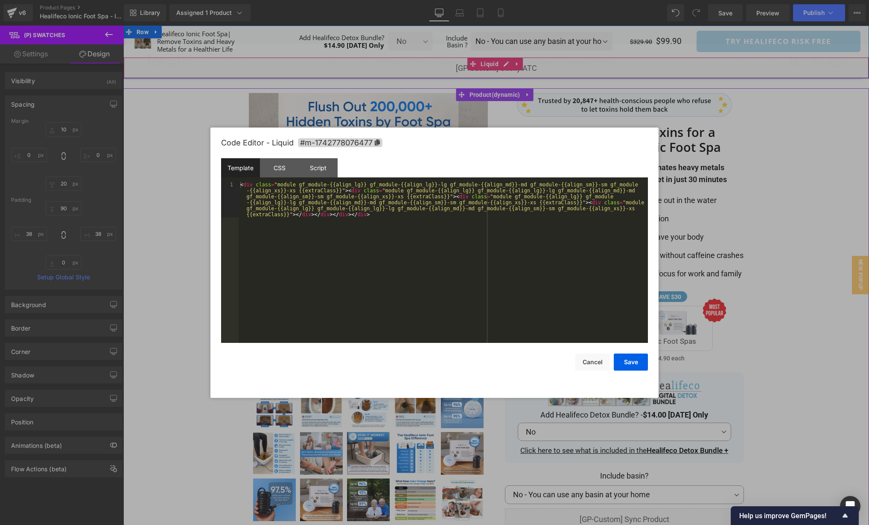
click at [506, 67] on div "Liquid" at bounding box center [495, 67] width 745 height 21
click at [436, 245] on div "< div class = "module gf_module-{{align_lg}} gf_module-{{align_lg}}-lg gf_modul…" at bounding box center [442, 298] width 409 height 233
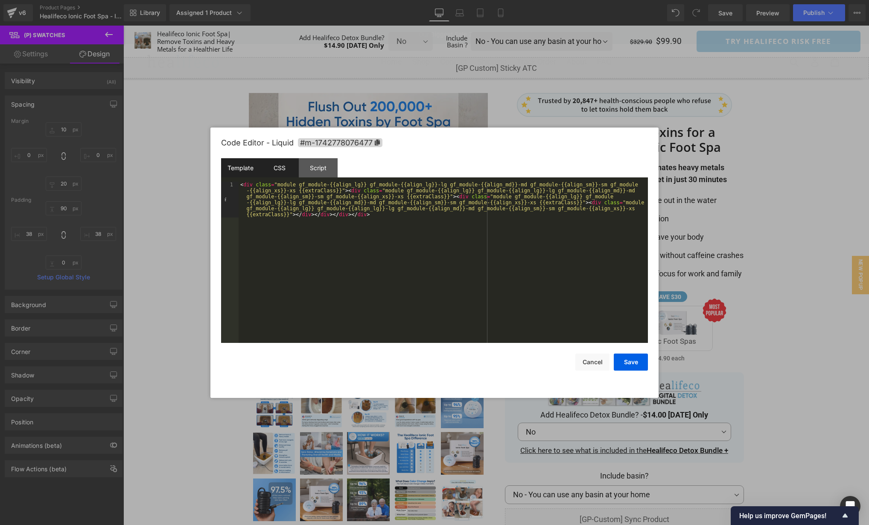
click at [276, 168] on div "CSS" at bounding box center [279, 167] width 39 height 19
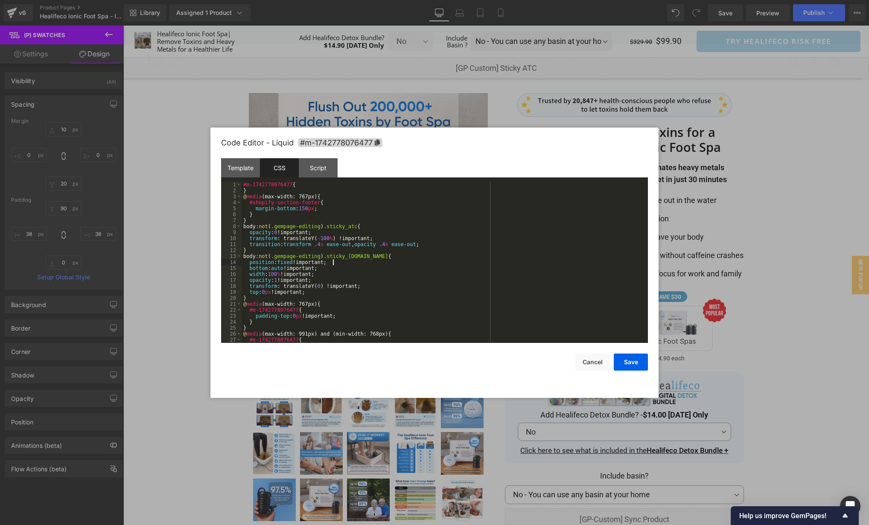
click at [498, 264] on div "#m-1742778076477 { } @ media (max-width: 767px) { #shopify-section-footer { mar…" at bounding box center [442, 268] width 403 height 173
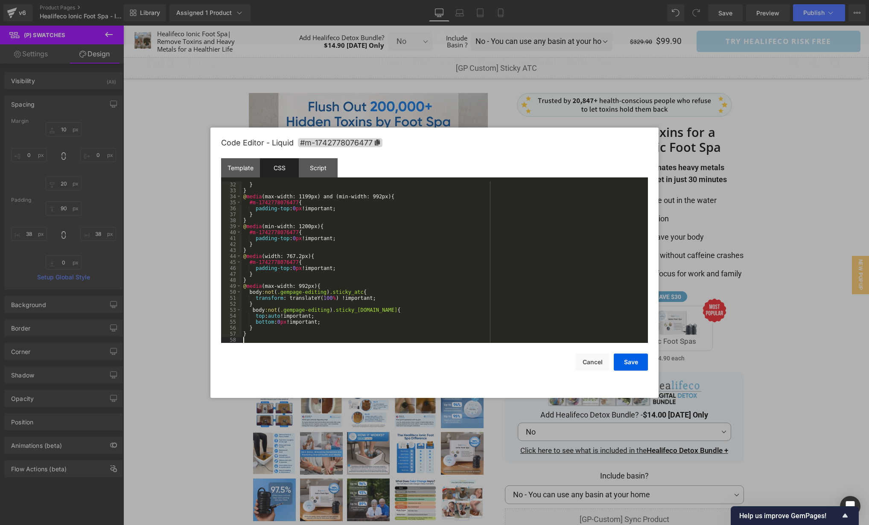
scroll to position [185, 0]
click at [318, 166] on div "Script" at bounding box center [318, 167] width 39 height 19
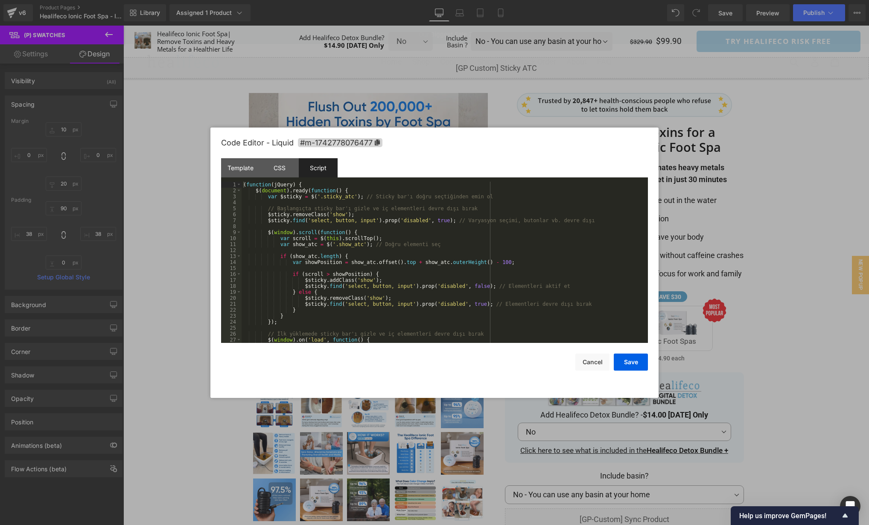
click at [555, 261] on div "( function ( jQuery ) { $ ( document ) . ready ( function ( ) { var $sticky = $…" at bounding box center [442, 268] width 403 height 173
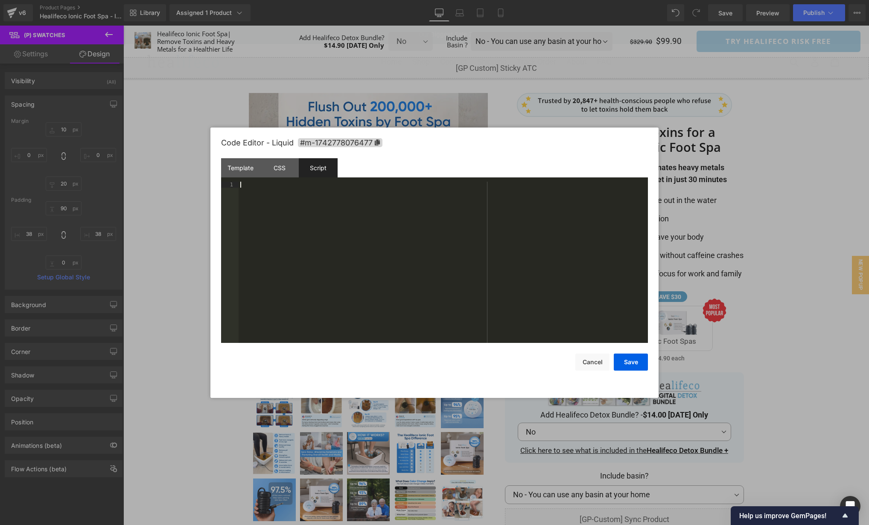
scroll to position [42, 0]
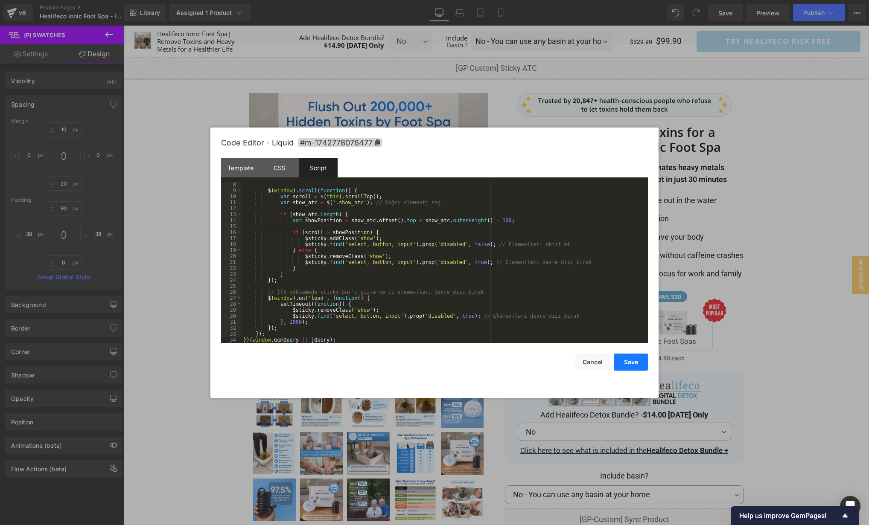
click at [627, 360] on button "Save" at bounding box center [630, 362] width 34 height 17
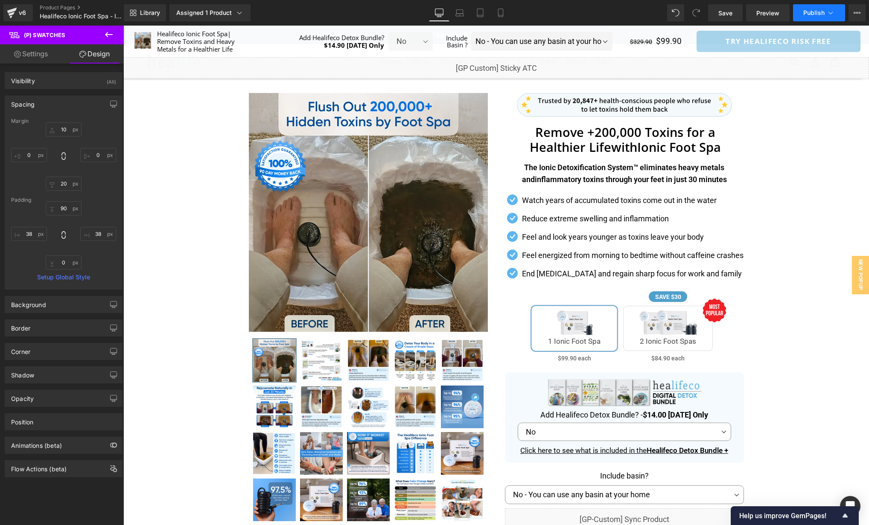
click at [809, 18] on button "Publish" at bounding box center [819, 12] width 52 height 17
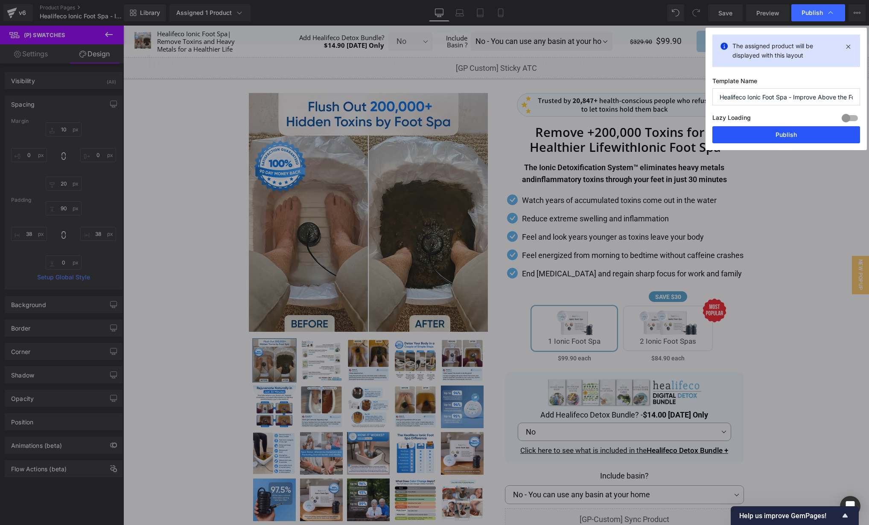
click at [779, 133] on button "Publish" at bounding box center [786, 134] width 148 height 17
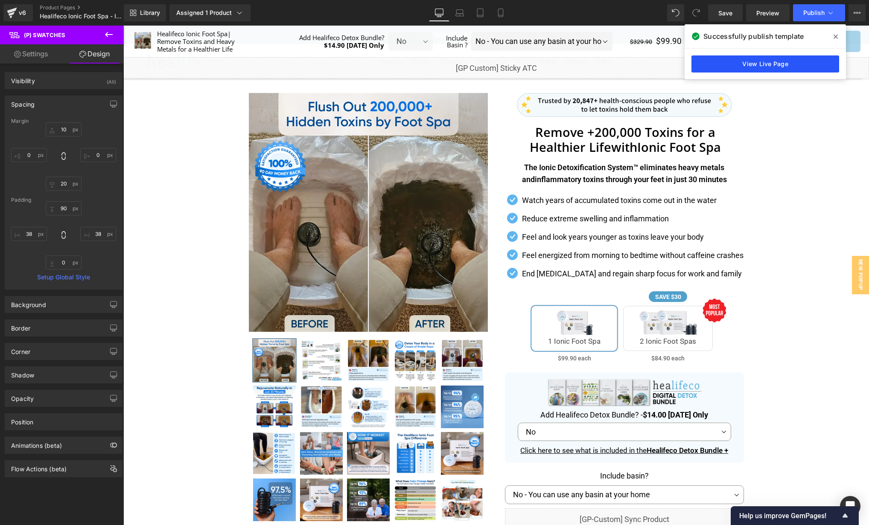
click at [766, 64] on link "View Live Page" at bounding box center [765, 63] width 148 height 17
